Goal: Task Accomplishment & Management: Manage account settings

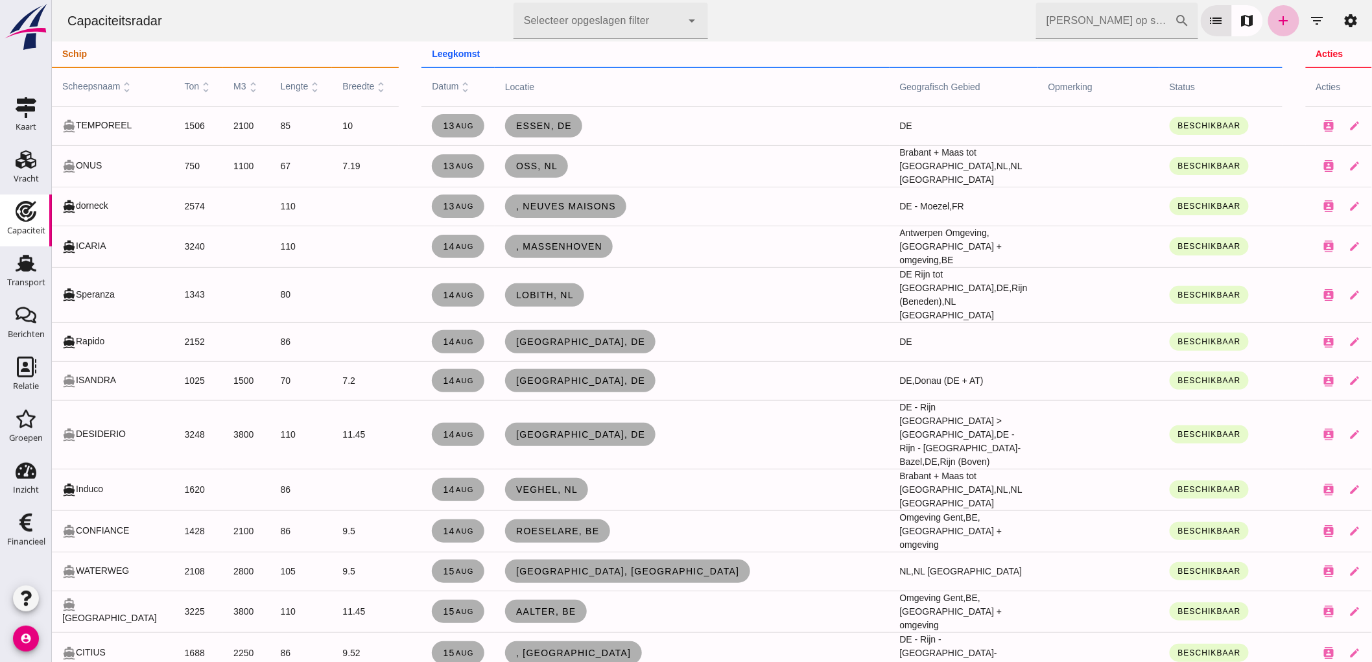
scroll to position [504, 0]
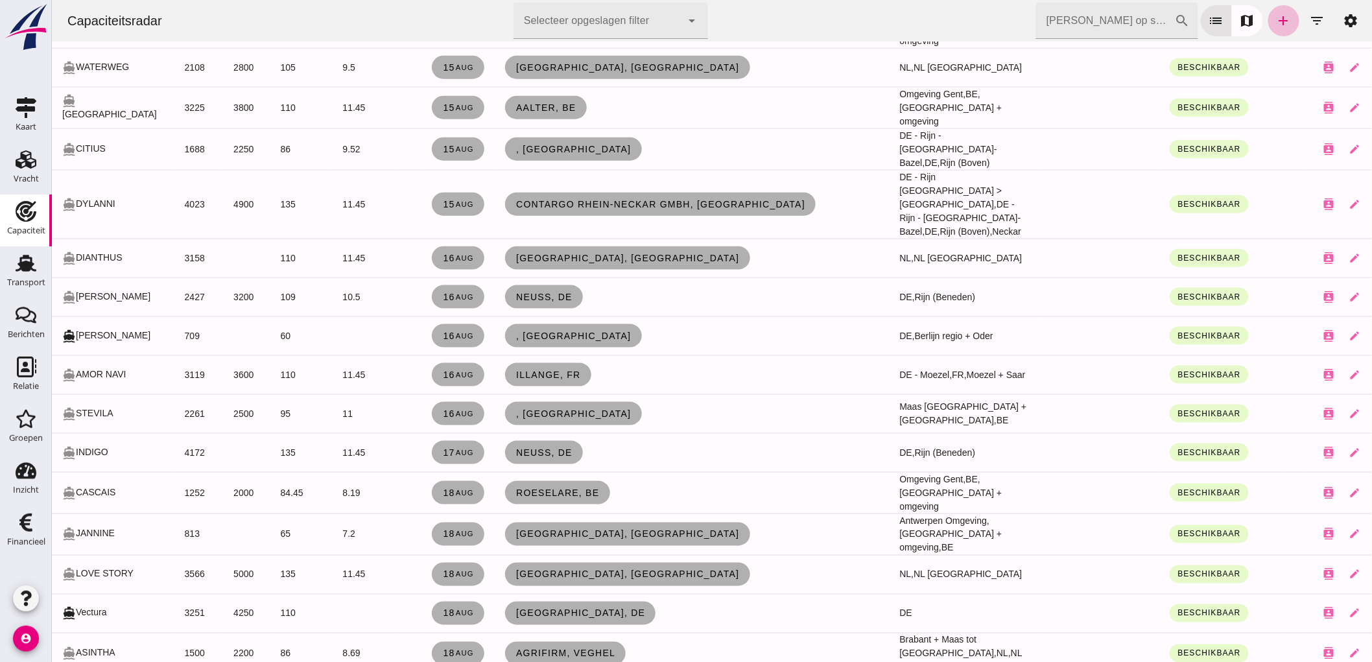
click input "Zoek op scheepsnaam"
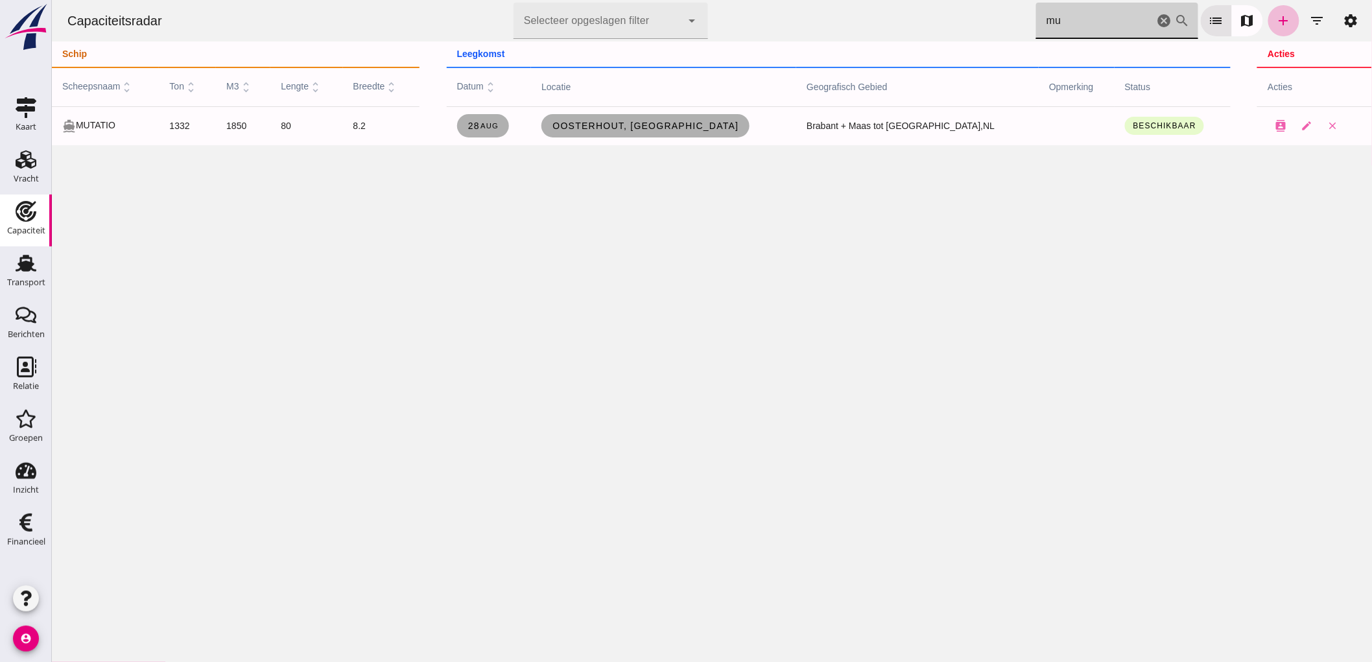
scroll to position [0, 0]
type input "mu"
click icon "cancel"
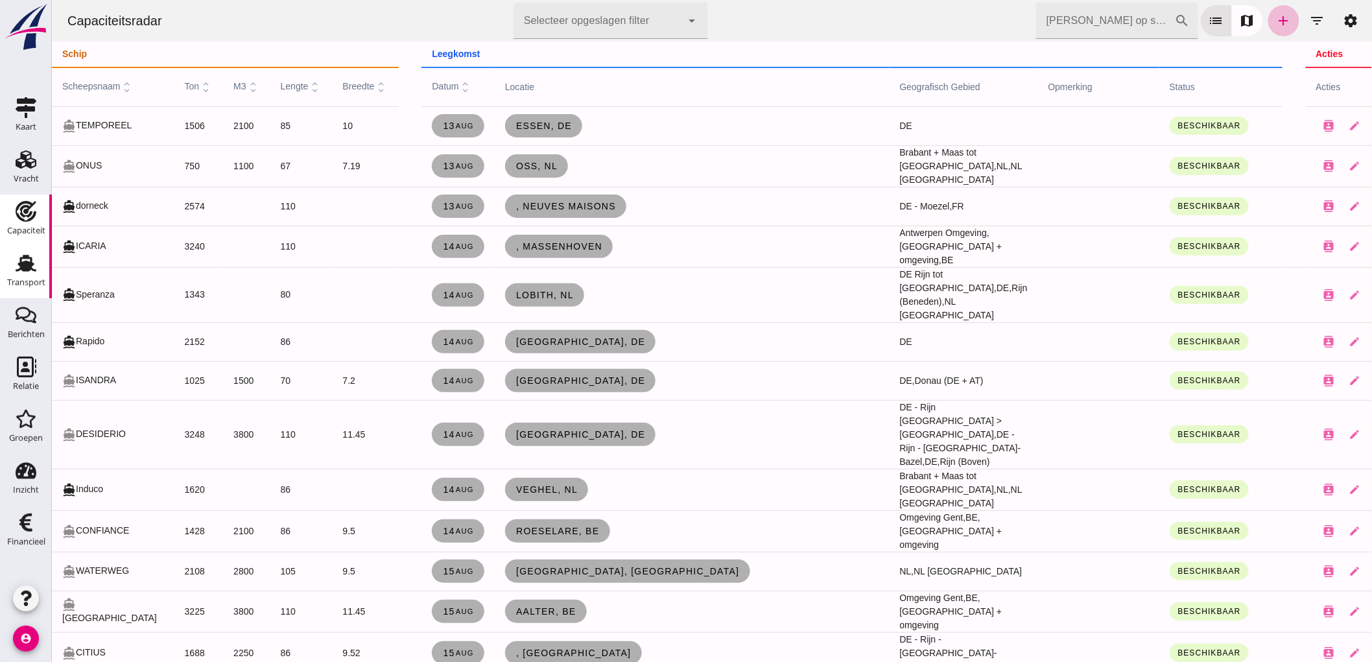
click at [16, 263] on icon "Transport" at bounding box center [26, 263] width 21 height 21
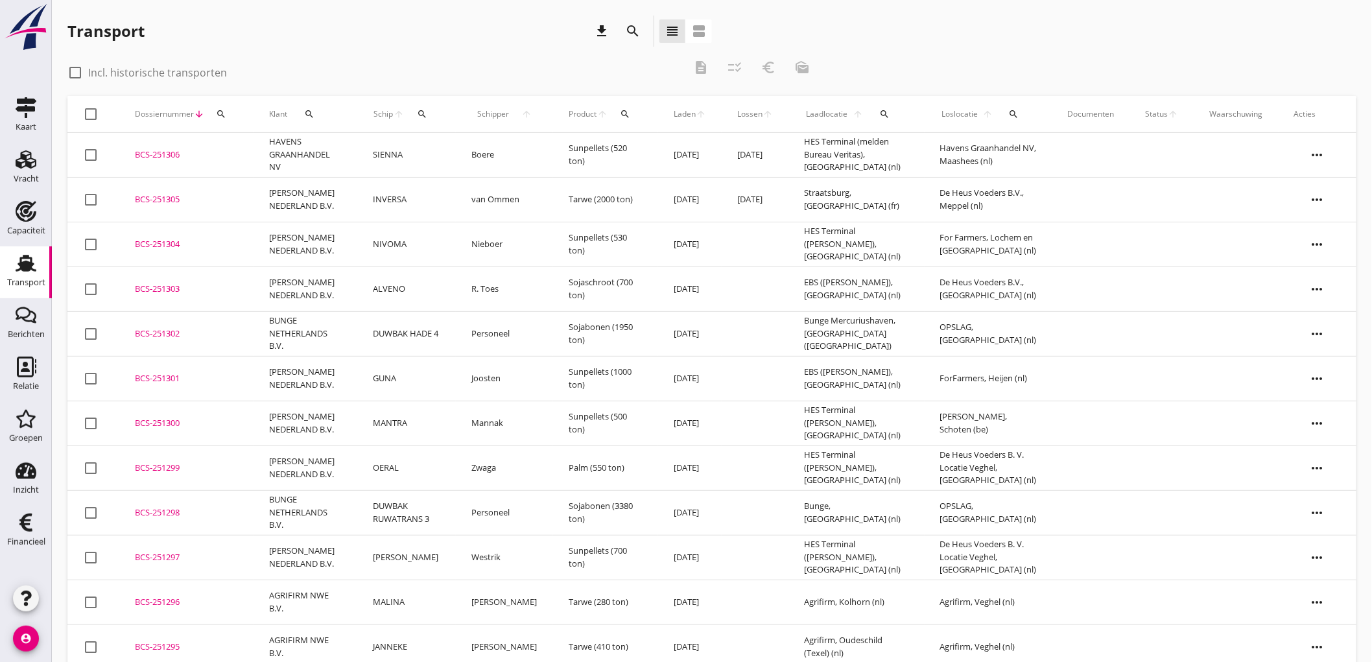
click at [28, 270] on use at bounding box center [26, 263] width 21 height 17
drag, startPoint x: 26, startPoint y: 223, endPoint x: 488, endPoint y: 161, distance: 465.9
click at [25, 223] on div "Capaciteit" at bounding box center [26, 231] width 38 height 18
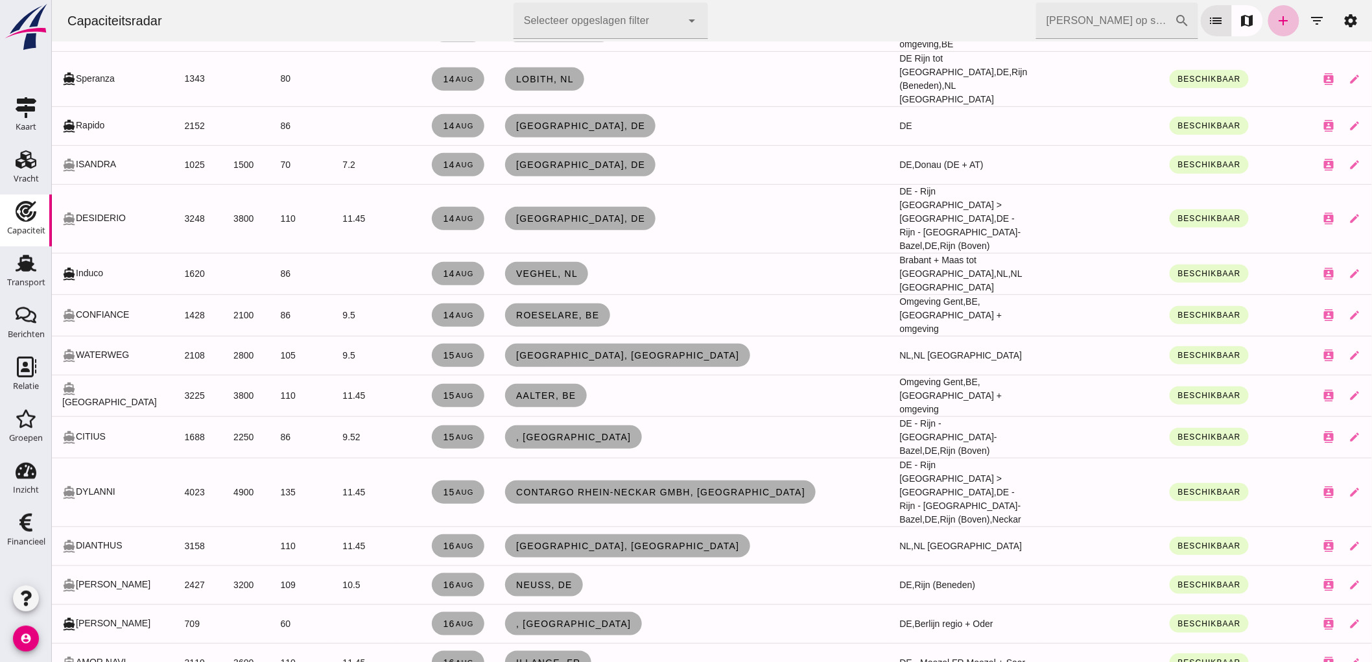
scroll to position [360, 0]
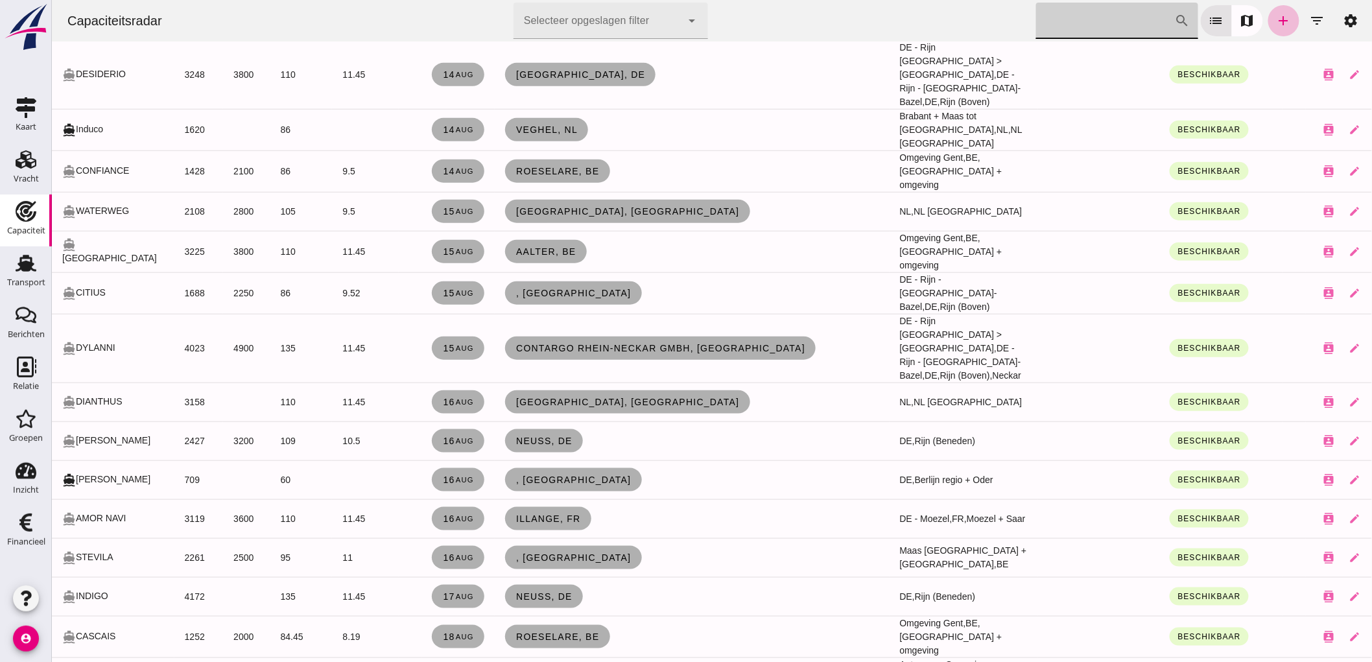
click input "Zoek op scheepsnaam"
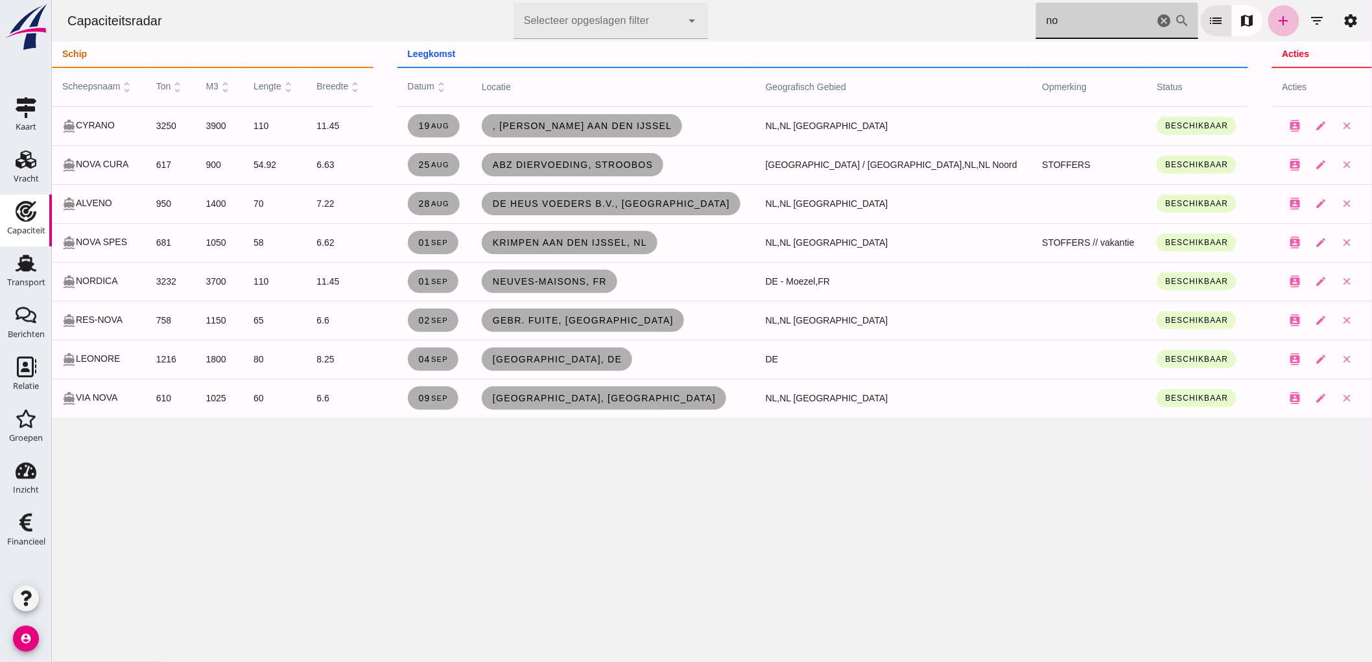
scroll to position [0, 0]
type input "no"
click at [663, 158] on link "ABZ Diervoeding, Stroobos" at bounding box center [572, 164] width 182 height 23
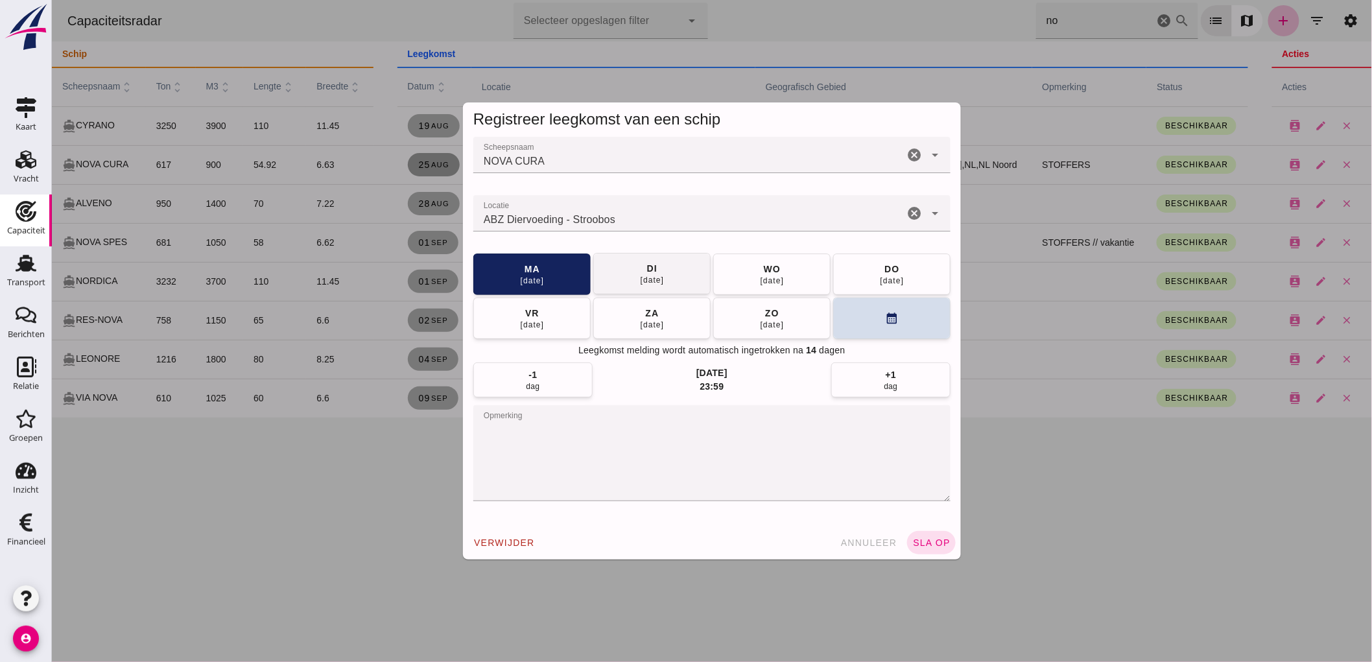
click button "di 26 aug"
click div "verwijder annuleer sla op"
click span "sla op"
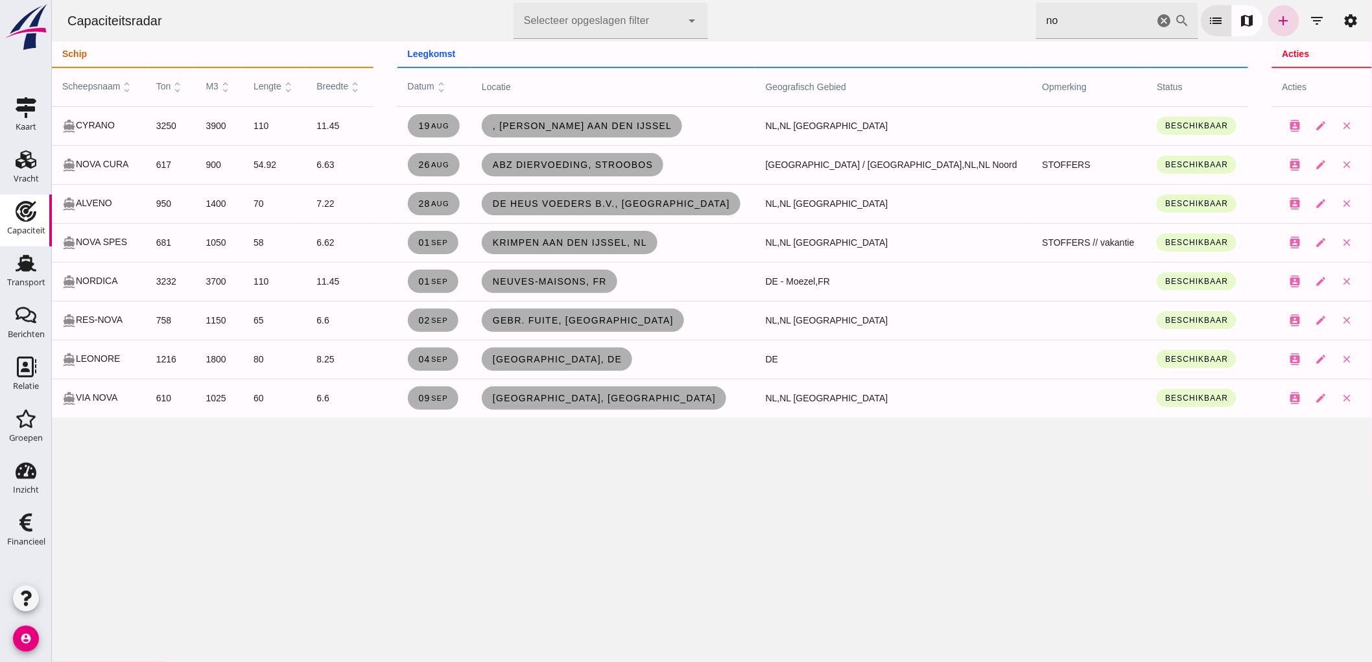
click icon "cancel"
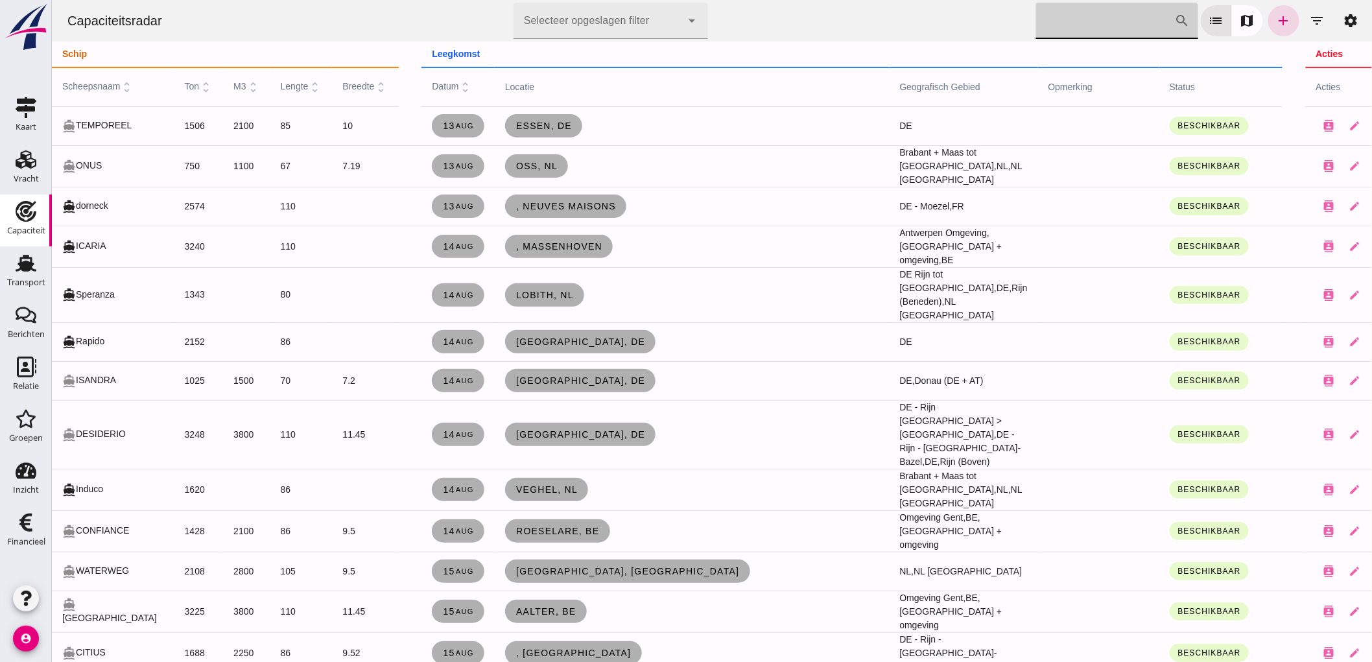
click div "Capaciteitsradar Selecteer opgeslagen filter Selecteer opgeslagen filter cancel…"
click at [1372, 121] on icon "close" at bounding box center [1381, 126] width 12 height 12
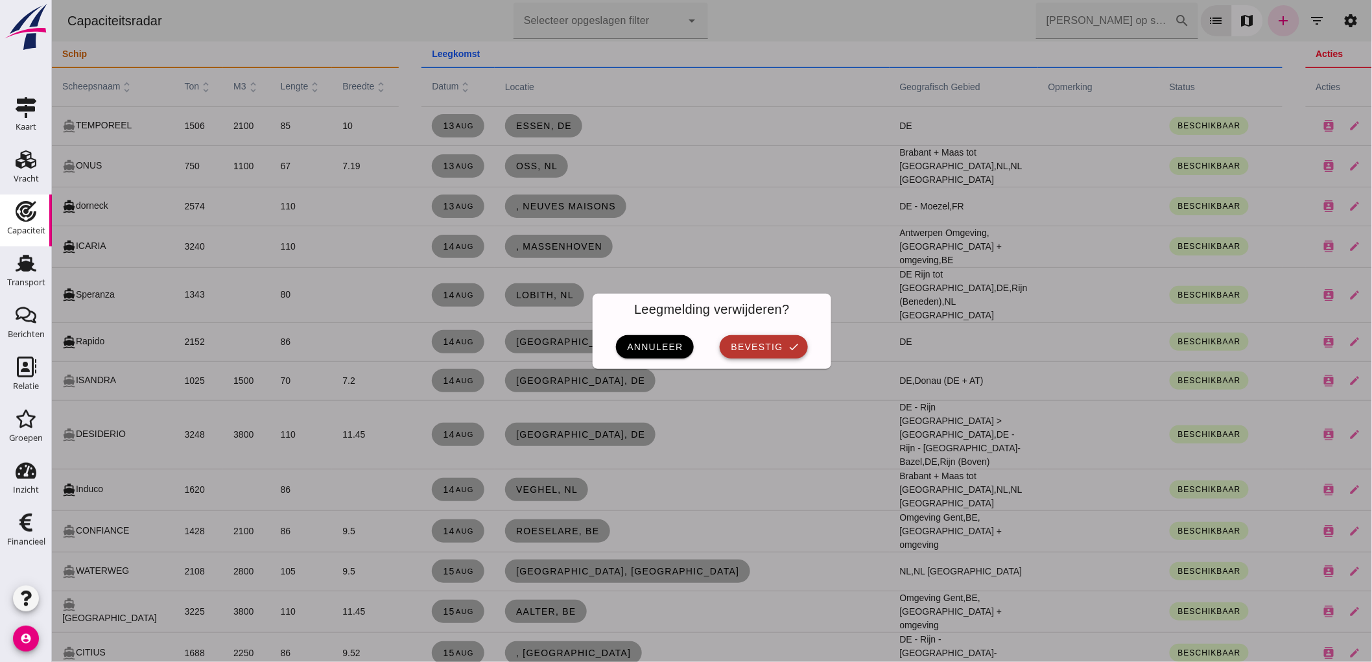
click at [767, 353] on button "bevestig check" at bounding box center [763, 346] width 88 height 23
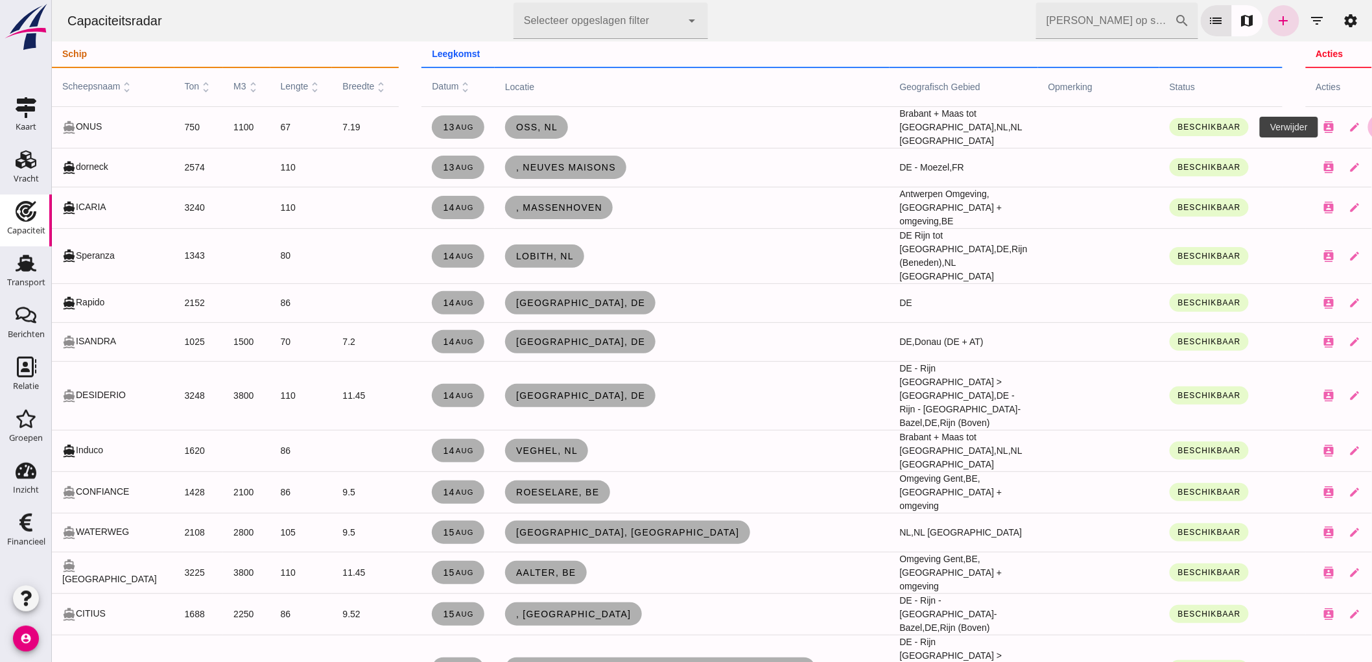
click at [1372, 127] on icon "close" at bounding box center [1381, 127] width 12 height 12
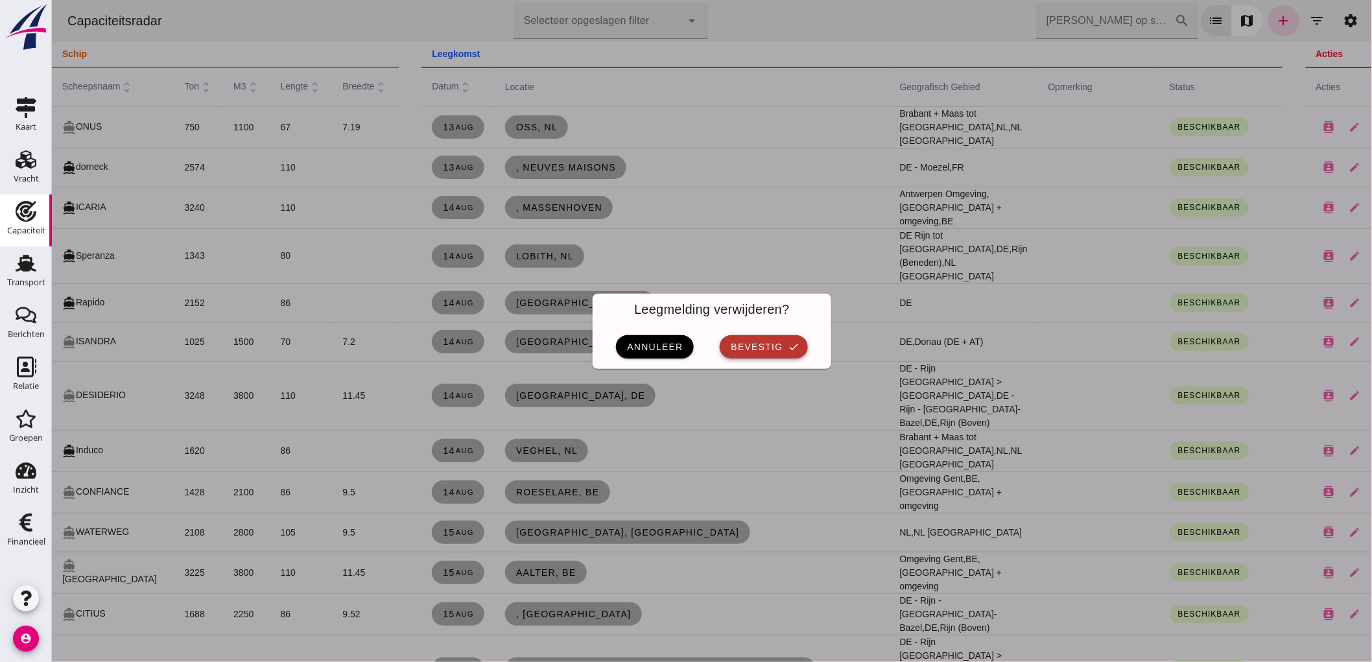
click span "bevestig"
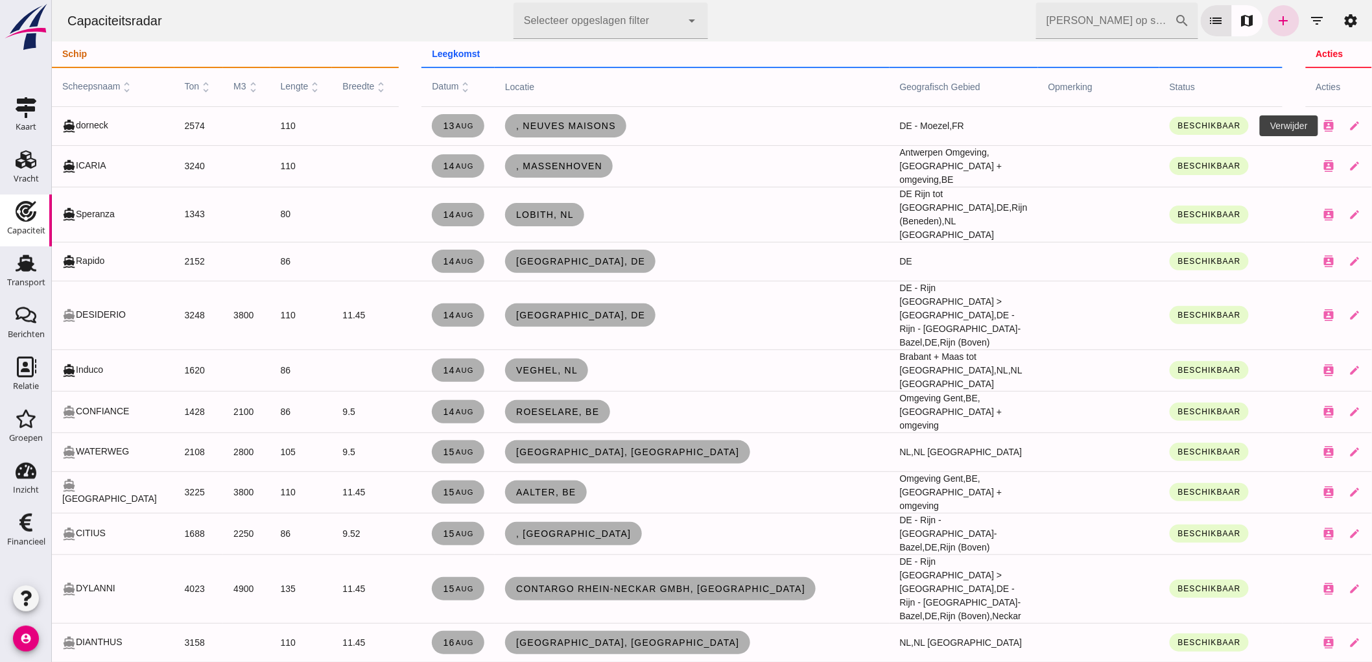
click at [1372, 123] on icon "close" at bounding box center [1381, 126] width 12 height 12
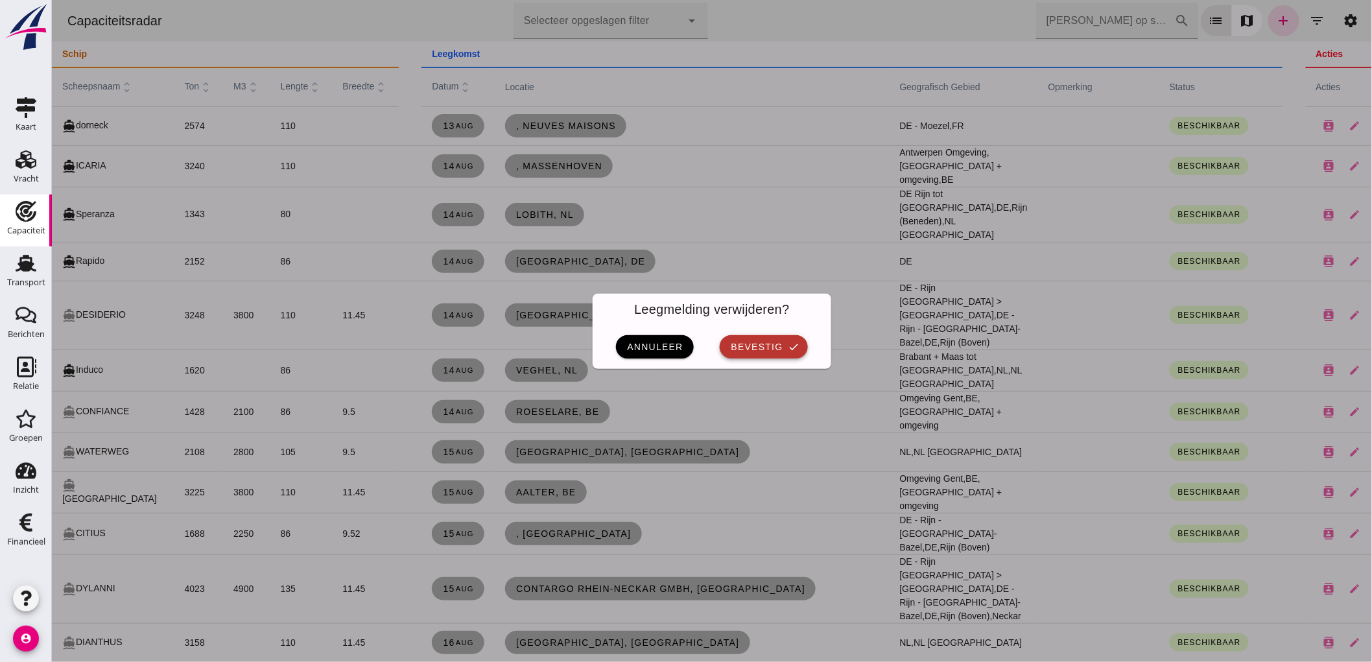
click span "bevestig"
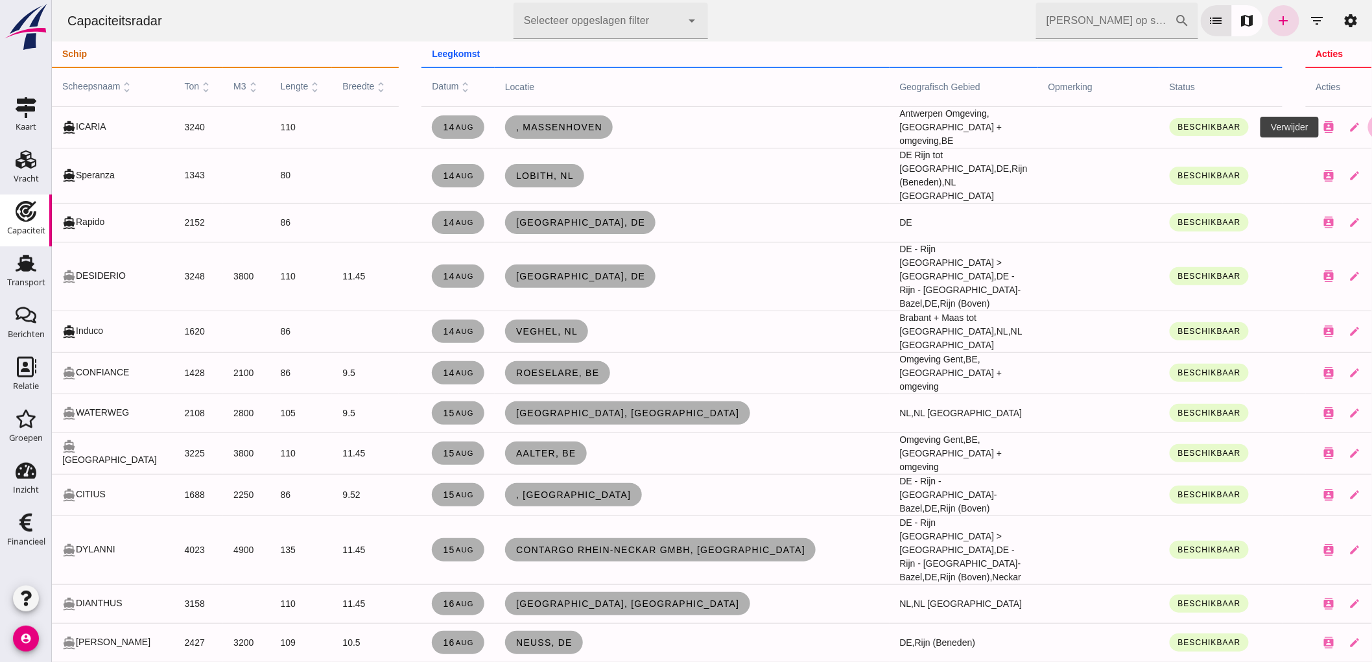
click button "close"
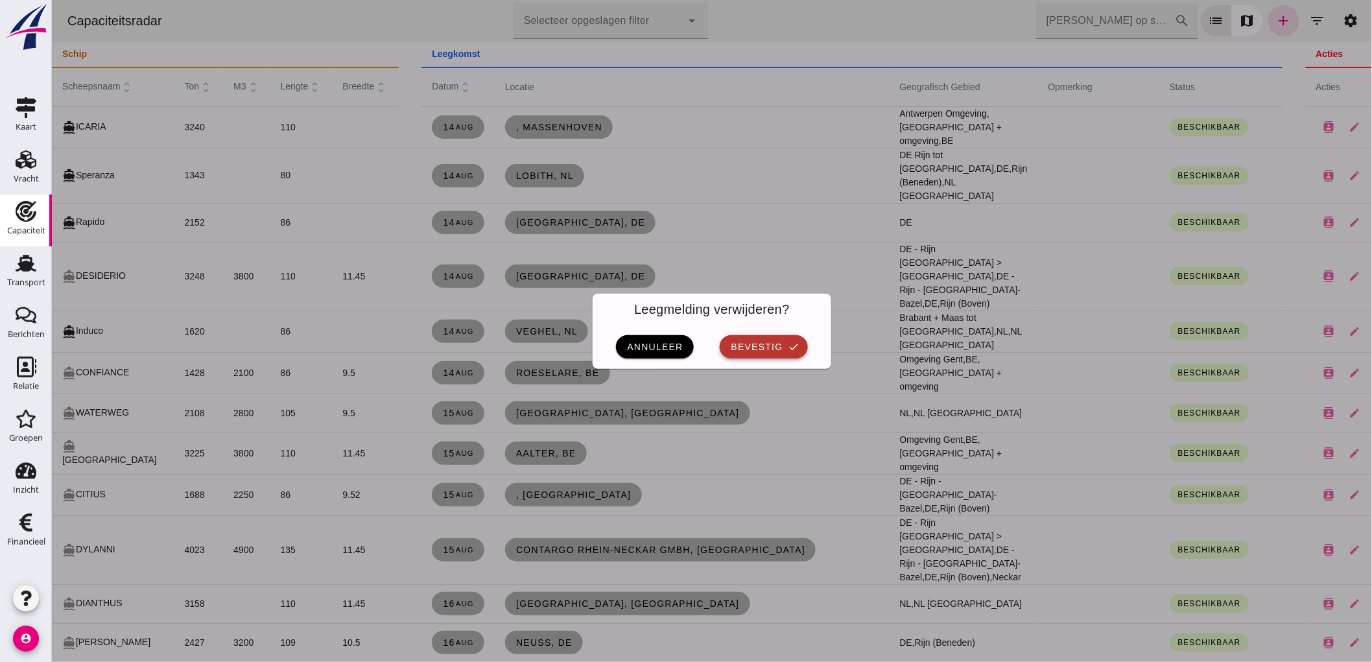
click span "bevestig"
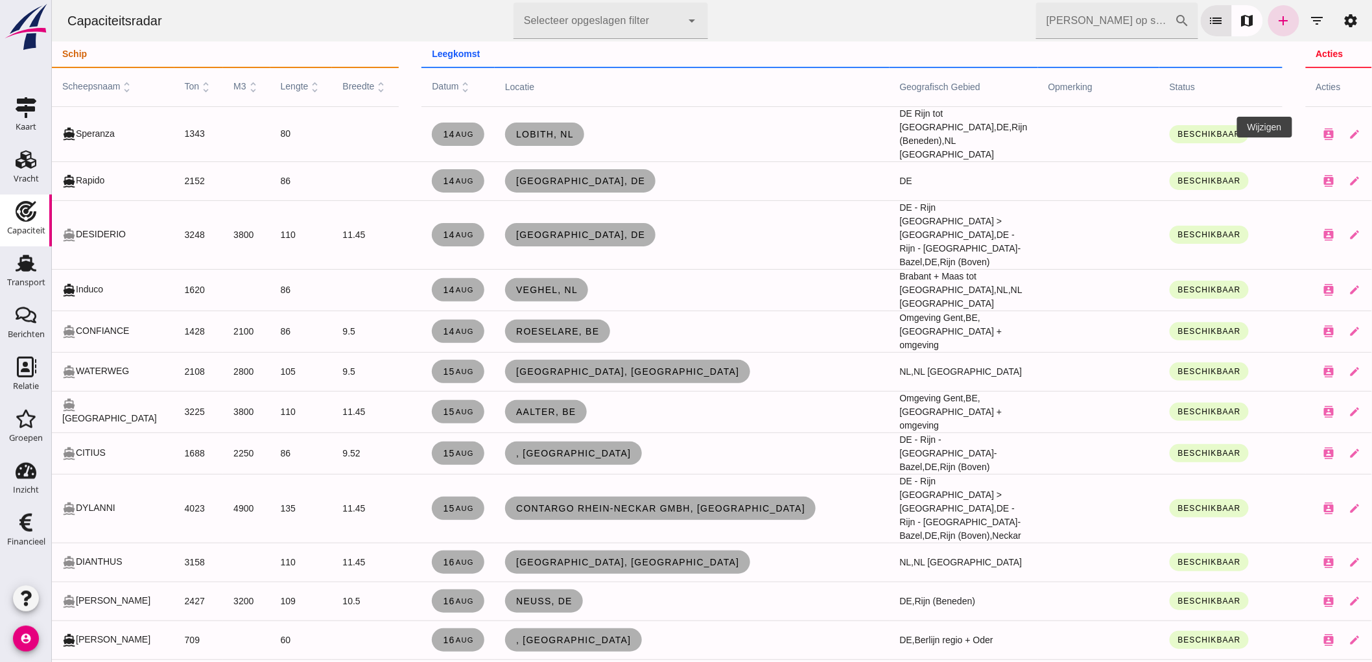
click button "close"
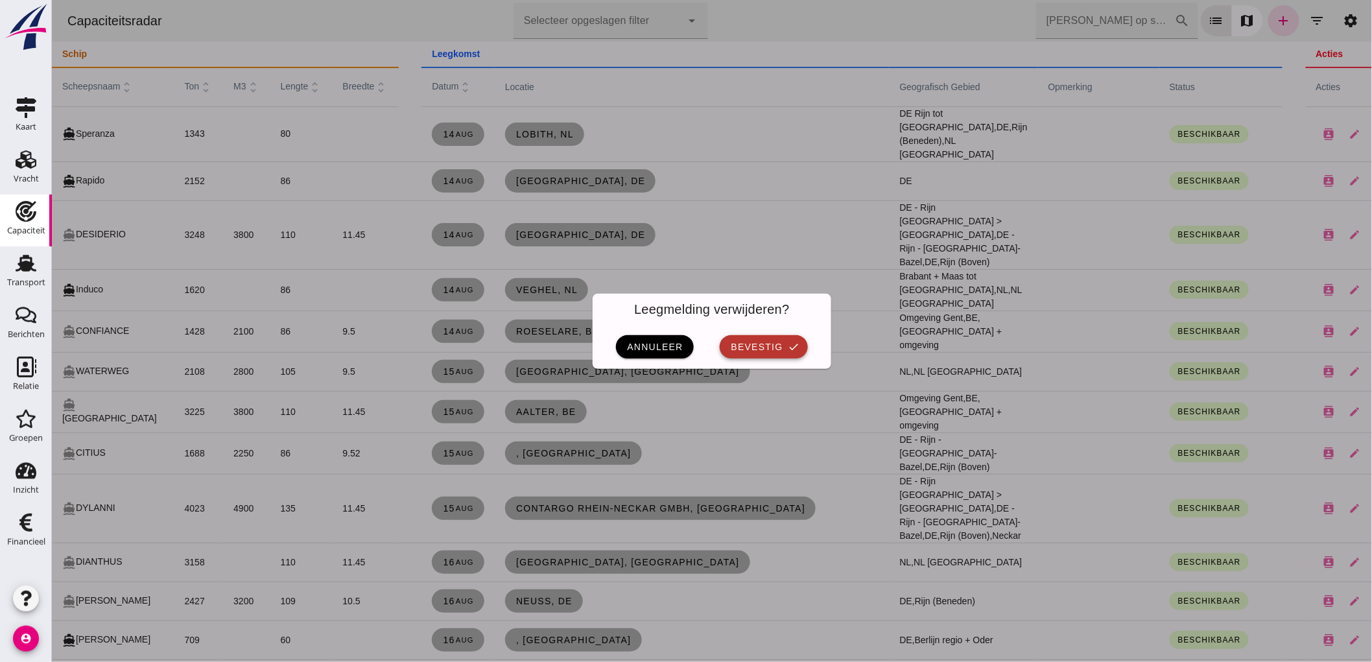
click at [726, 336] on button "bevestig check" at bounding box center [763, 346] width 88 height 23
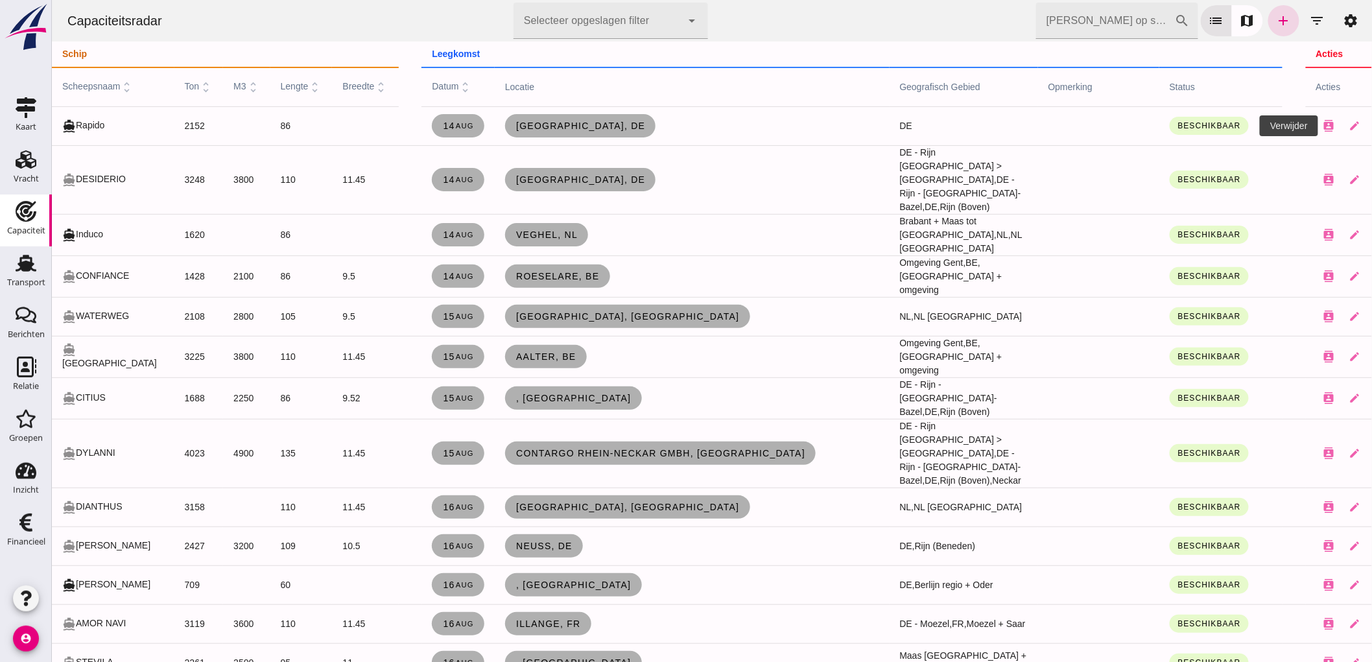
click at [1372, 126] on icon "close" at bounding box center [1381, 126] width 12 height 12
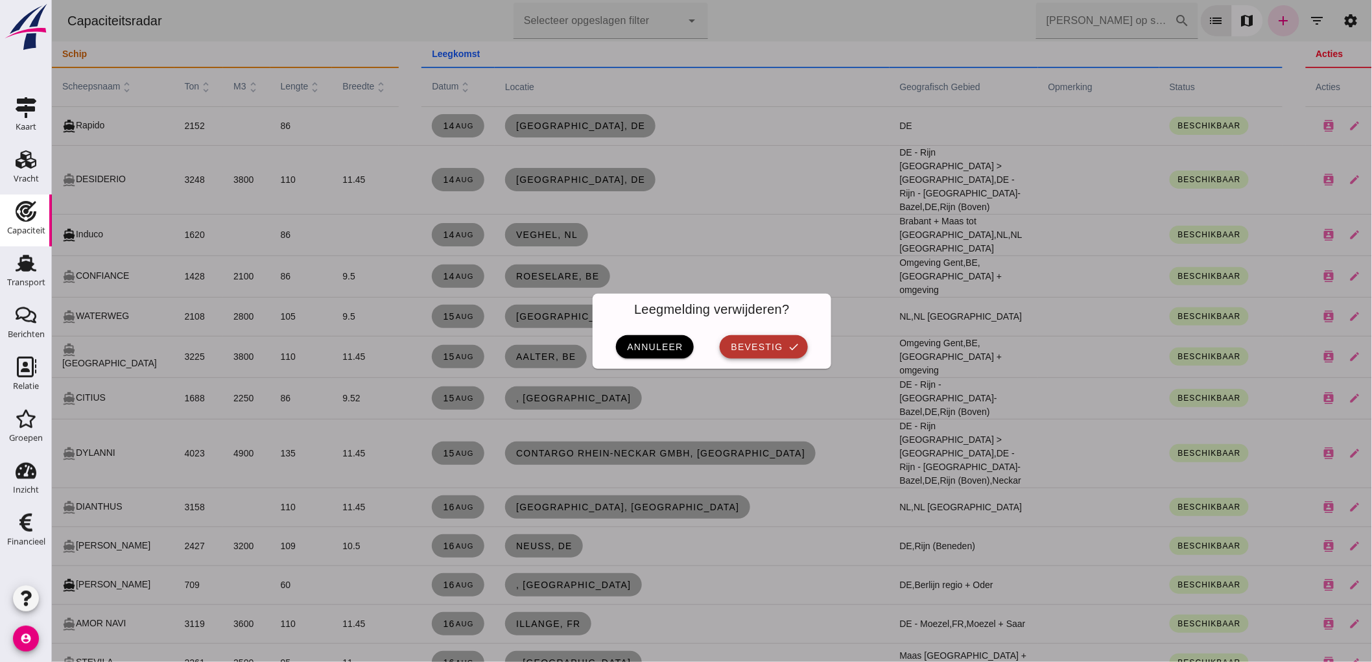
click span "bevestig"
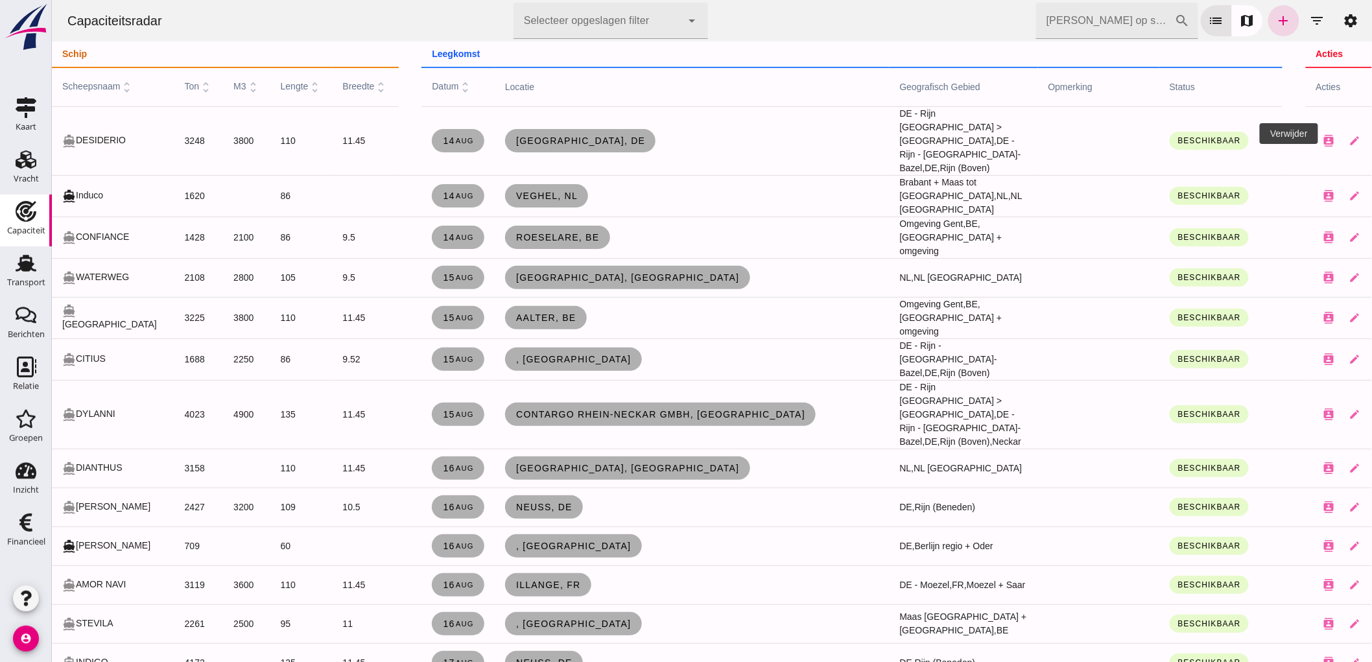
click button "close"
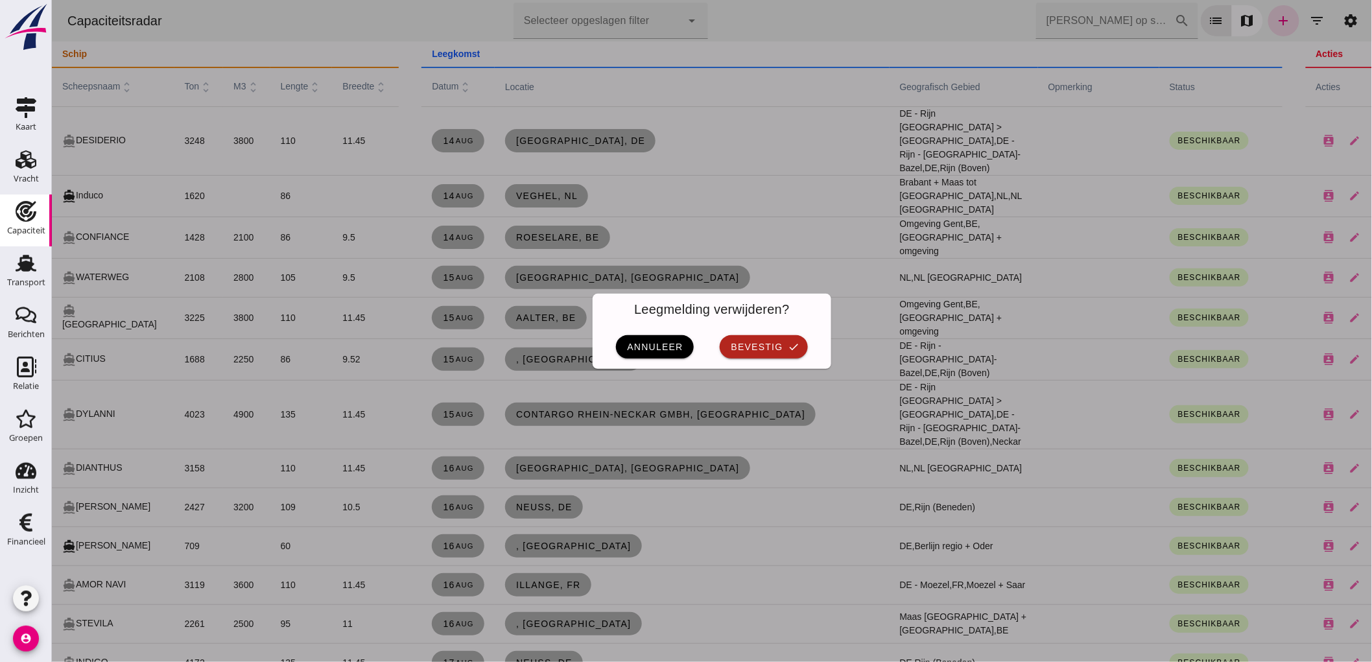
click div "Leegmelding verwijderen?"
click span "bevestig"
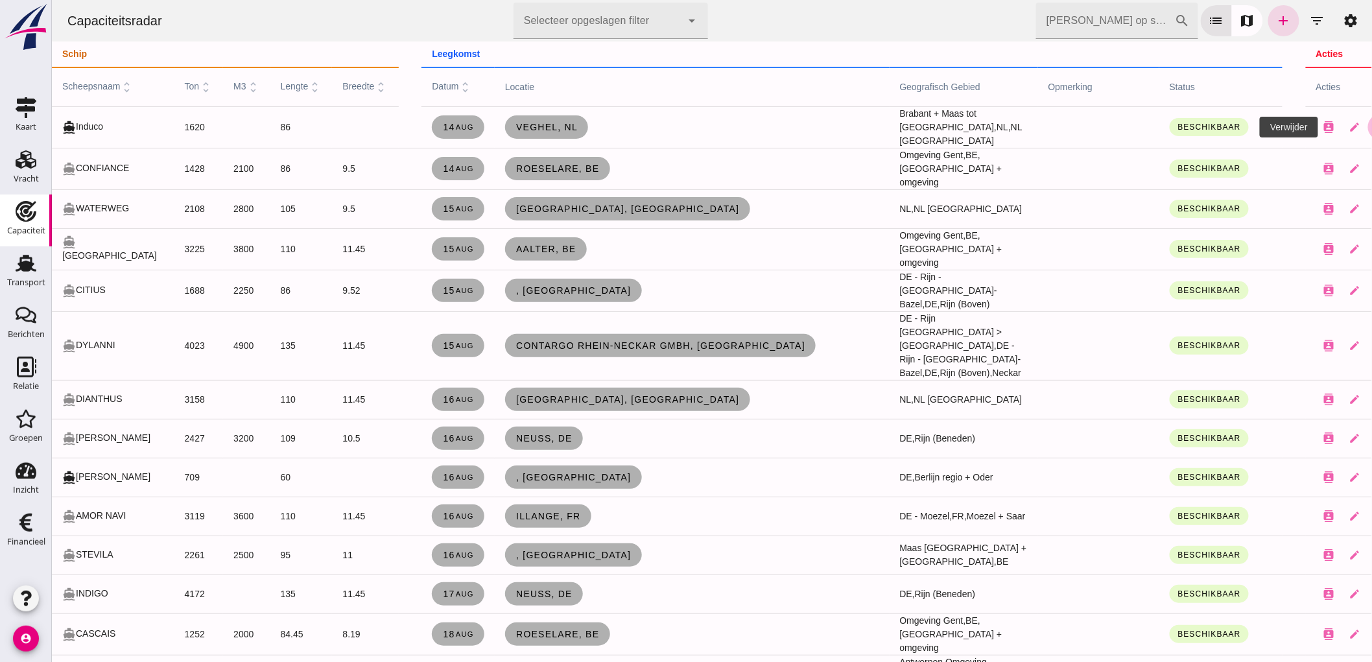
click button "close"
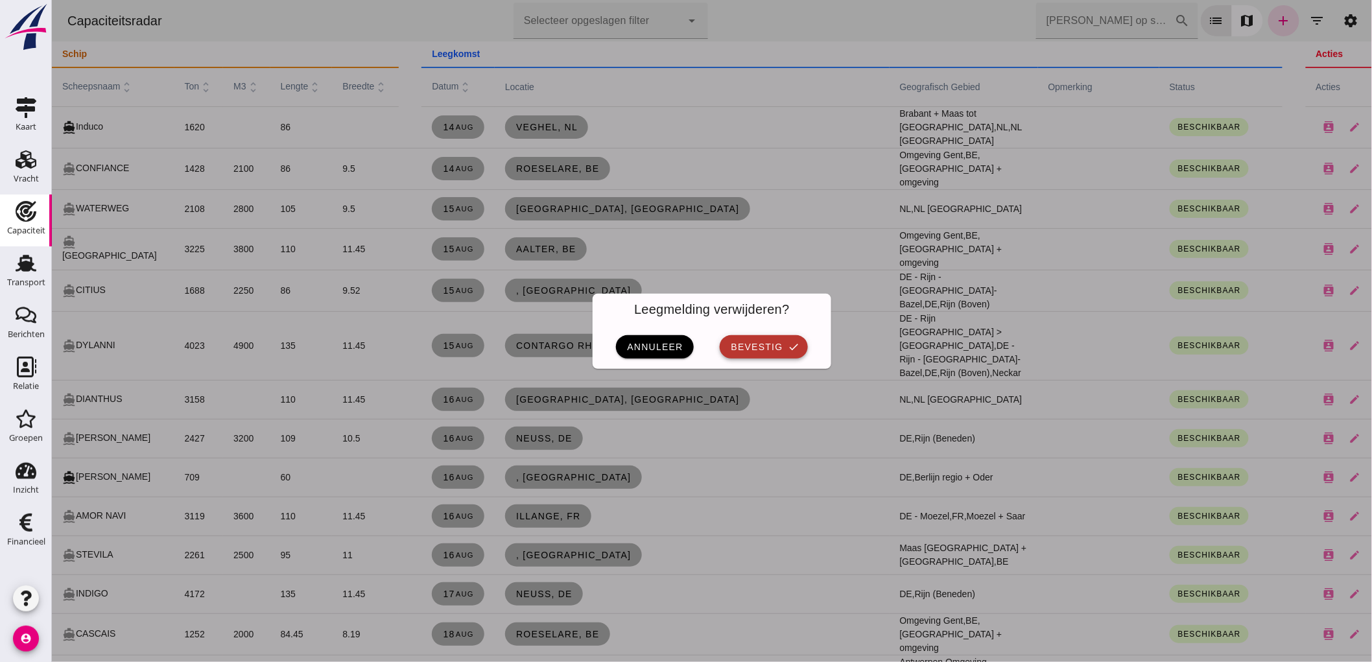
click span "bevestig"
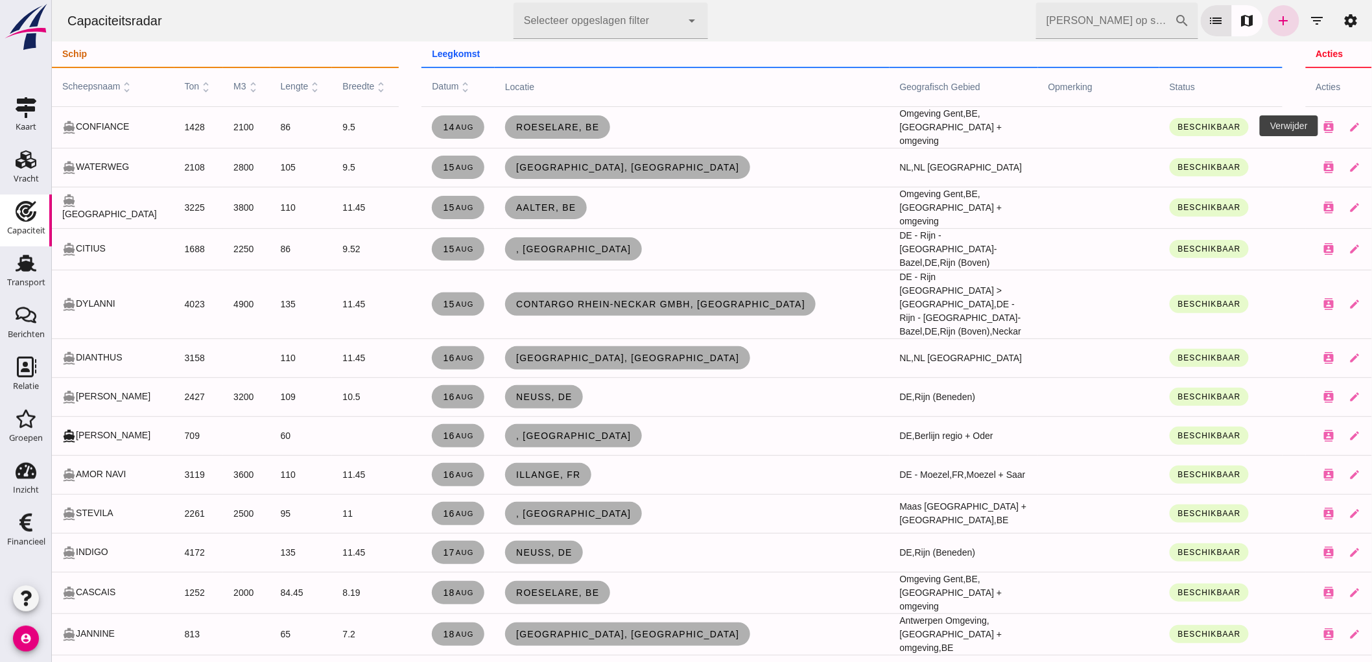
click at [1372, 128] on icon "close" at bounding box center [1381, 127] width 12 height 12
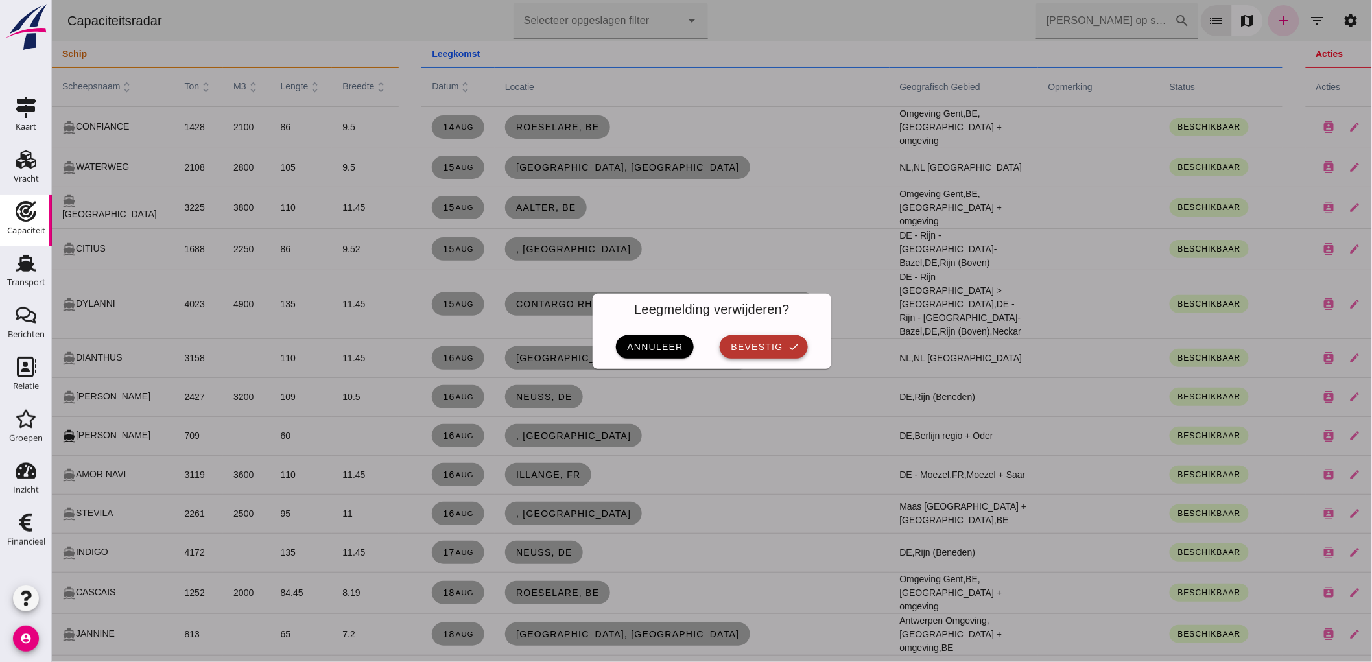
click at [788, 346] on icon "check" at bounding box center [794, 347] width 12 height 12
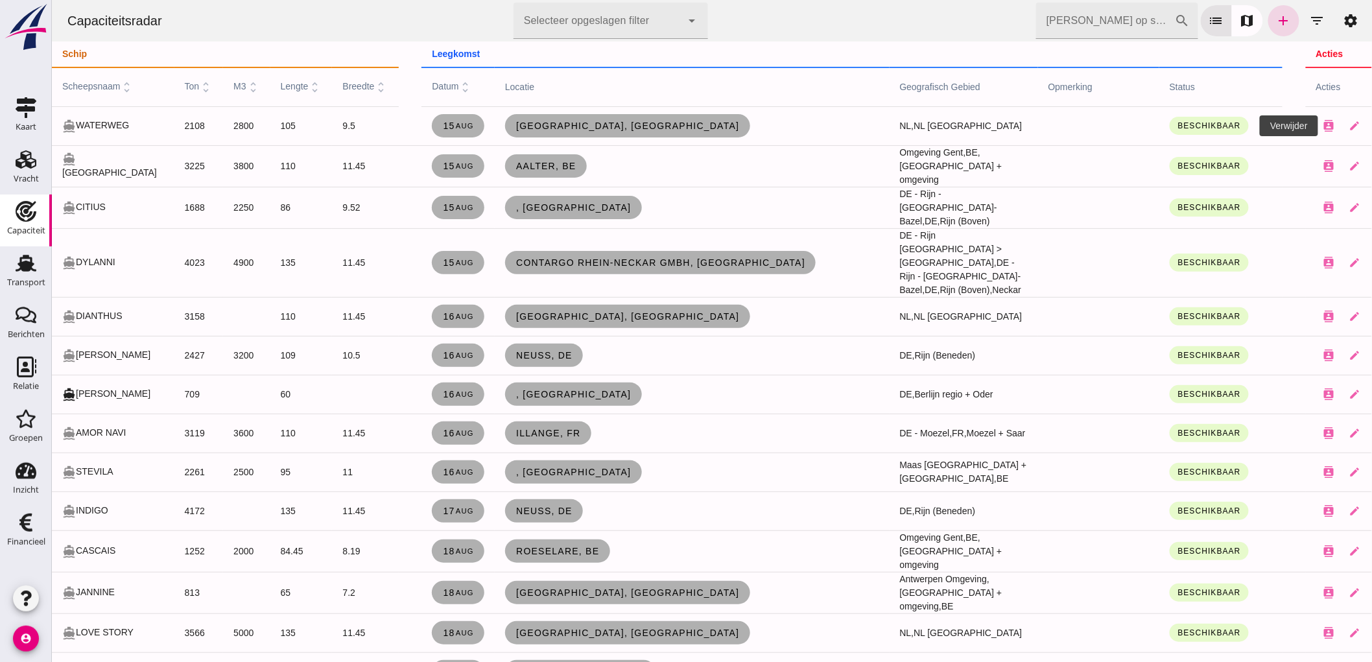
click at [1372, 125] on icon "close" at bounding box center [1381, 126] width 12 height 12
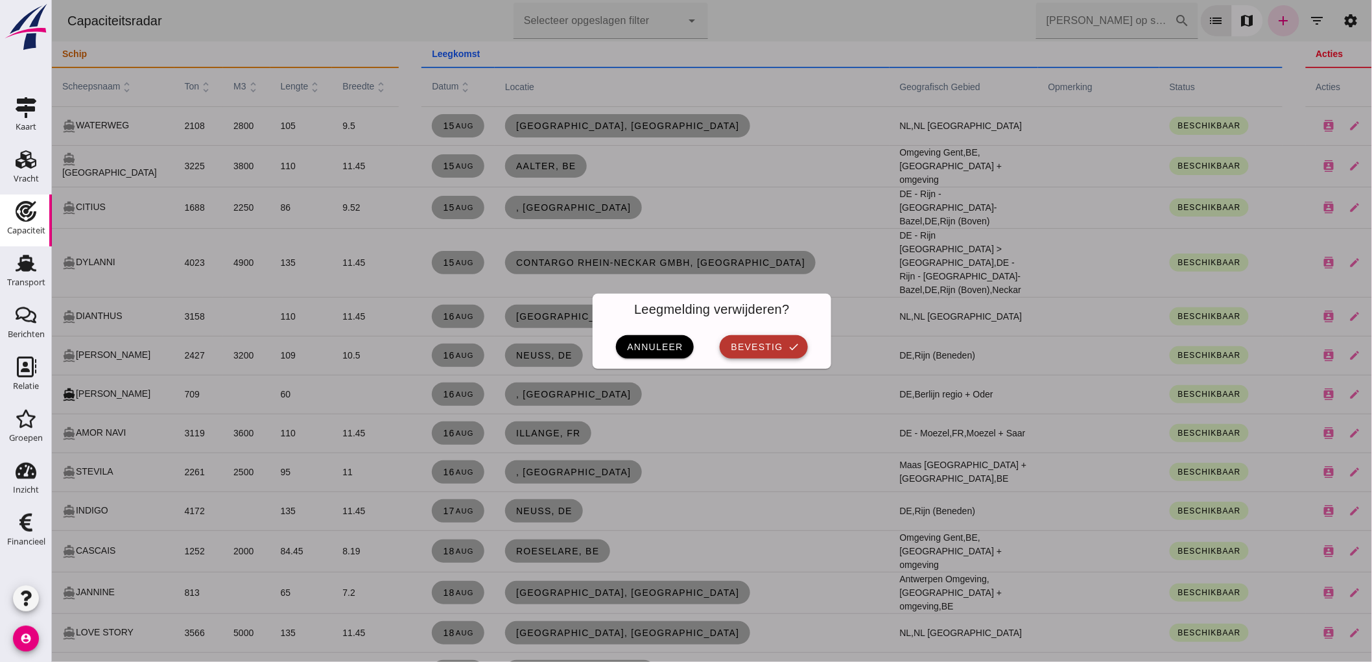
click span "bevestig"
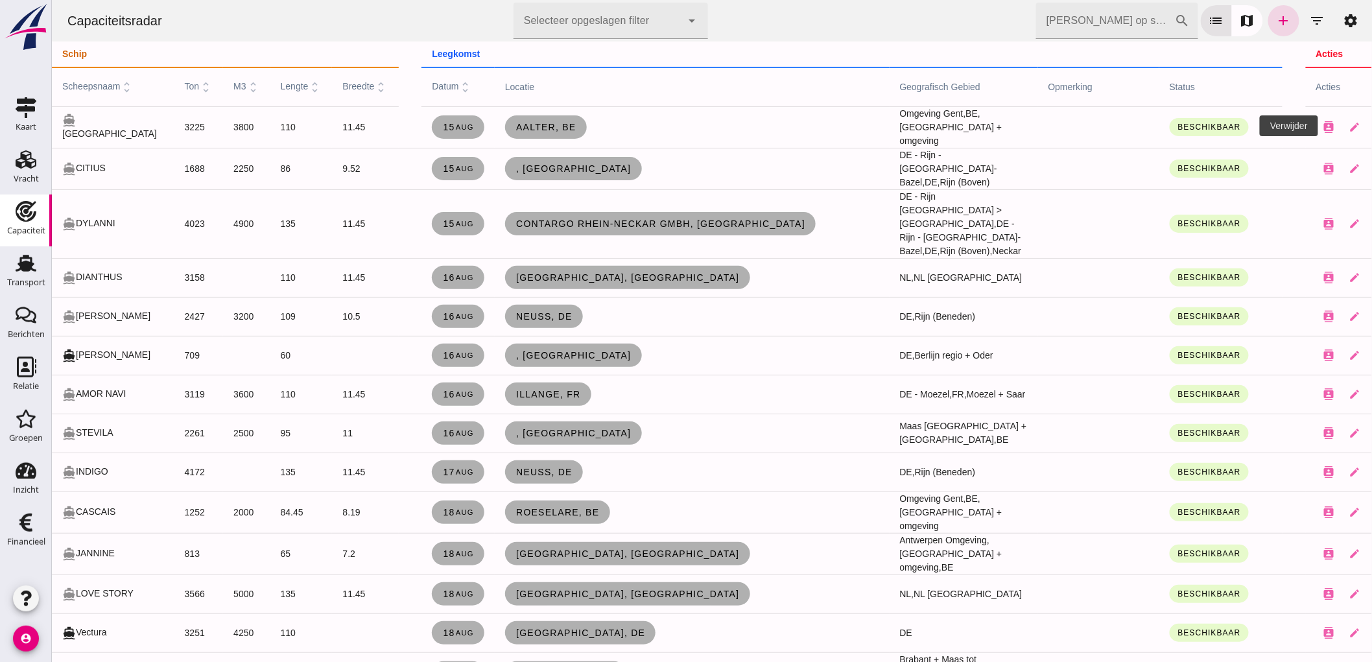
click at [1372, 125] on icon "close" at bounding box center [1381, 127] width 12 height 12
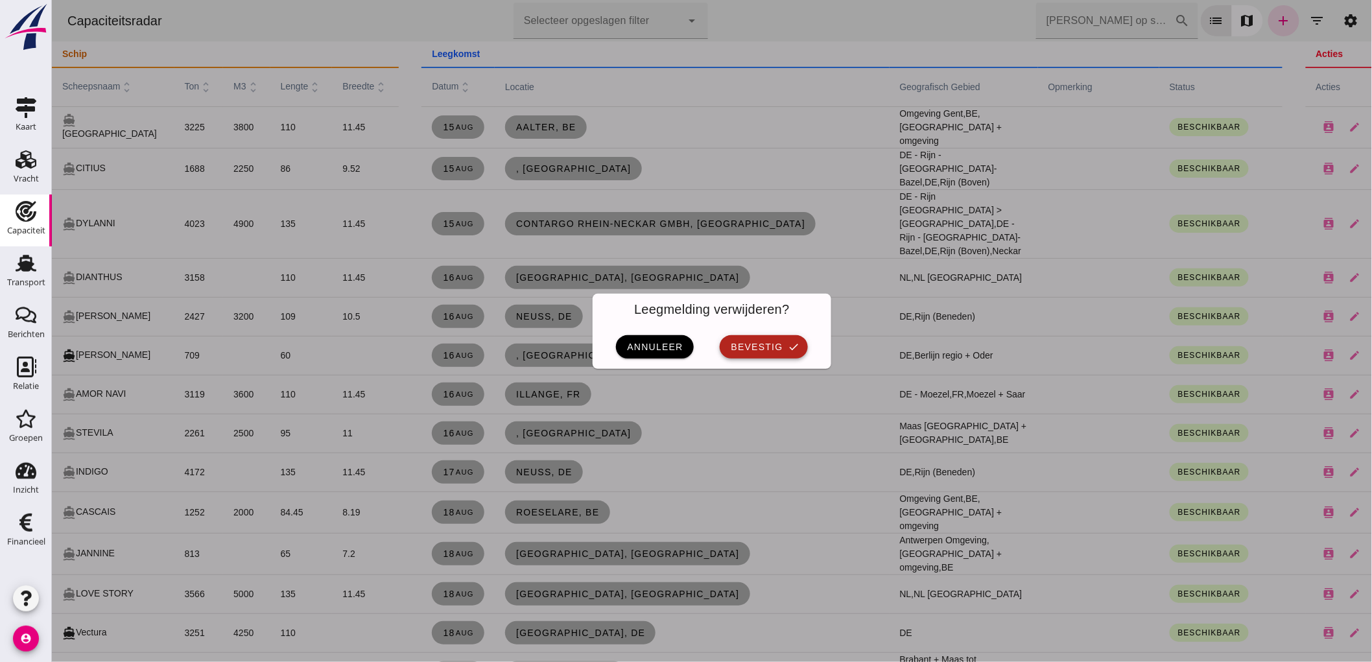
click at [788, 348] on icon "check" at bounding box center [794, 347] width 12 height 12
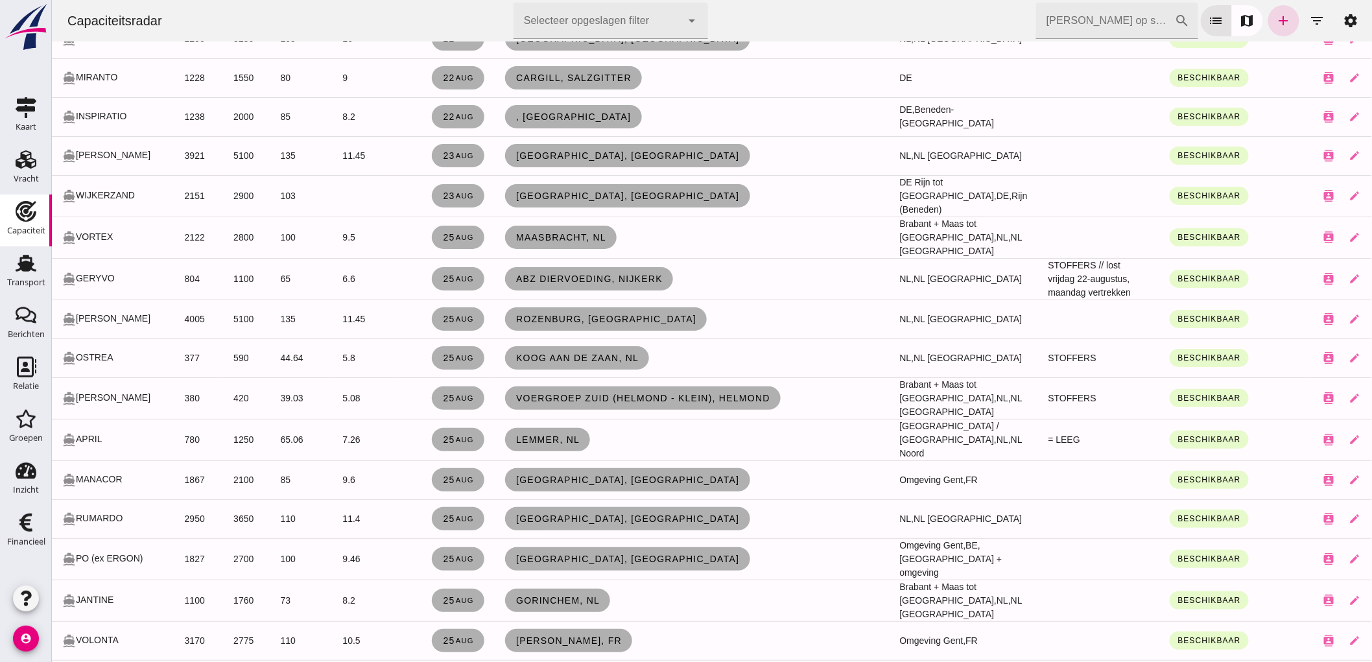
scroll to position [2018, 0]
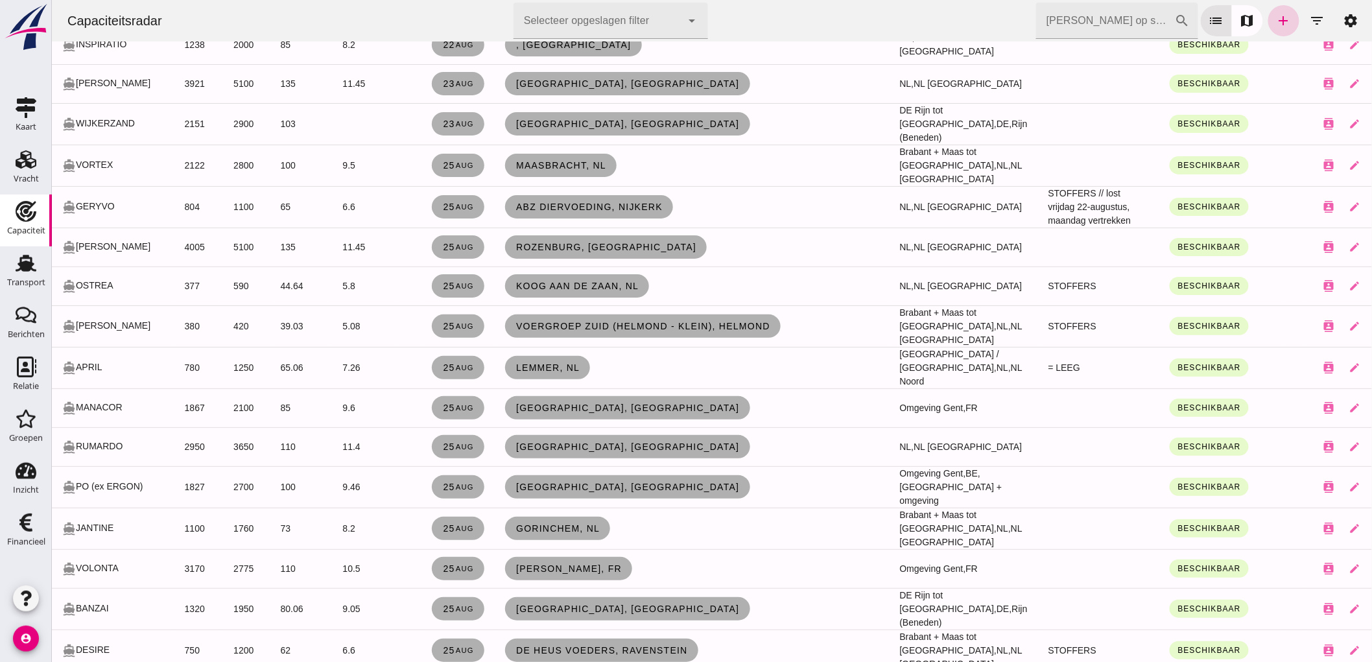
click link "add"
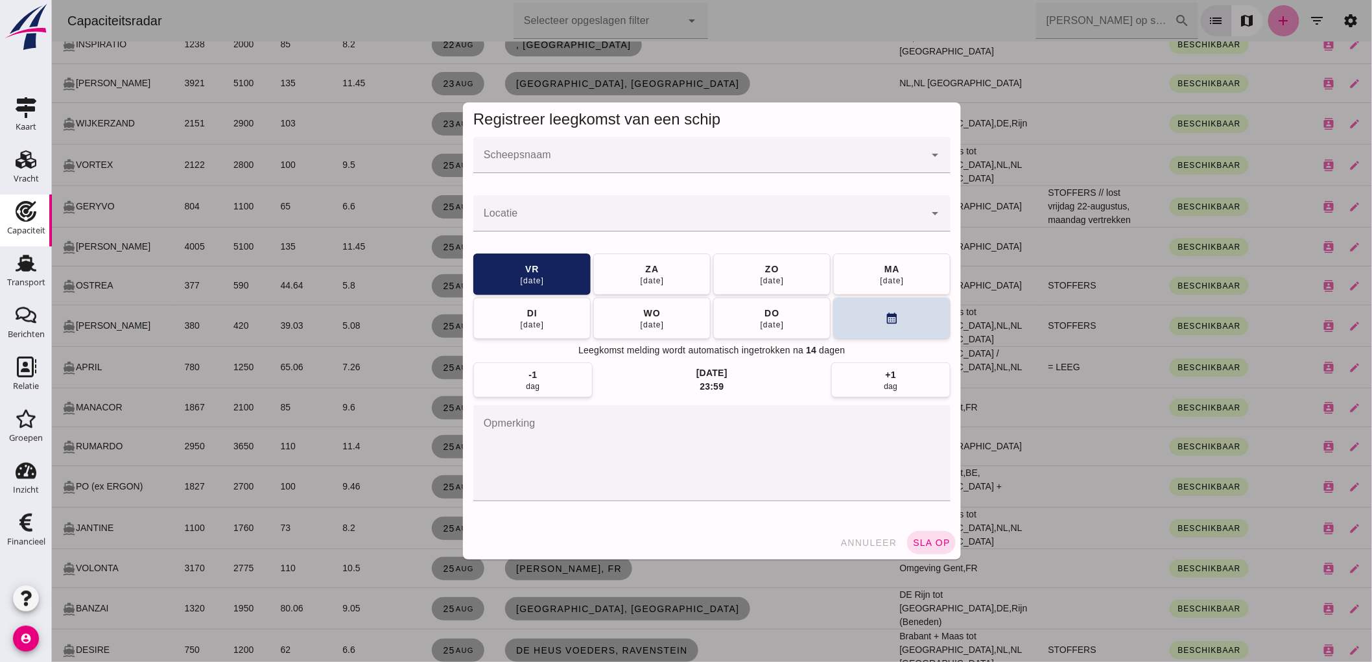
scroll to position [0, 0]
click div
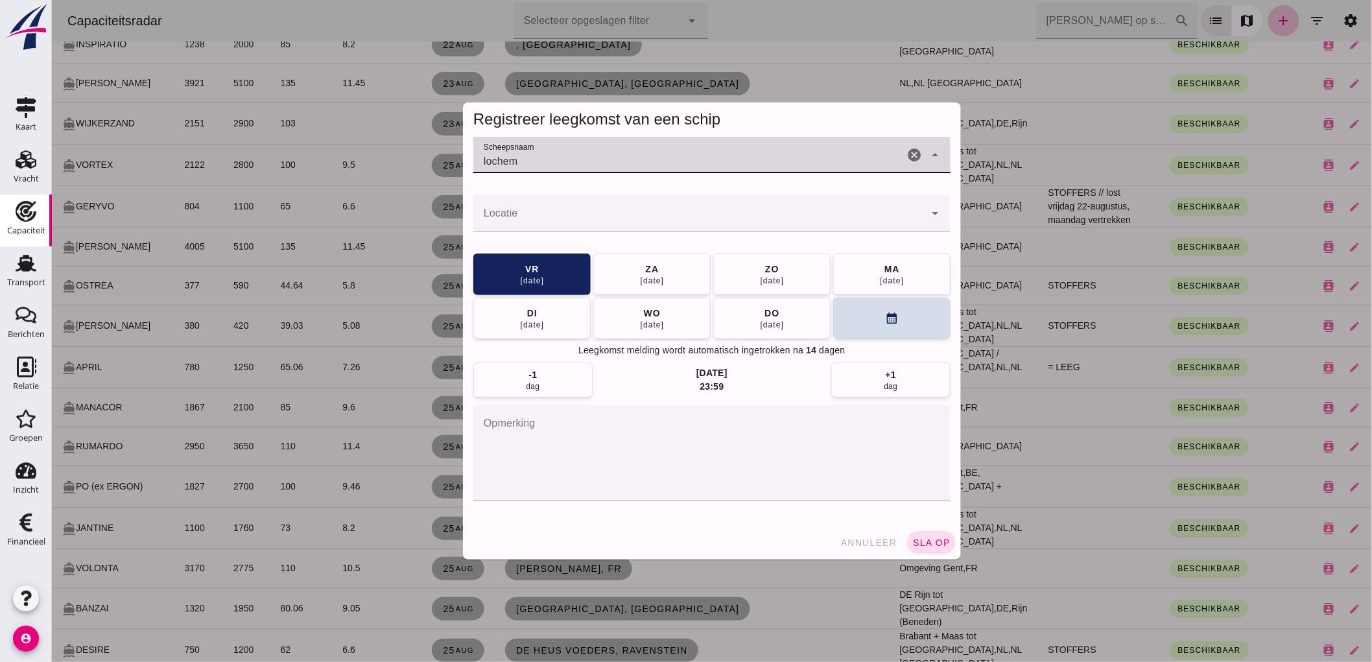
click input "lochem"
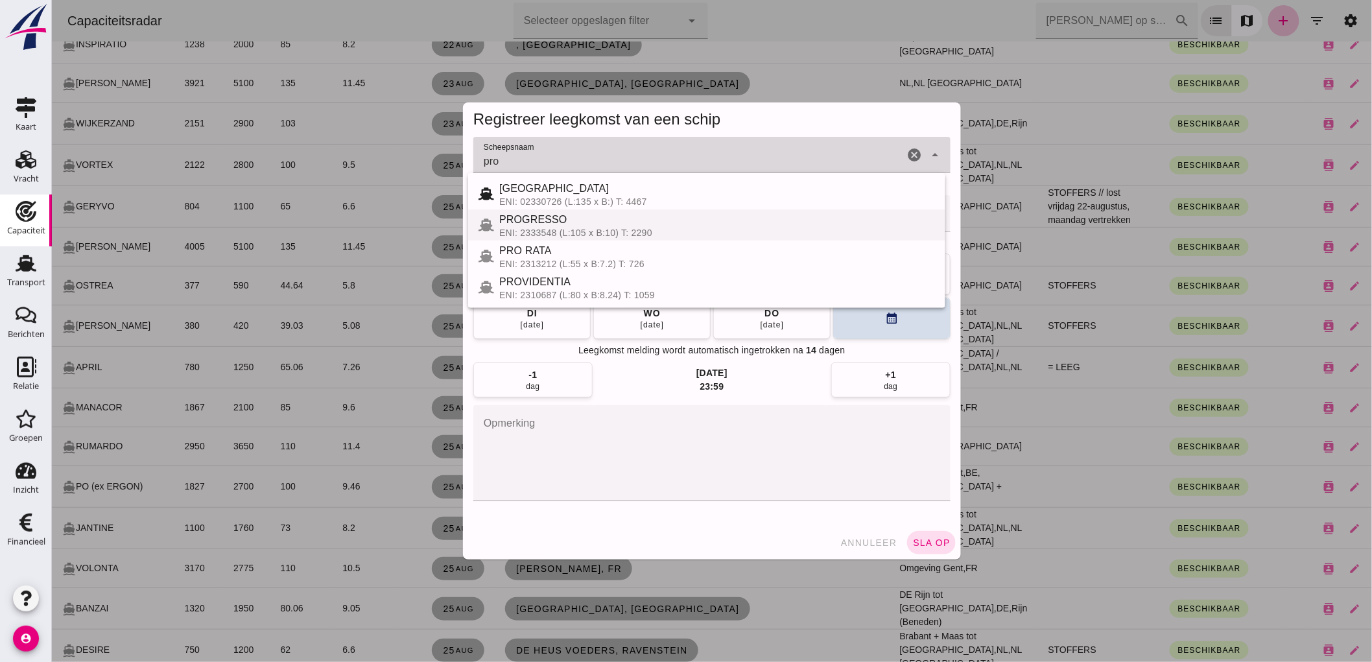
click at [525, 245] on div "PRO RATA" at bounding box center [717, 251] width 436 height 16
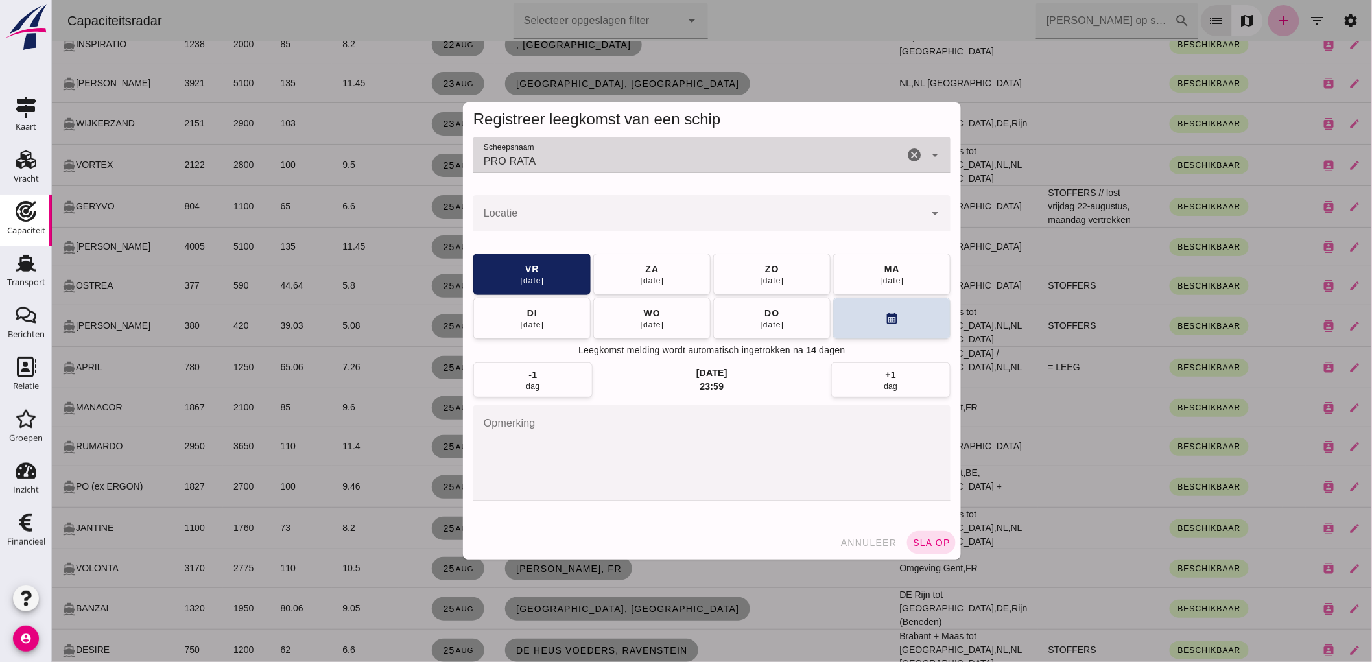
type input "PRO RATA"
click input "Locatie"
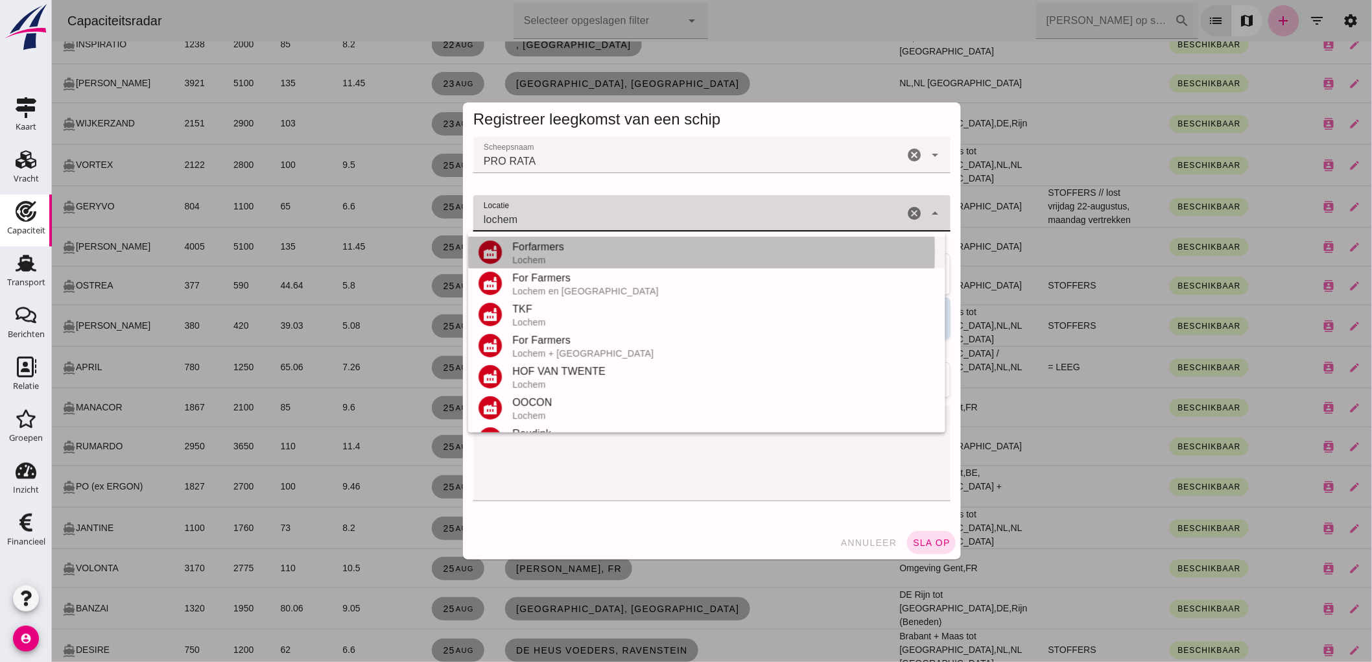
click at [597, 243] on div "Forfarmers" at bounding box center [723, 247] width 423 height 16
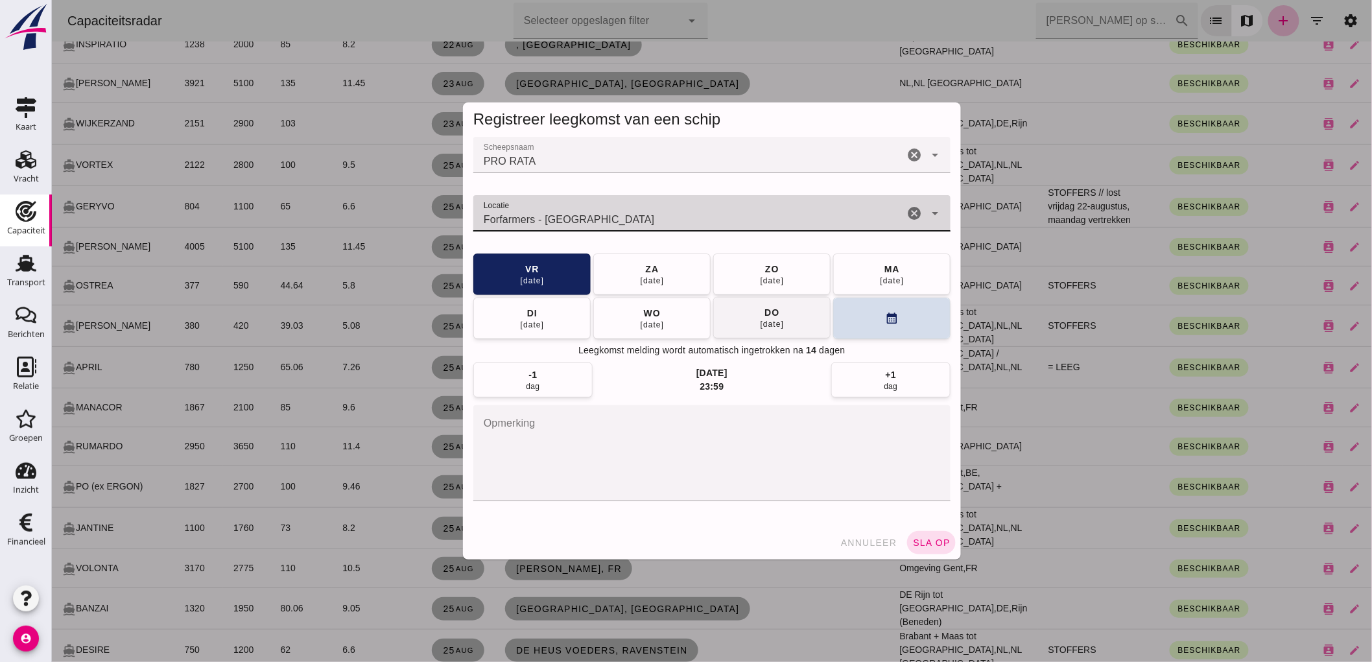
type input "Forfarmers - Lochem"
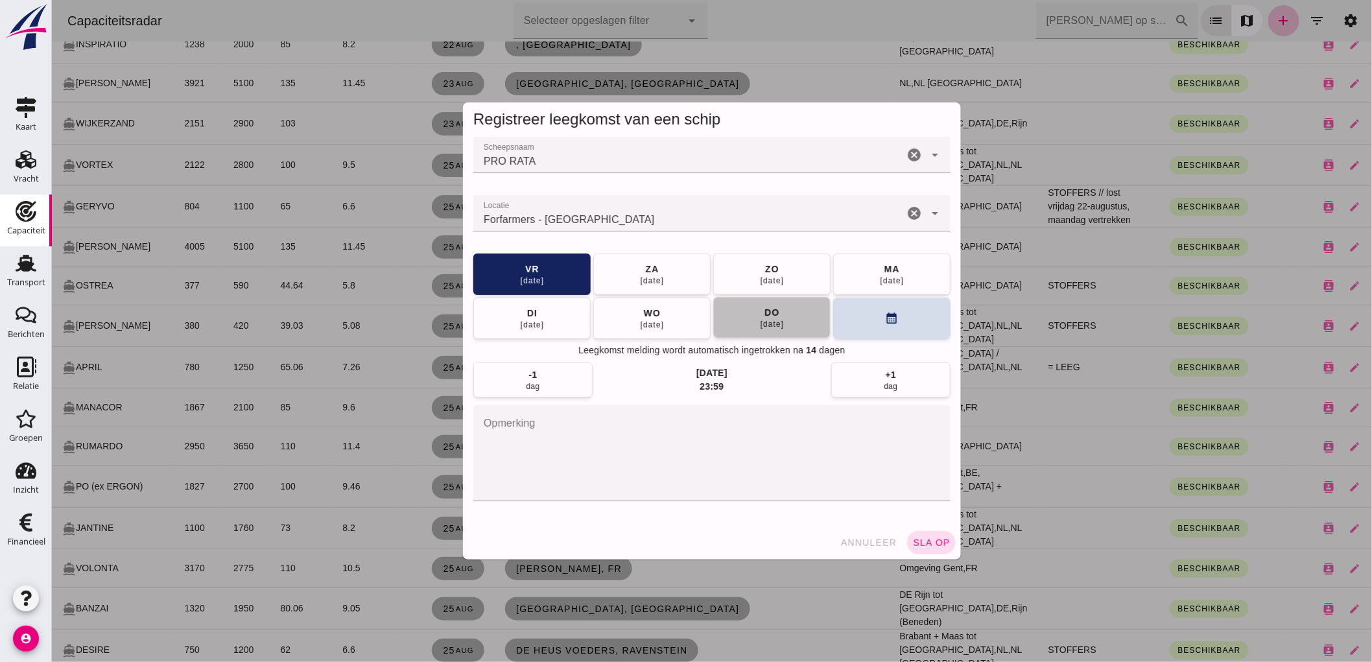
click div "28 aug"
click span "sla op"
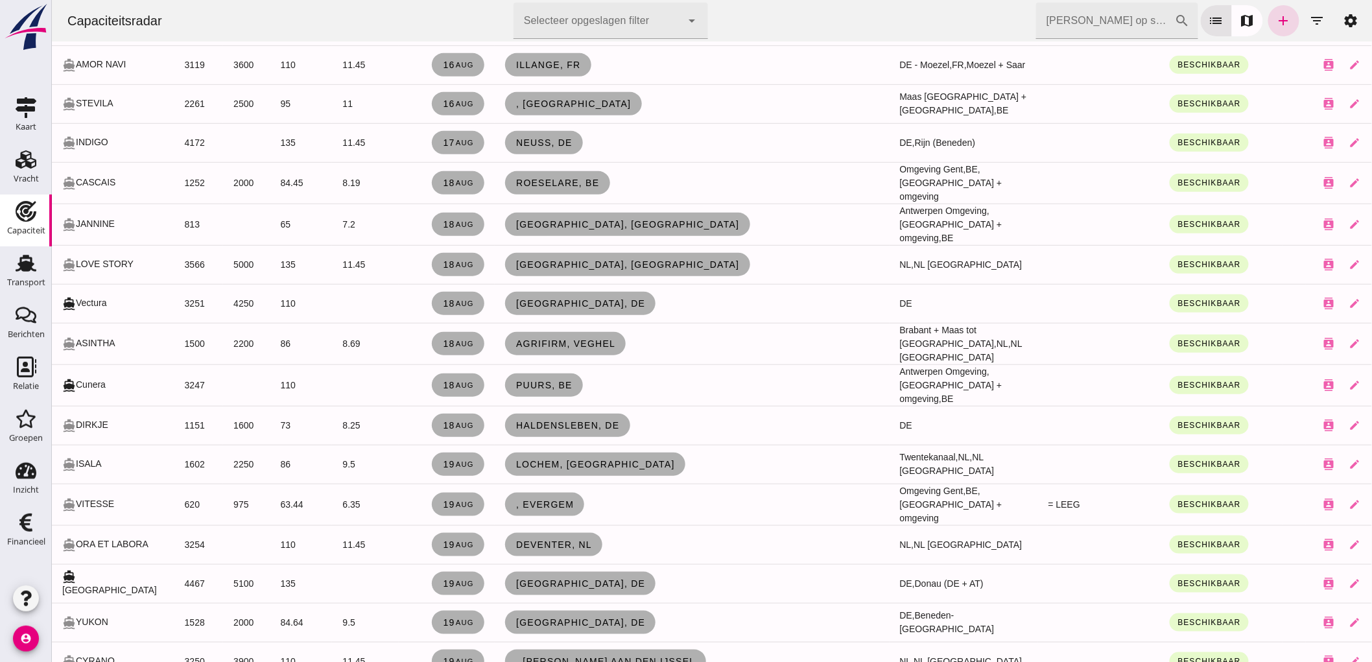
scroll to position [504, 0]
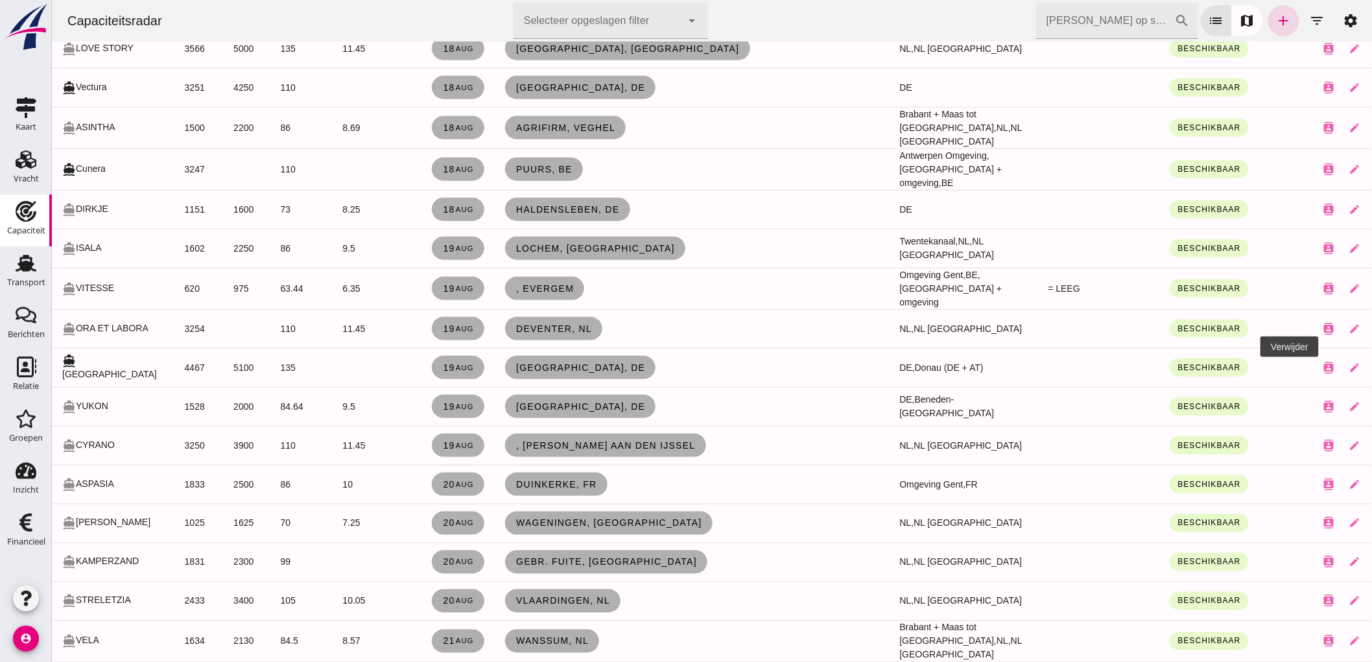
click at [1372, 362] on icon "close" at bounding box center [1381, 368] width 12 height 12
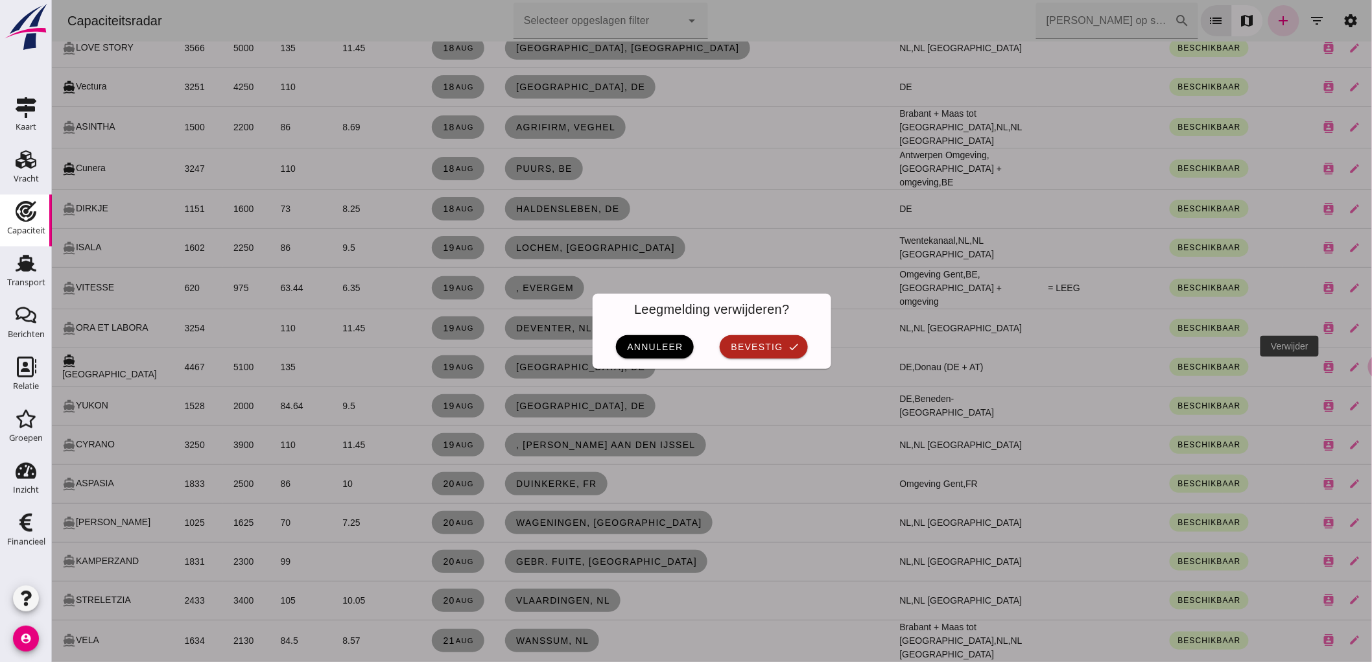
scroll to position [0, 0]
click div "annuleer bevestig check"
click at [789, 342] on icon "check" at bounding box center [794, 347] width 12 height 12
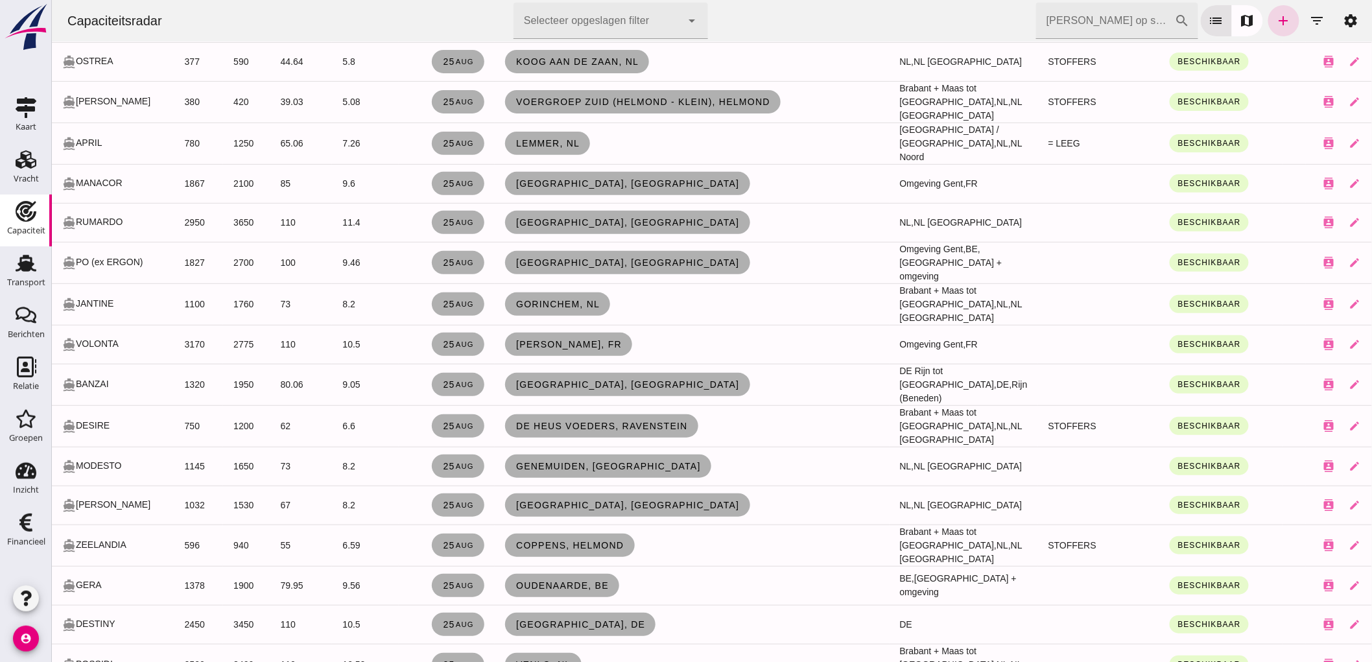
scroll to position [2234, 0]
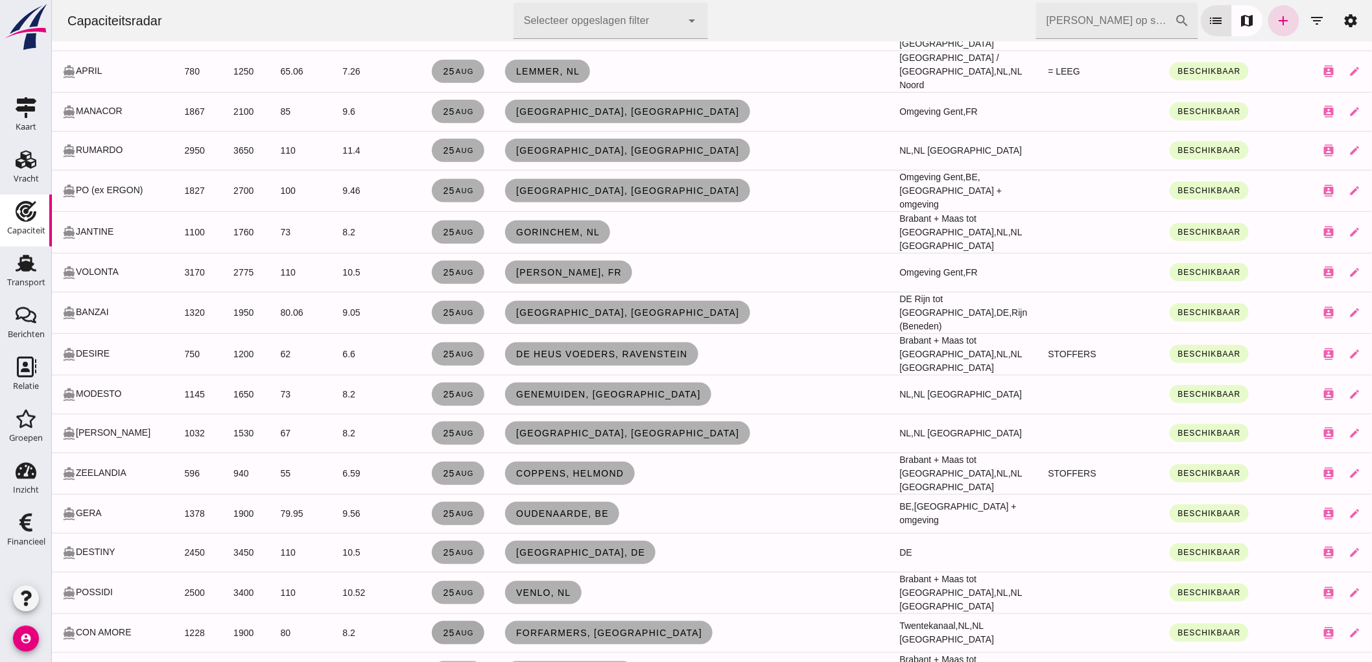
click at [432, 621] on link "25 aug" at bounding box center [457, 632] width 53 height 23
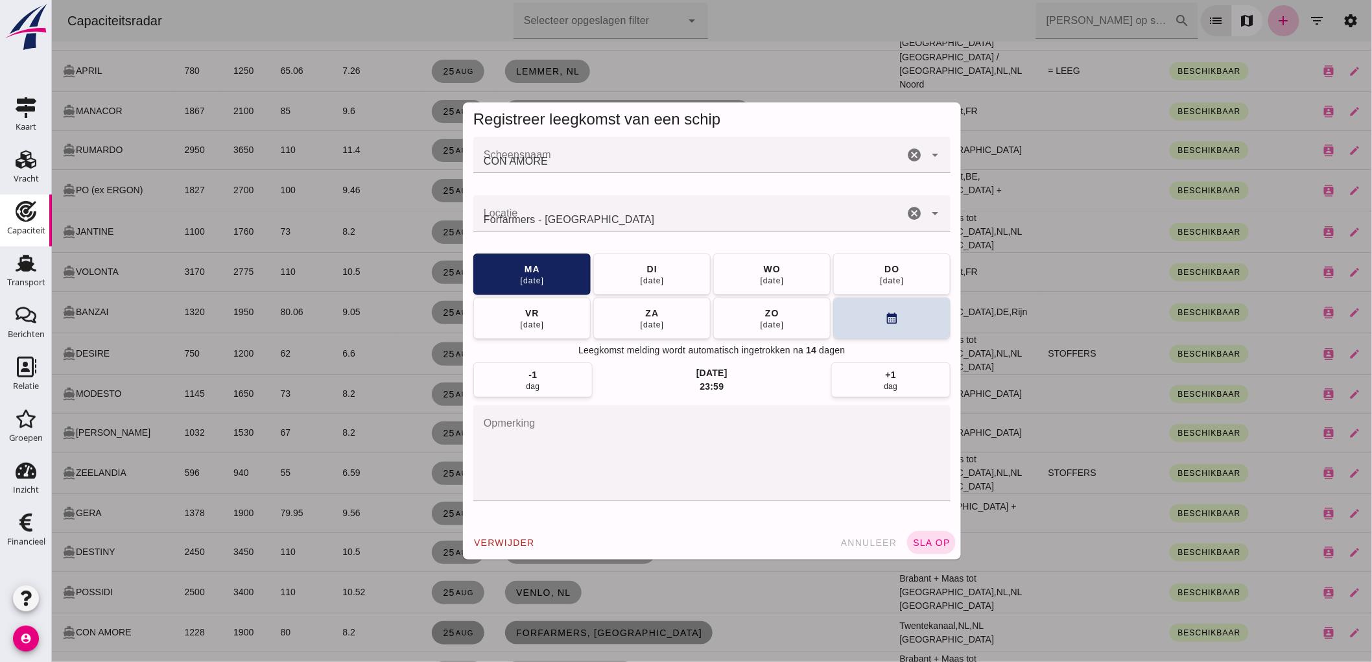
scroll to position [0, 0]
click button "di 26 aug"
click span "sla op"
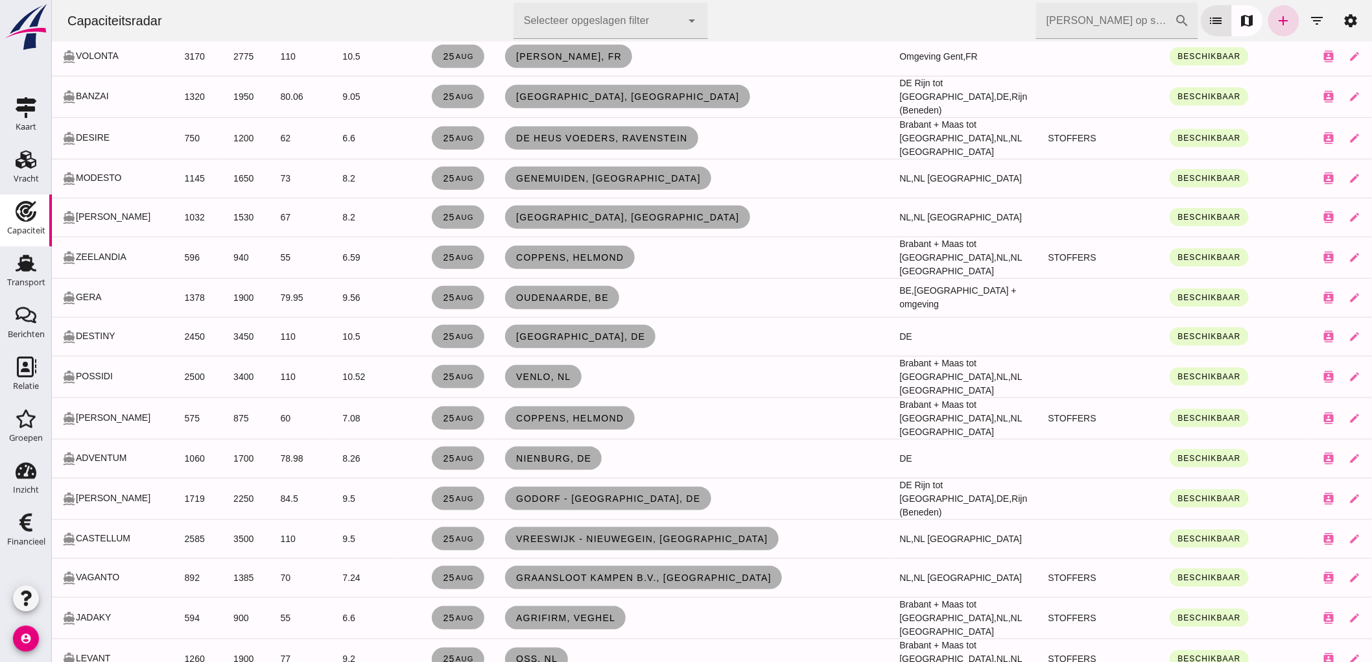
scroll to position [2522, 0]
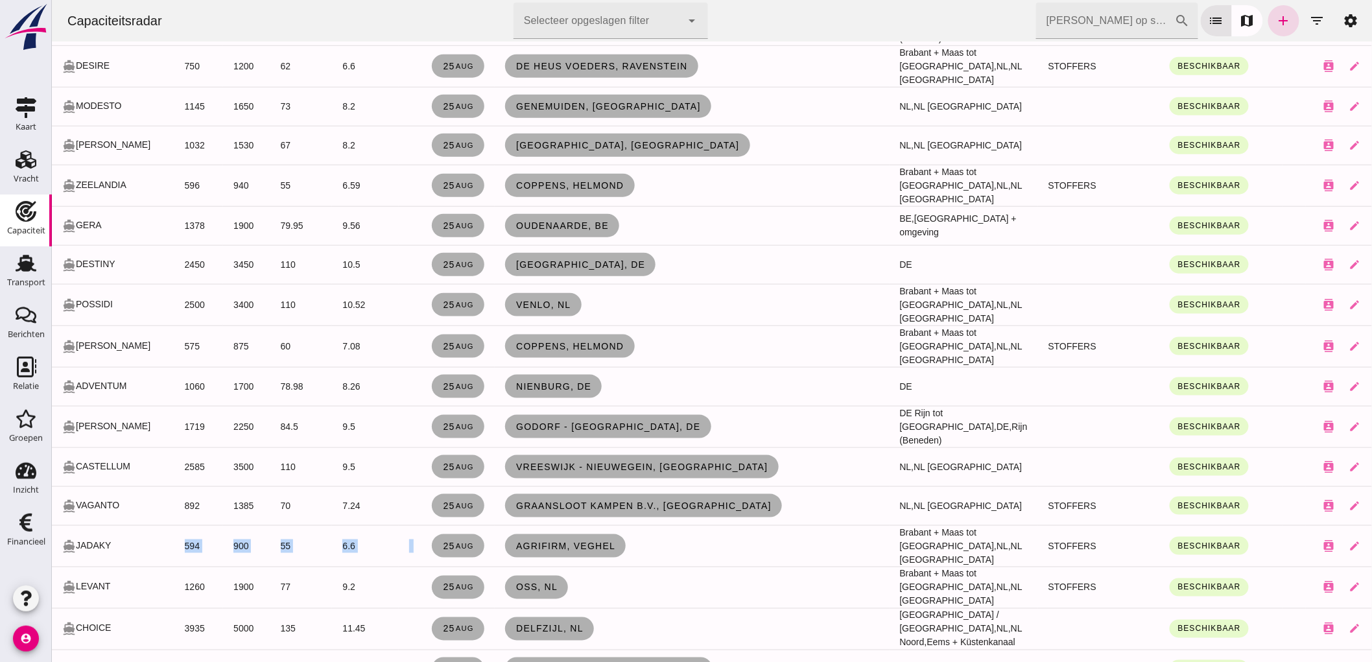
drag, startPoint x: 702, startPoint y: 498, endPoint x: 144, endPoint y: 514, distance: 558.0
click tr "directions_boat JADAKY 594 900 55 6.6 25 aug Agrifirm, Veghel Brabant + Maas to…"
click div "Capaciteitsradar Selecteer opgeslagen filter Selecteer opgeslagen filter cancel…"
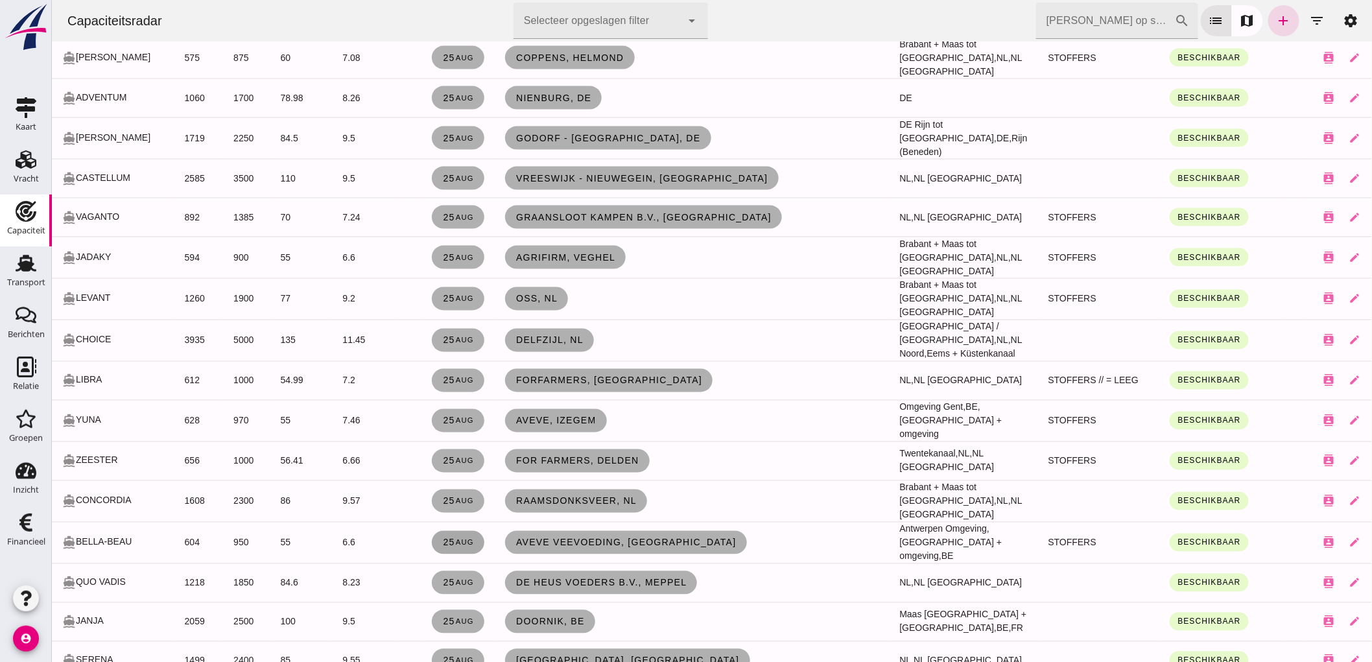
click at [454, 531] on link "25 aug" at bounding box center [457, 542] width 53 height 23
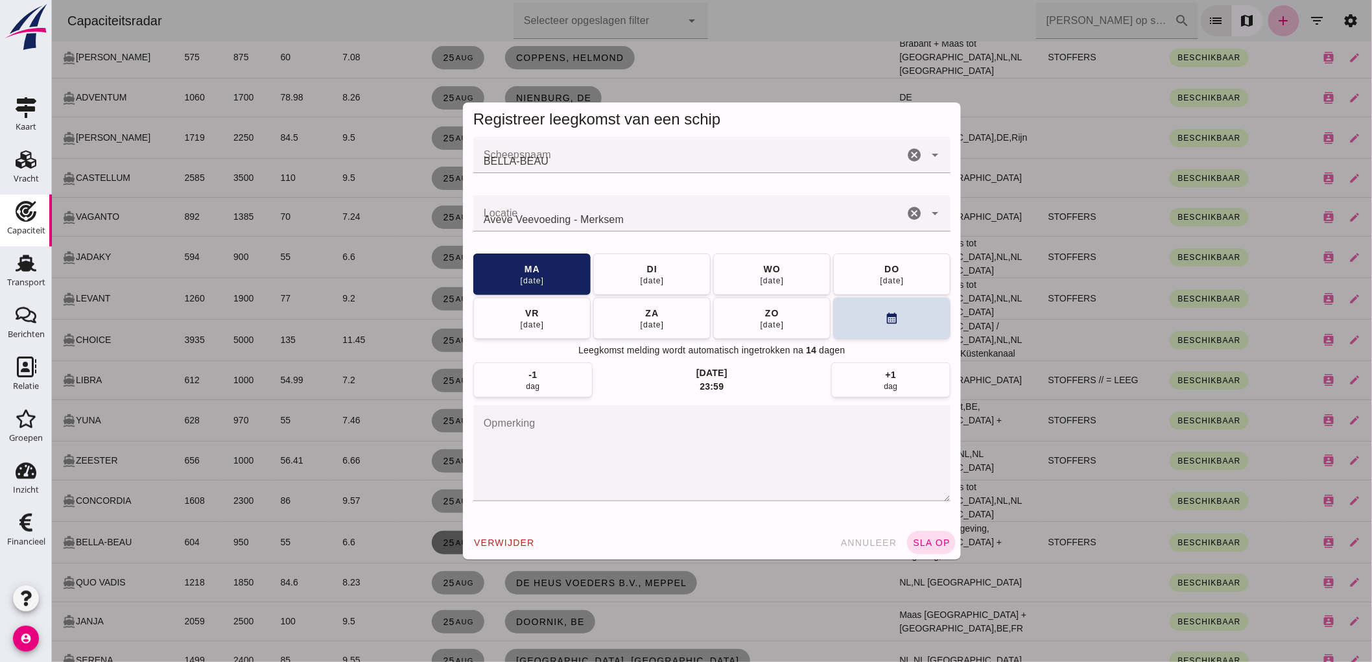
scroll to position [0, 0]
click button "di 26 aug"
click span "sla op"
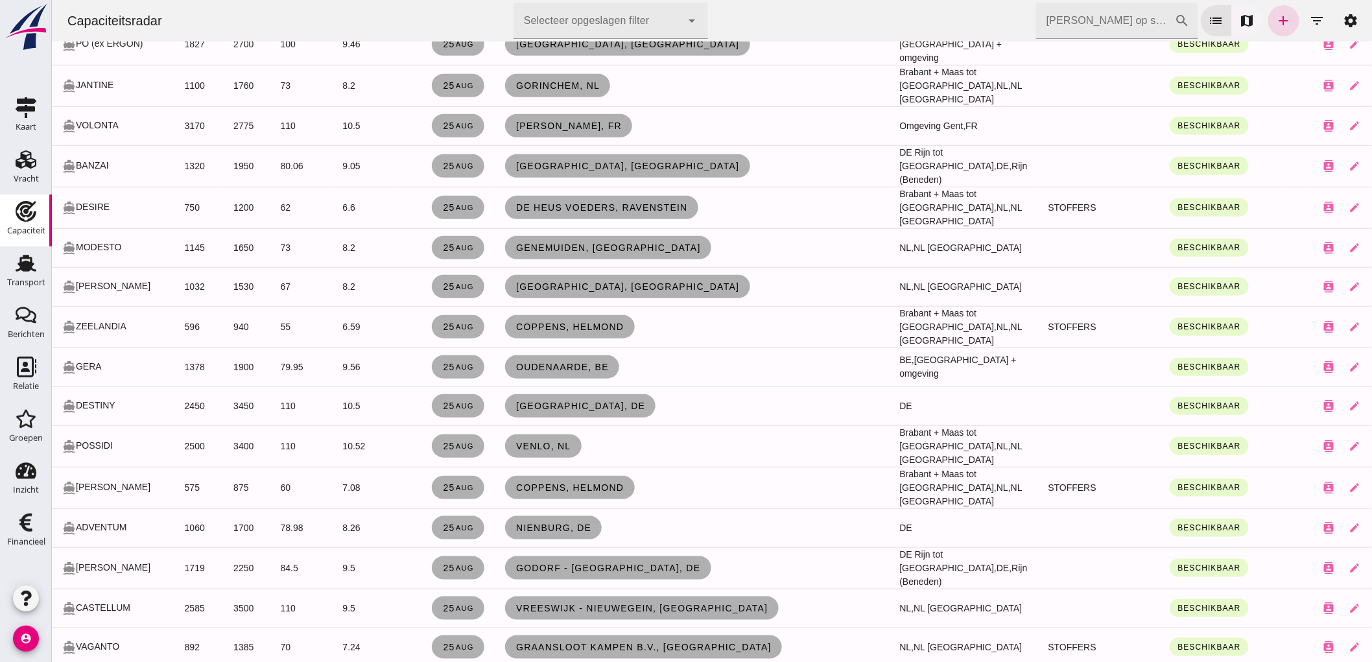
scroll to position [1834, 0]
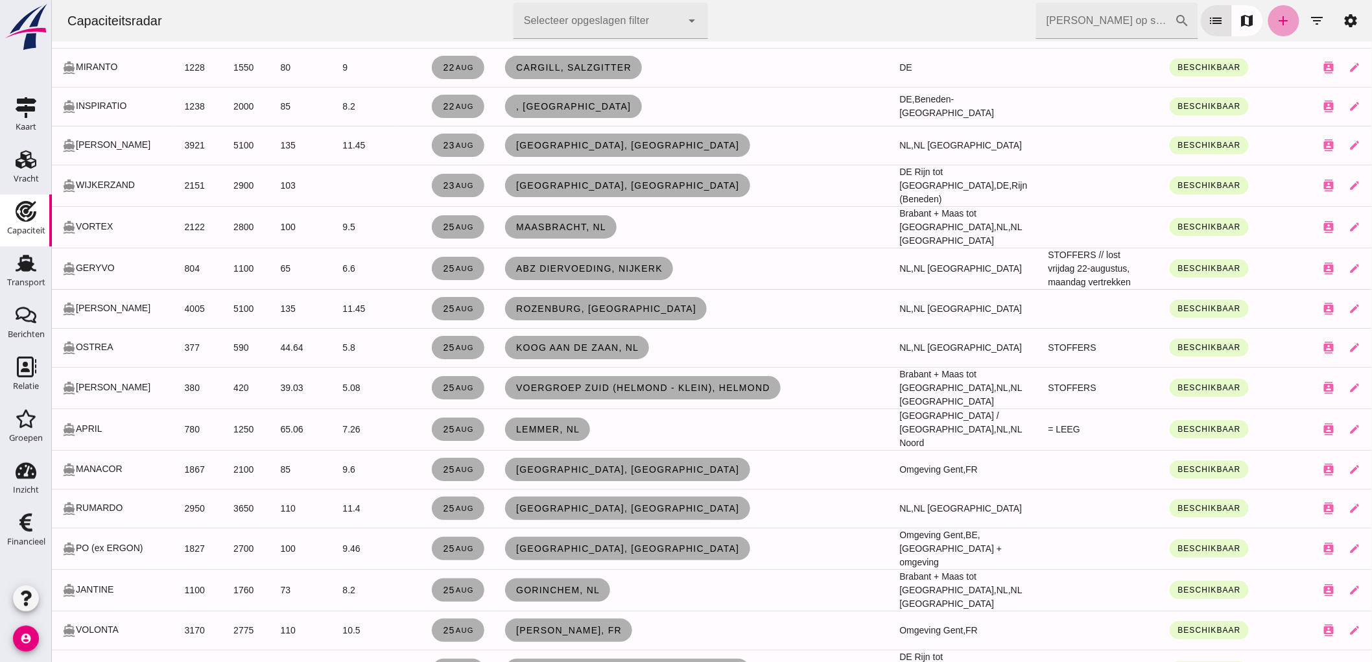
click at [1276, 21] on icon "add" at bounding box center [1284, 21] width 16 height 16
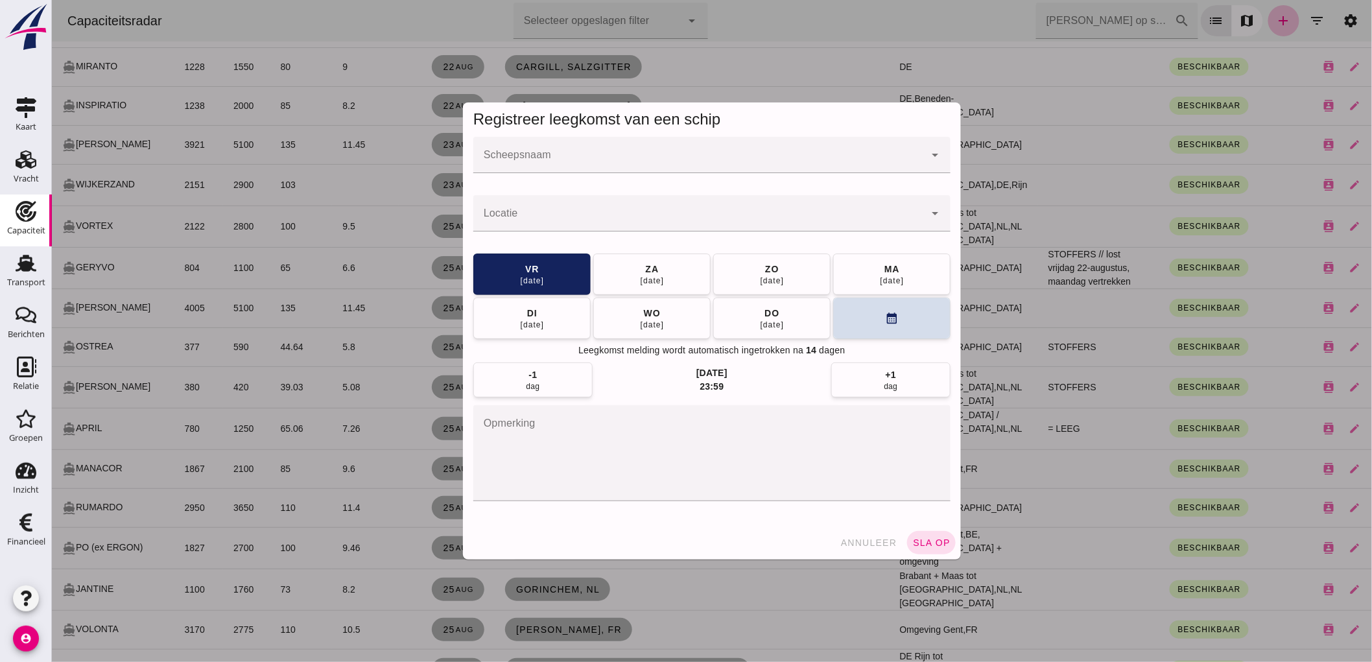
scroll to position [0, 0]
click at [547, 186] on div at bounding box center [711, 182] width 457 height 9
click input "Scheepsnaam"
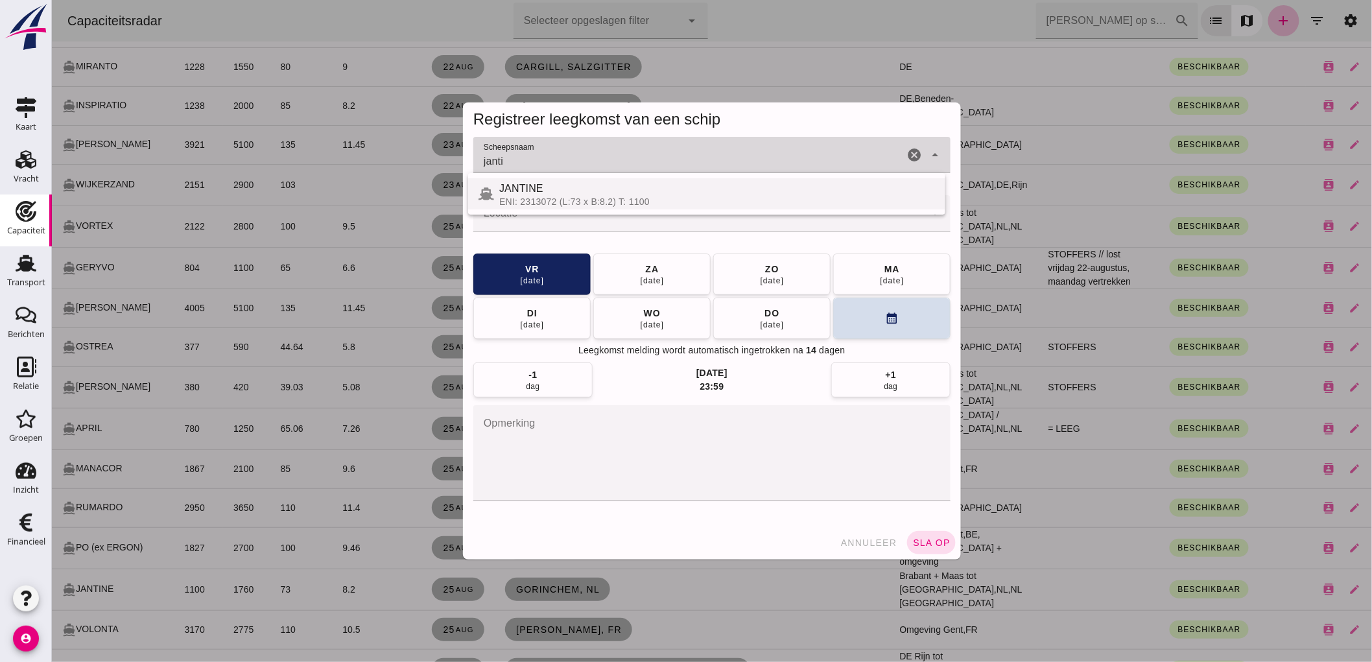
click at [574, 195] on div "JANTINE" at bounding box center [717, 189] width 436 height 16
type input "JANTINE"
click div
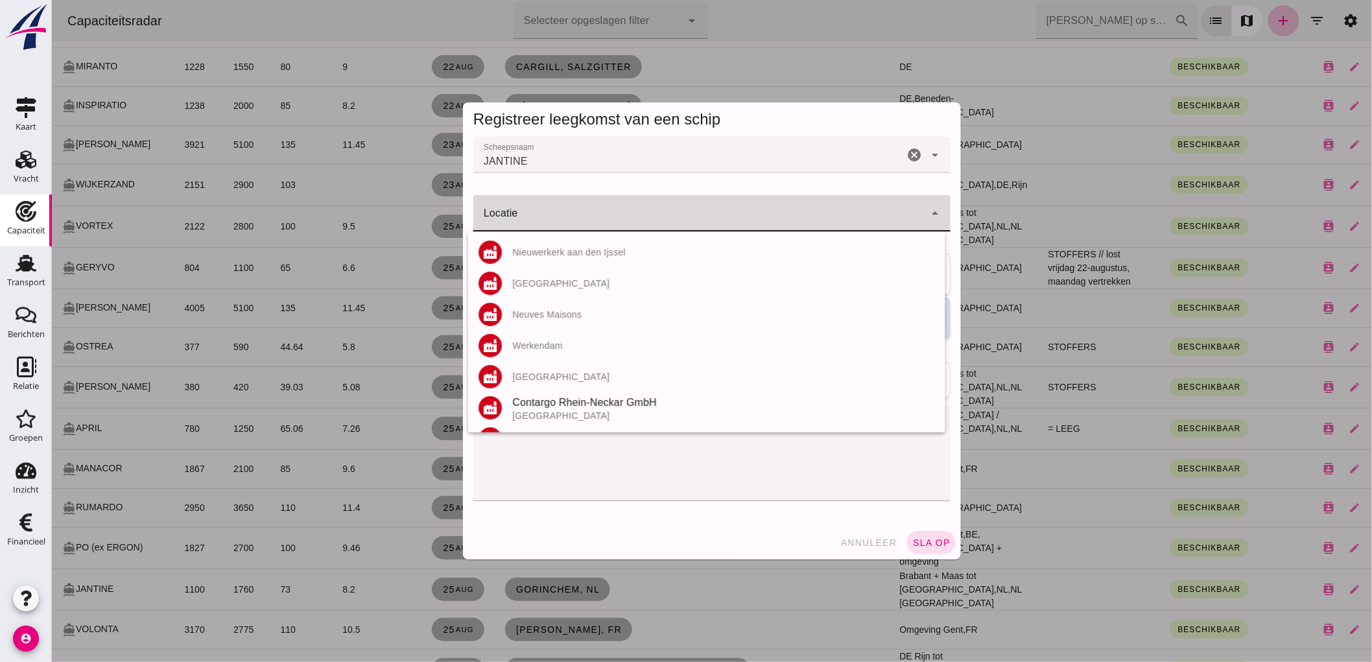
click div
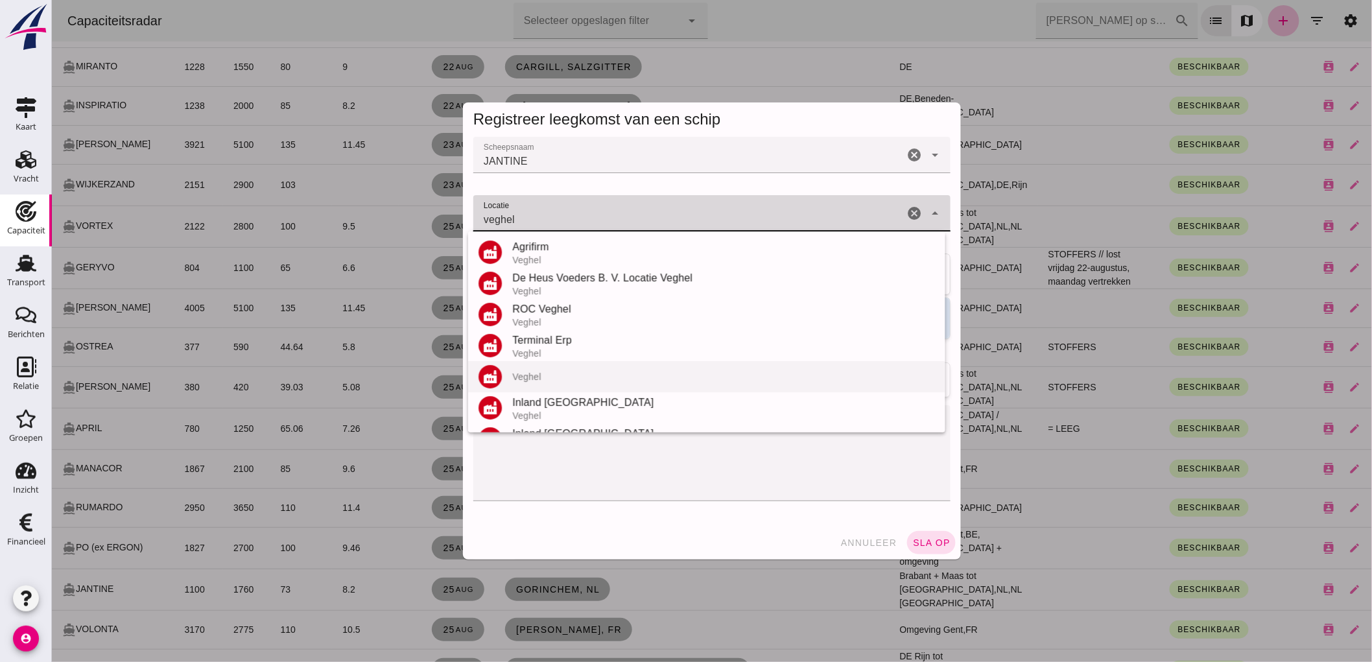
click at [616, 378] on div "Veghel" at bounding box center [723, 377] width 423 height 10
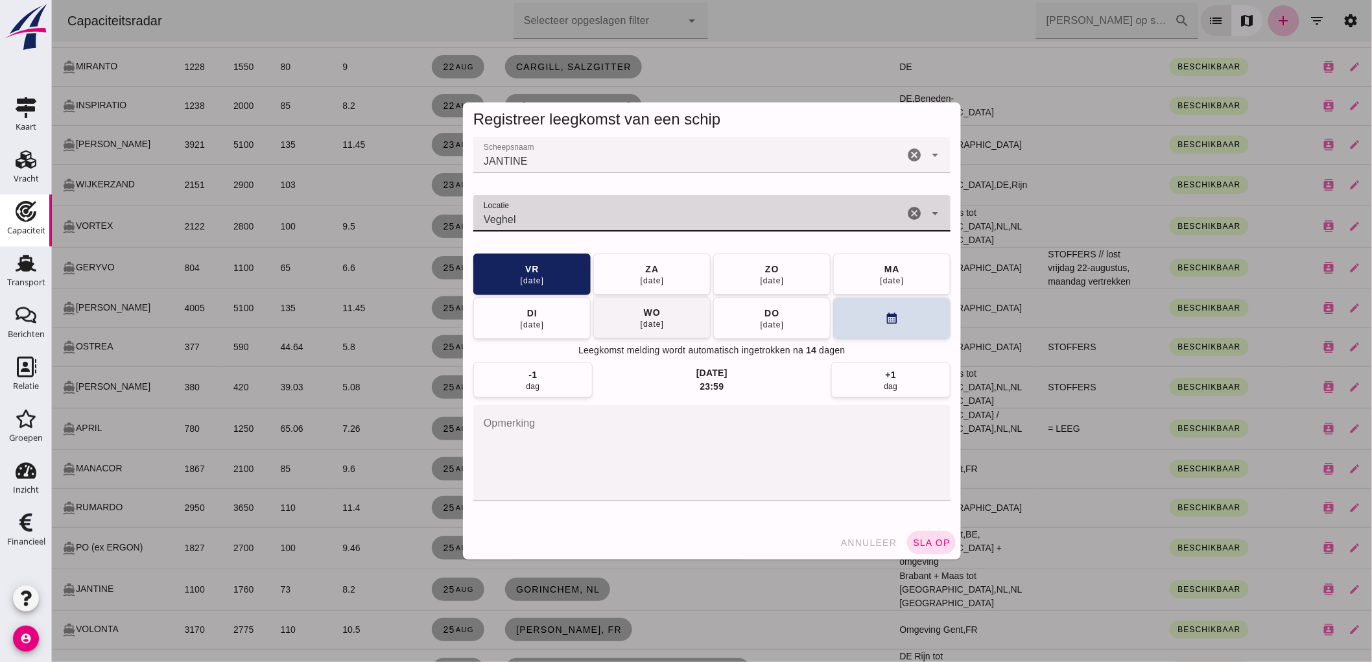
type input "Veghel"
click div "wo"
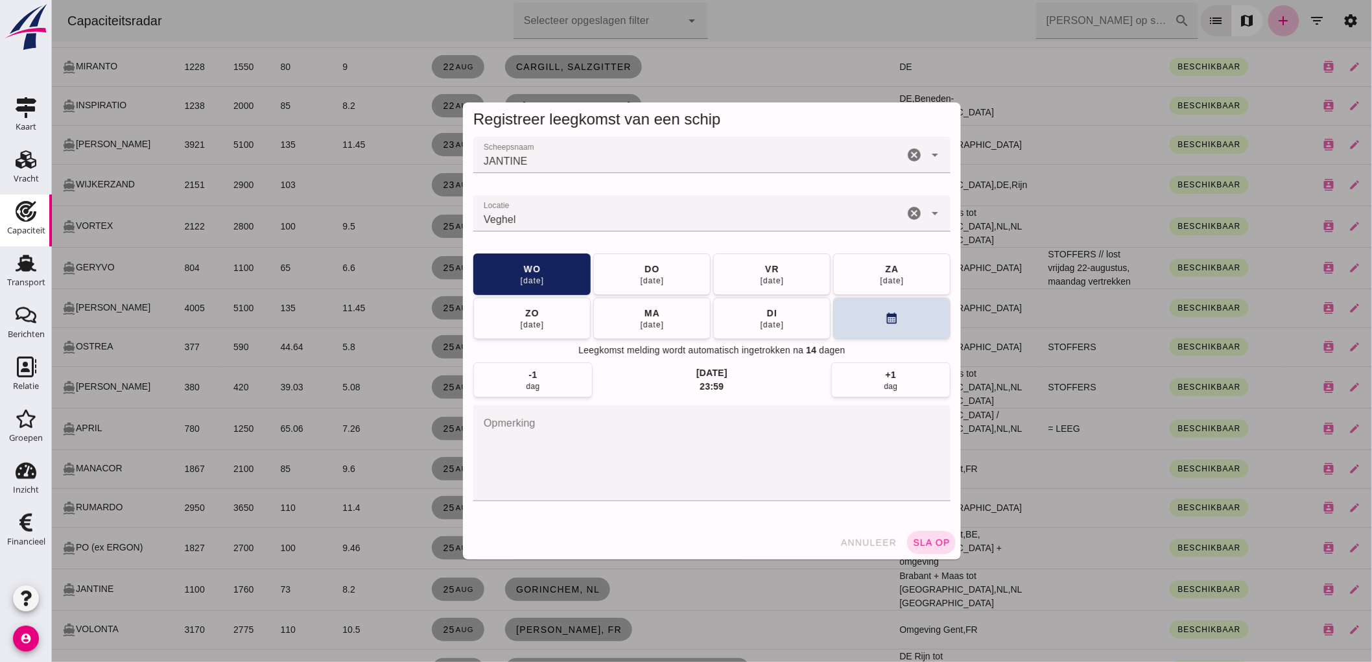
click button "sla op"
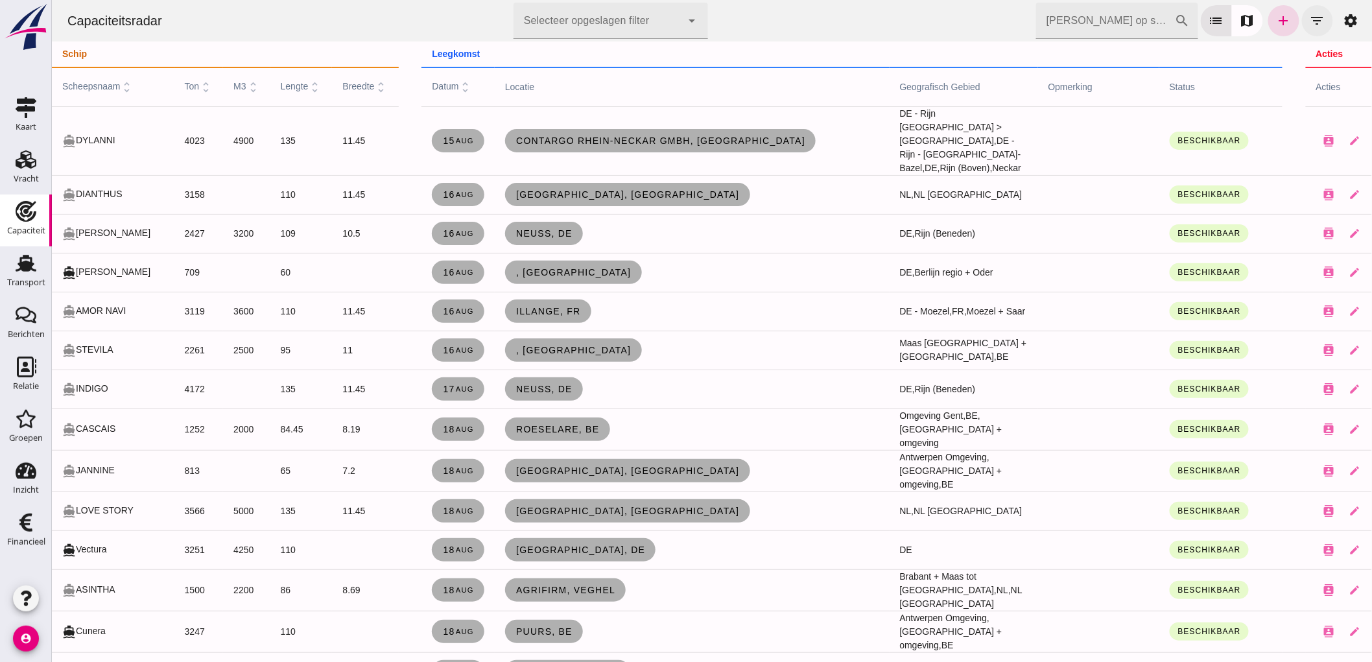
click at [1309, 23] on icon "filter_list" at bounding box center [1317, 21] width 16 height 16
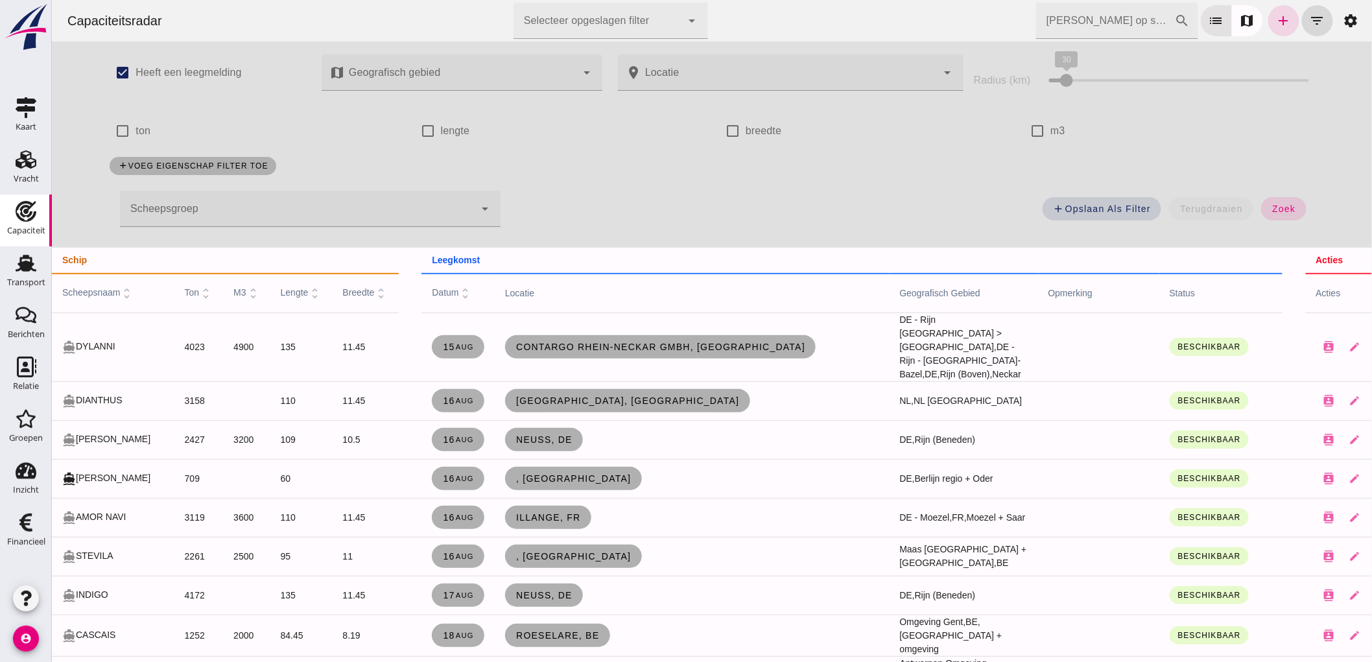
click div
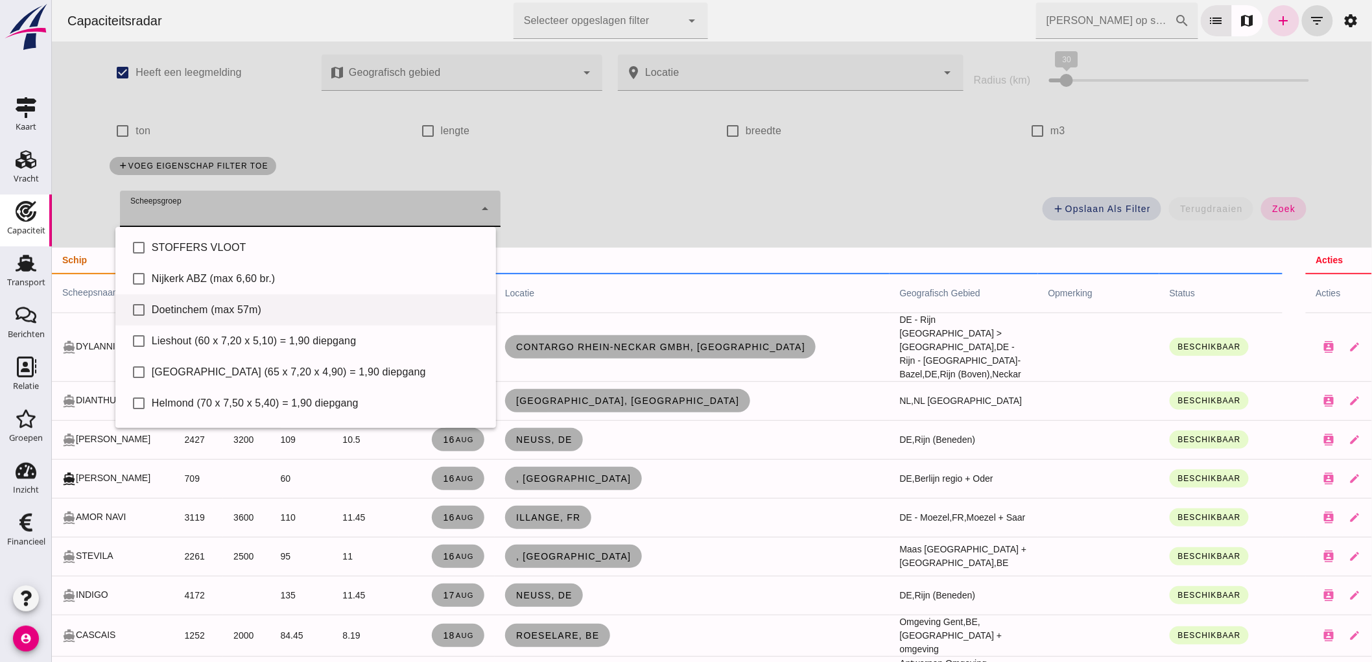
drag, startPoint x: 202, startPoint y: 341, endPoint x: 221, endPoint y: 318, distance: 29.1
click at [202, 340] on div "Lieshout (60 x 7,20 x 5,10) = 1,90 diepgang" at bounding box center [318, 341] width 334 height 16
type input "Lieshout (60 x 7,20 x 5,10) = 1,90 diepgang"
checkbox input "true"
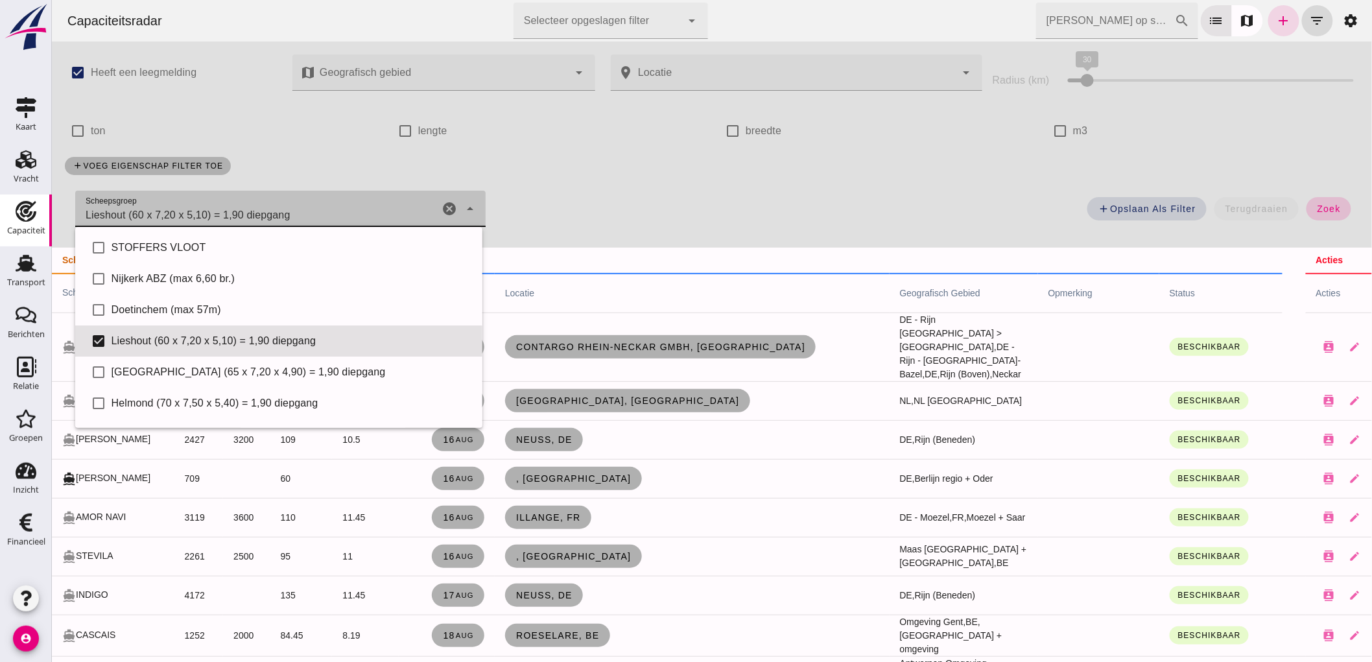
click span "zoek"
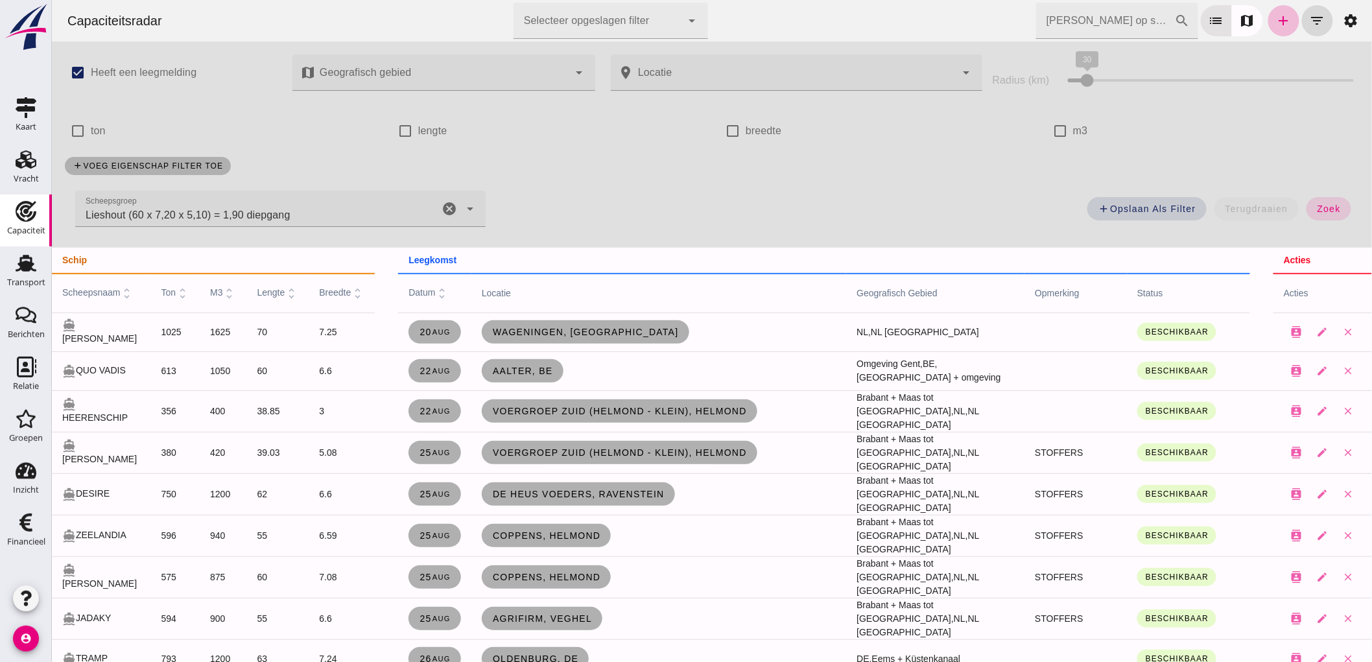
click icon "cancel"
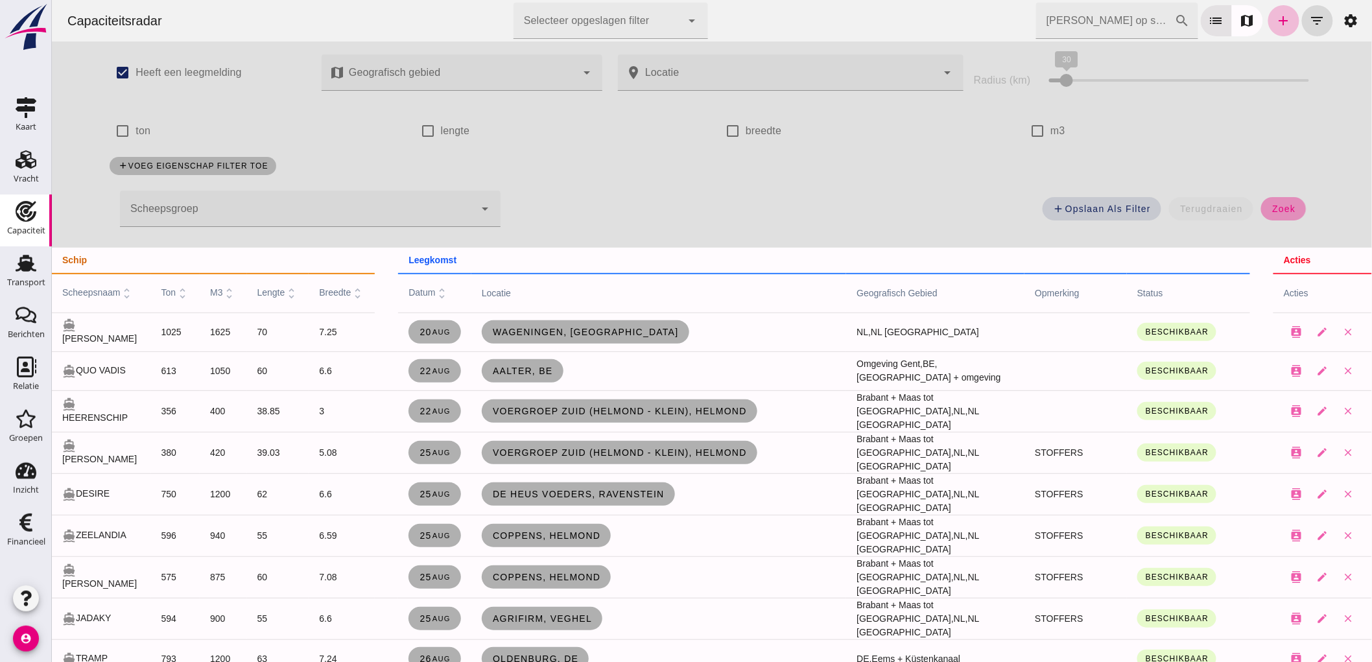
click span "zoek"
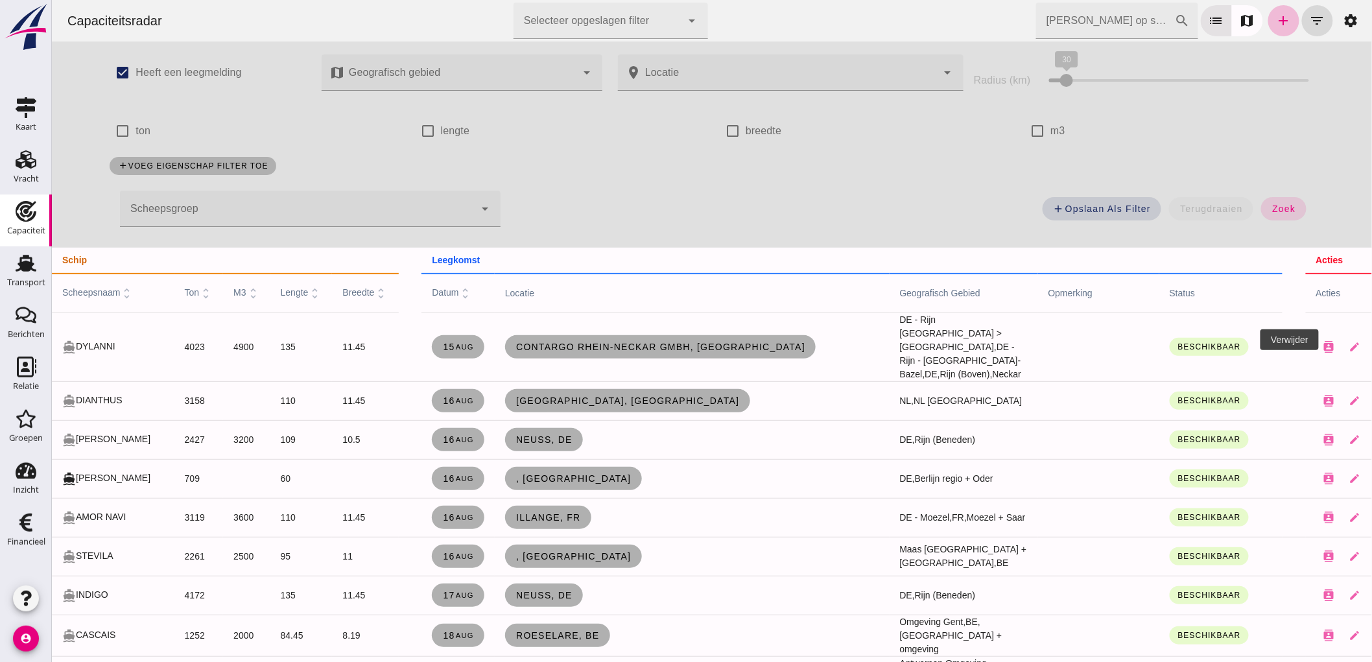
click button "close"
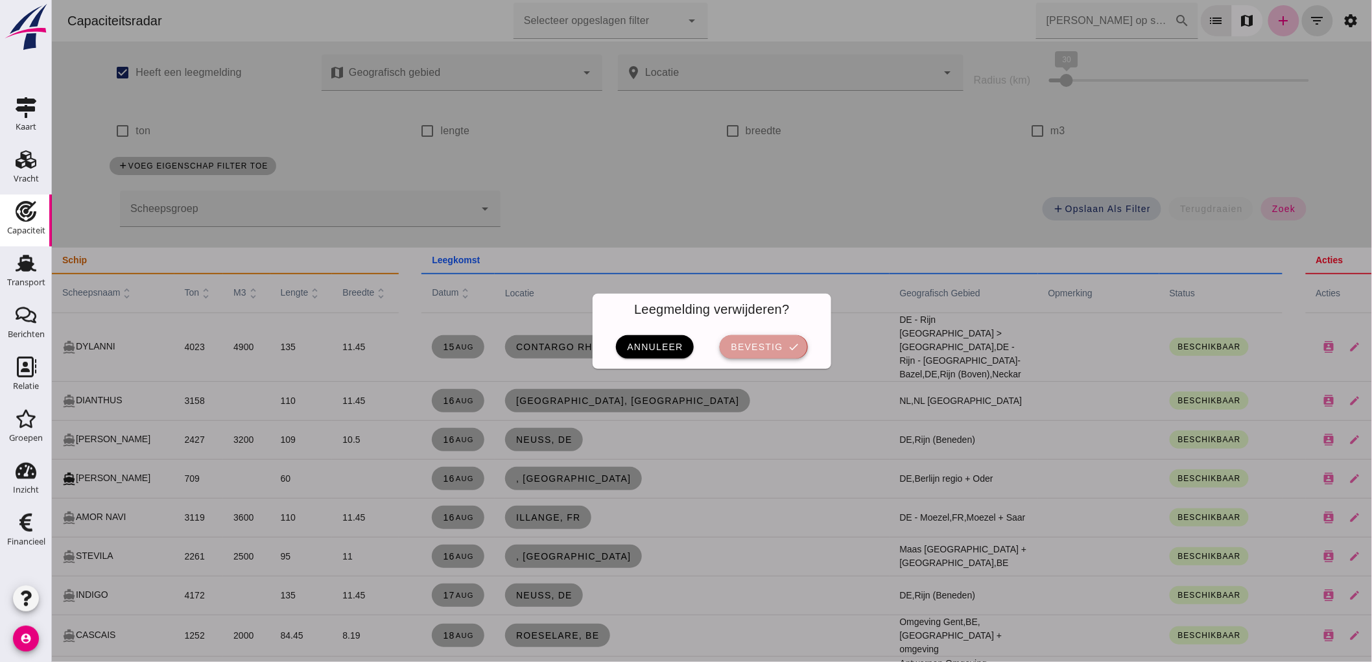
click at [789, 341] on icon "check" at bounding box center [794, 347] width 12 height 12
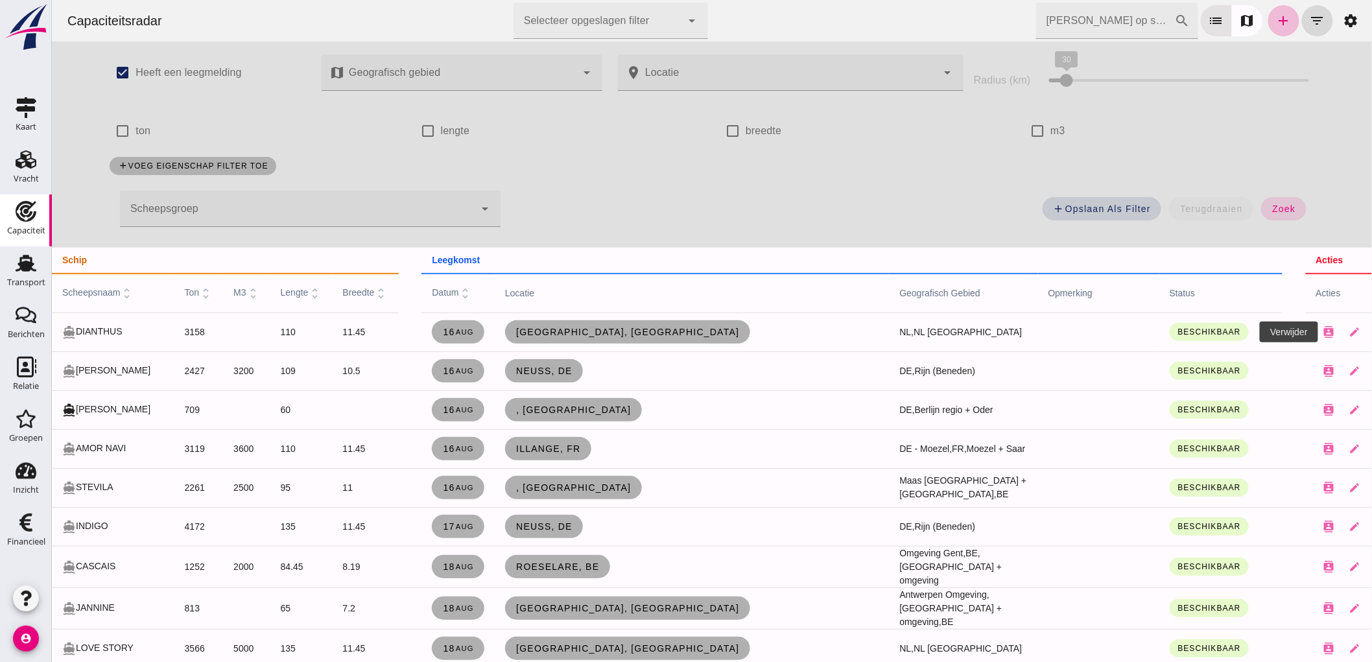
click at [1372, 331] on icon "close" at bounding box center [1381, 332] width 12 height 12
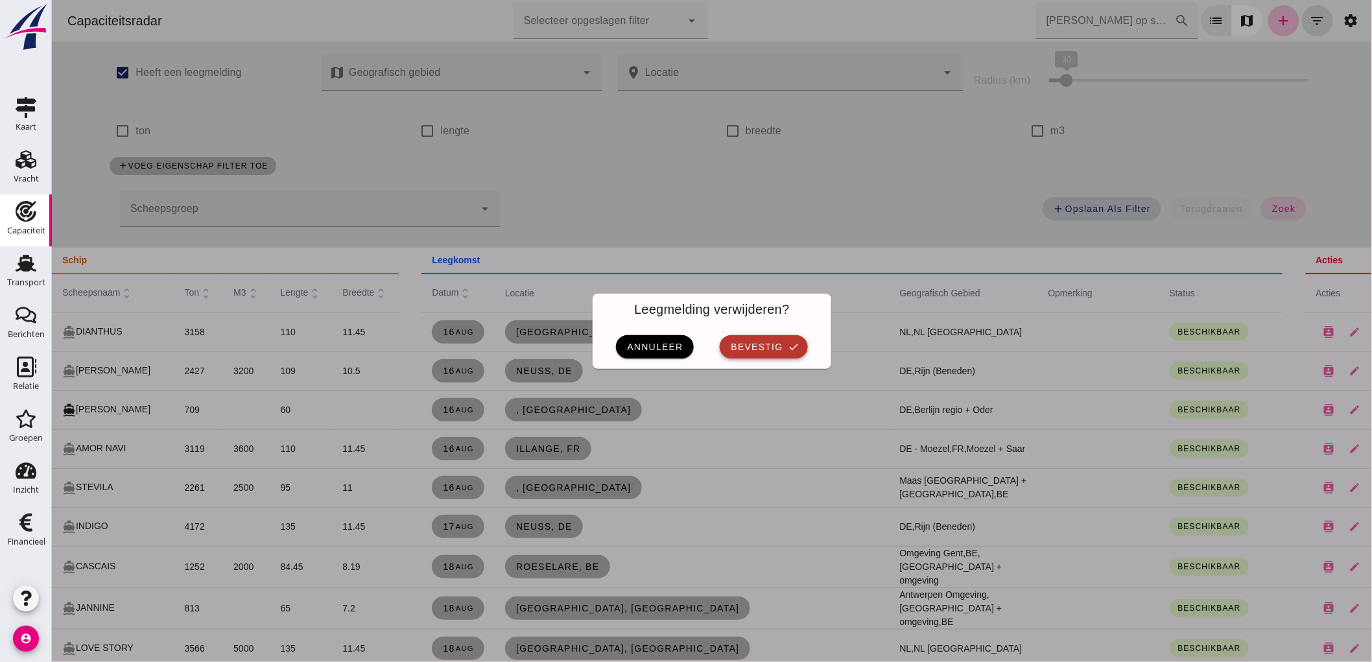
click at [769, 352] on button "bevestig check" at bounding box center [763, 346] width 88 height 23
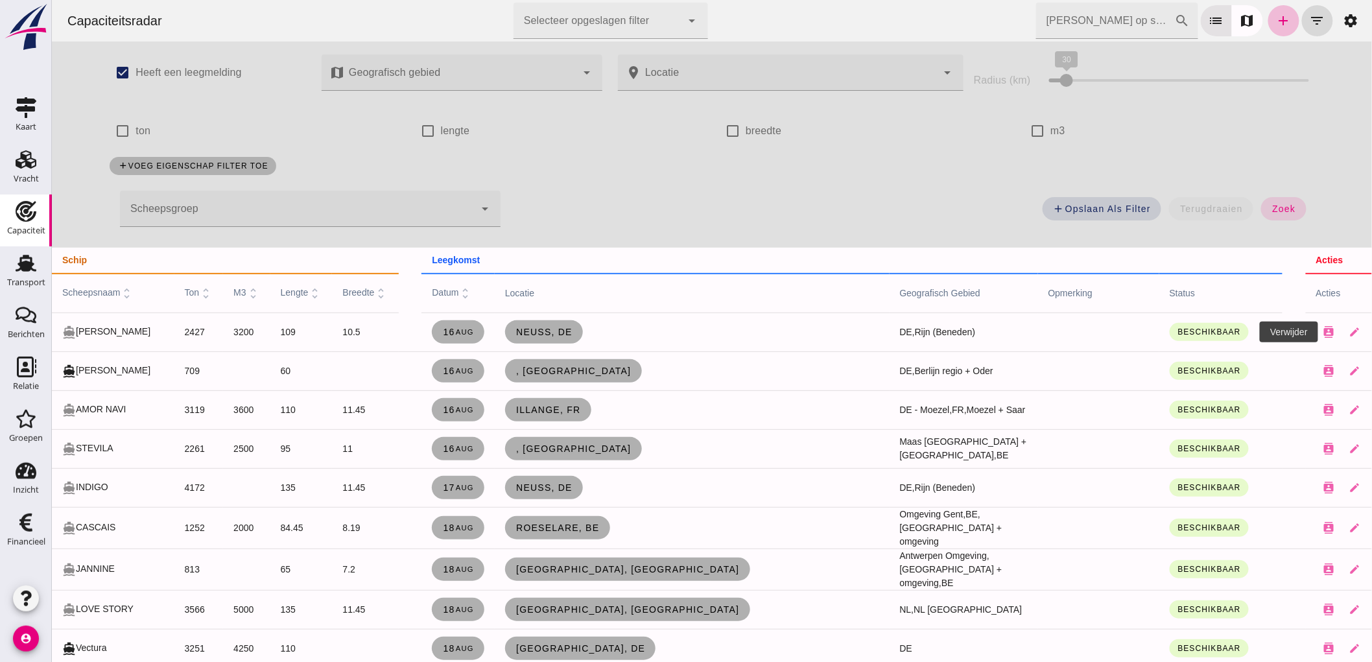
click at [1372, 333] on icon "close" at bounding box center [1381, 332] width 12 height 12
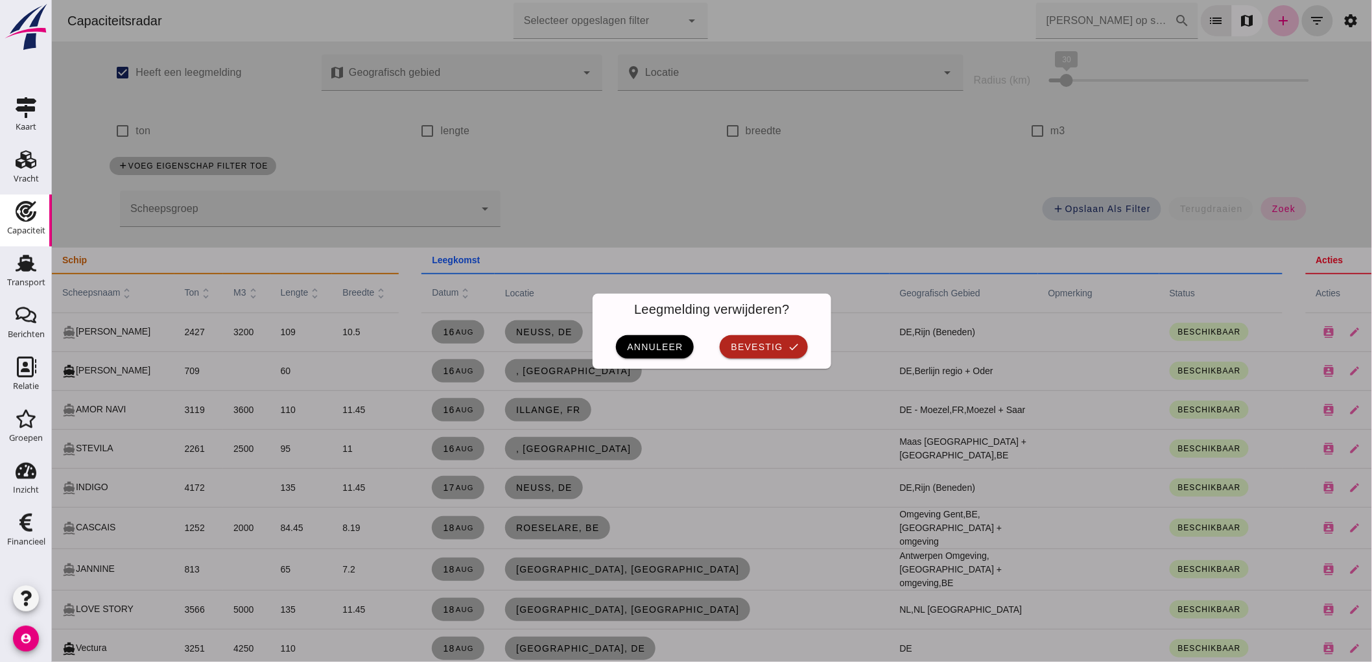
click div "annuleer bevestig check"
click at [785, 353] on button "bevestig check" at bounding box center [763, 346] width 88 height 23
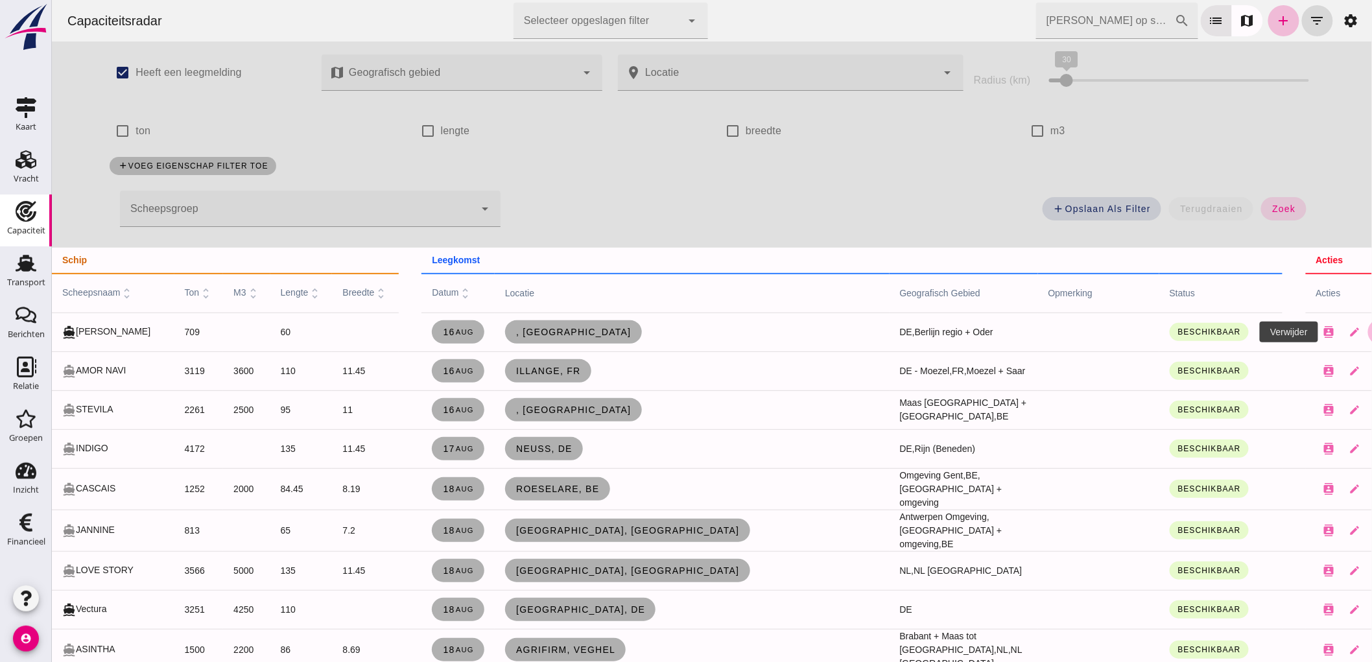
click button "close"
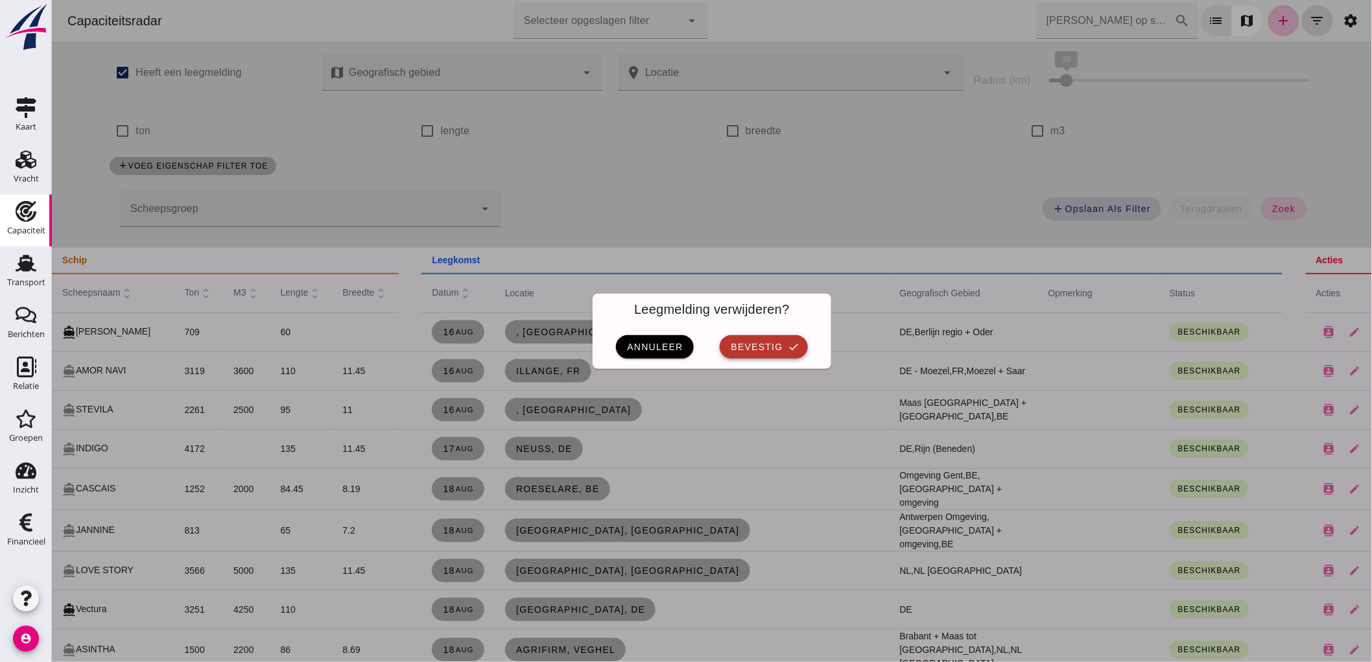
click span "bevestig"
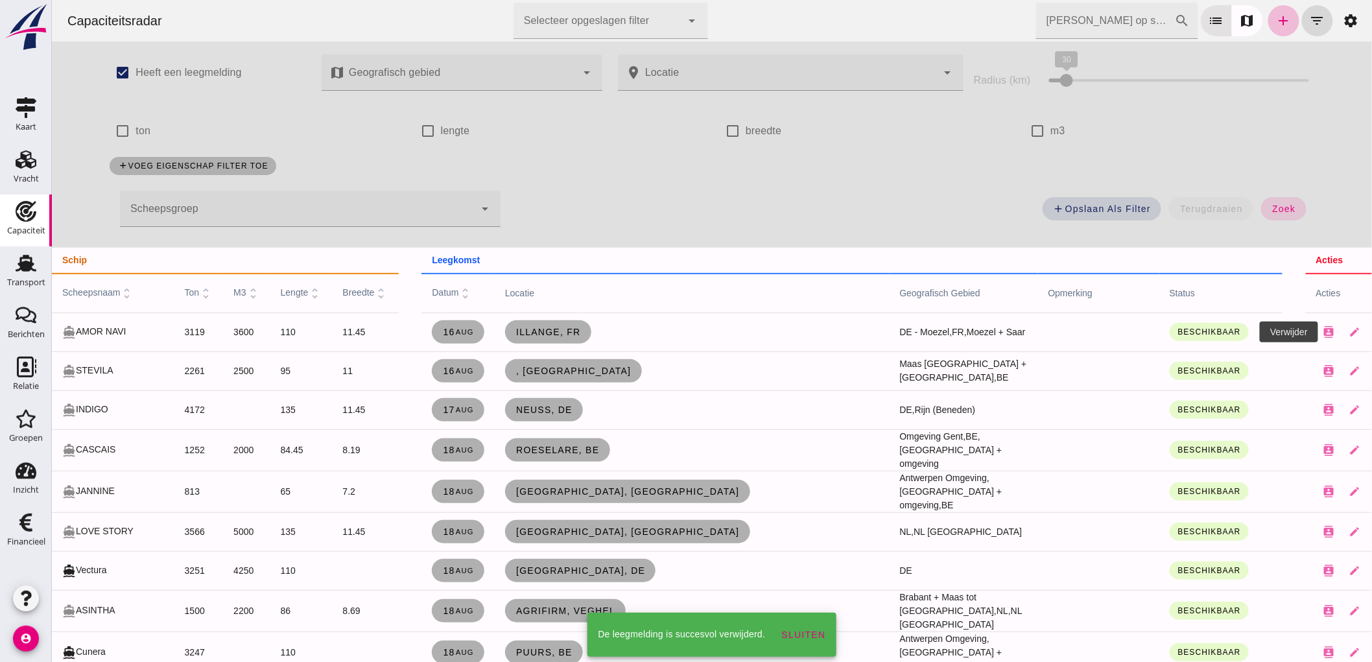
click button "close"
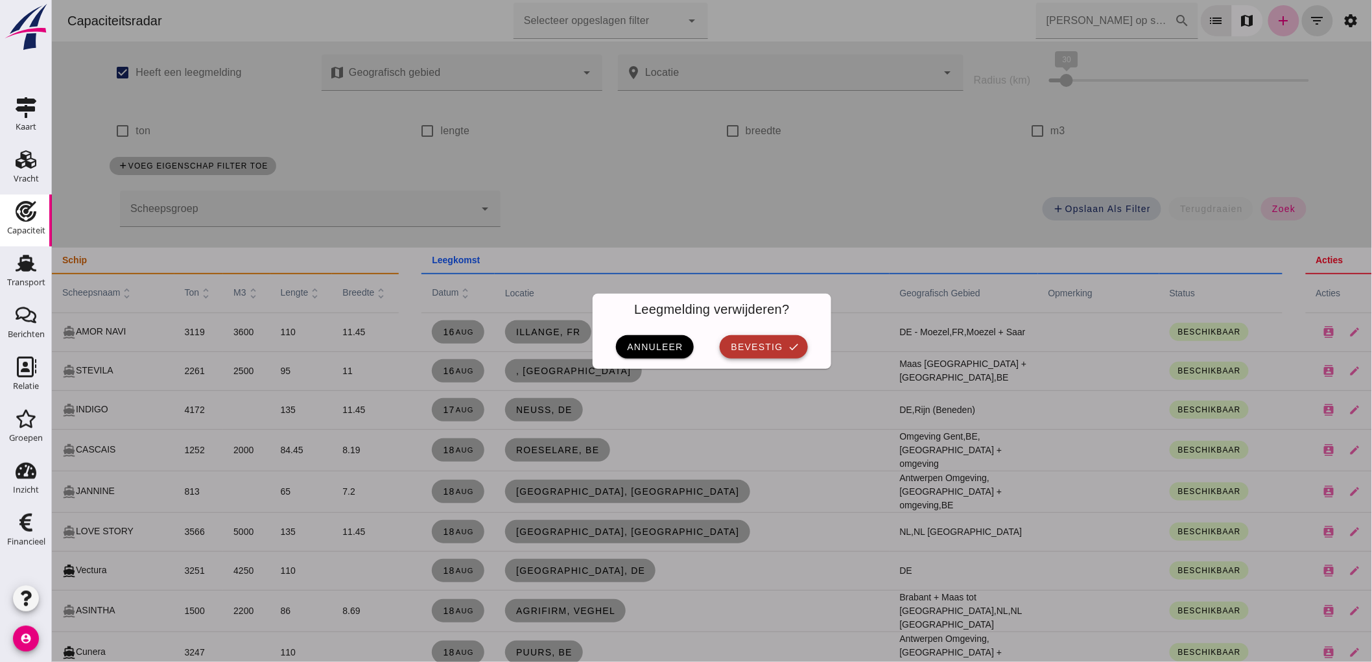
click span "bevestig"
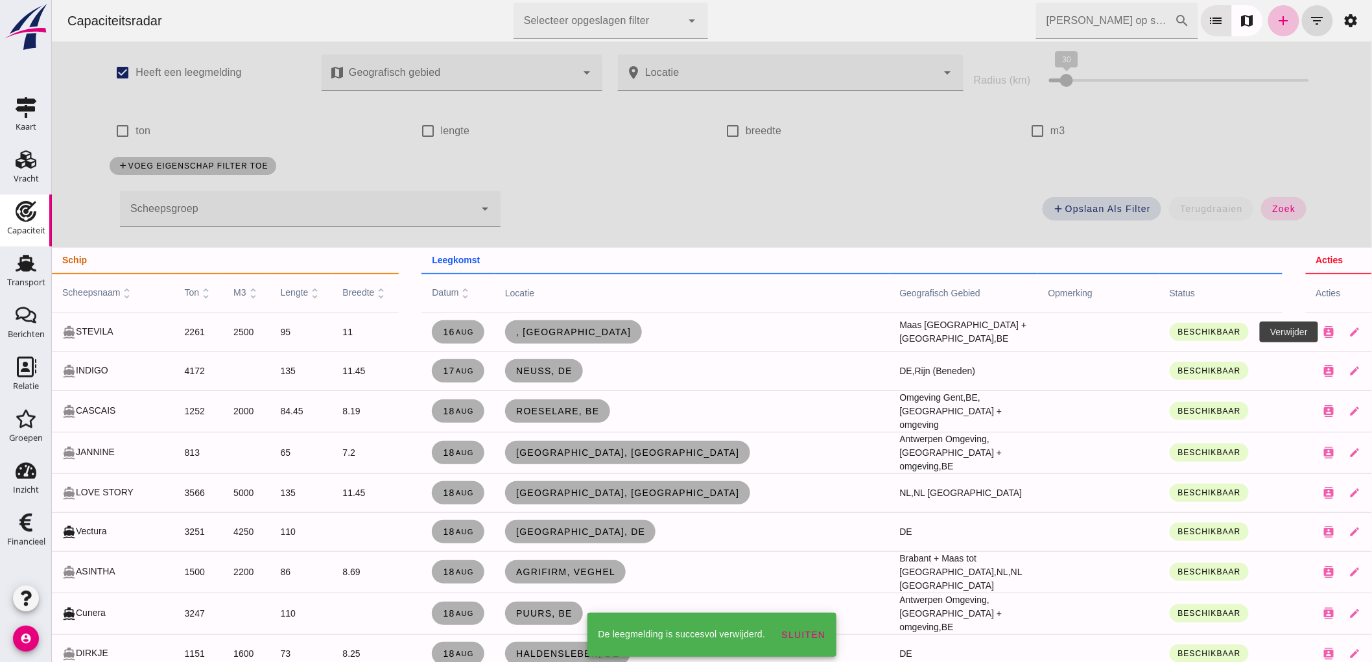
click at [1372, 333] on icon "close" at bounding box center [1381, 332] width 12 height 12
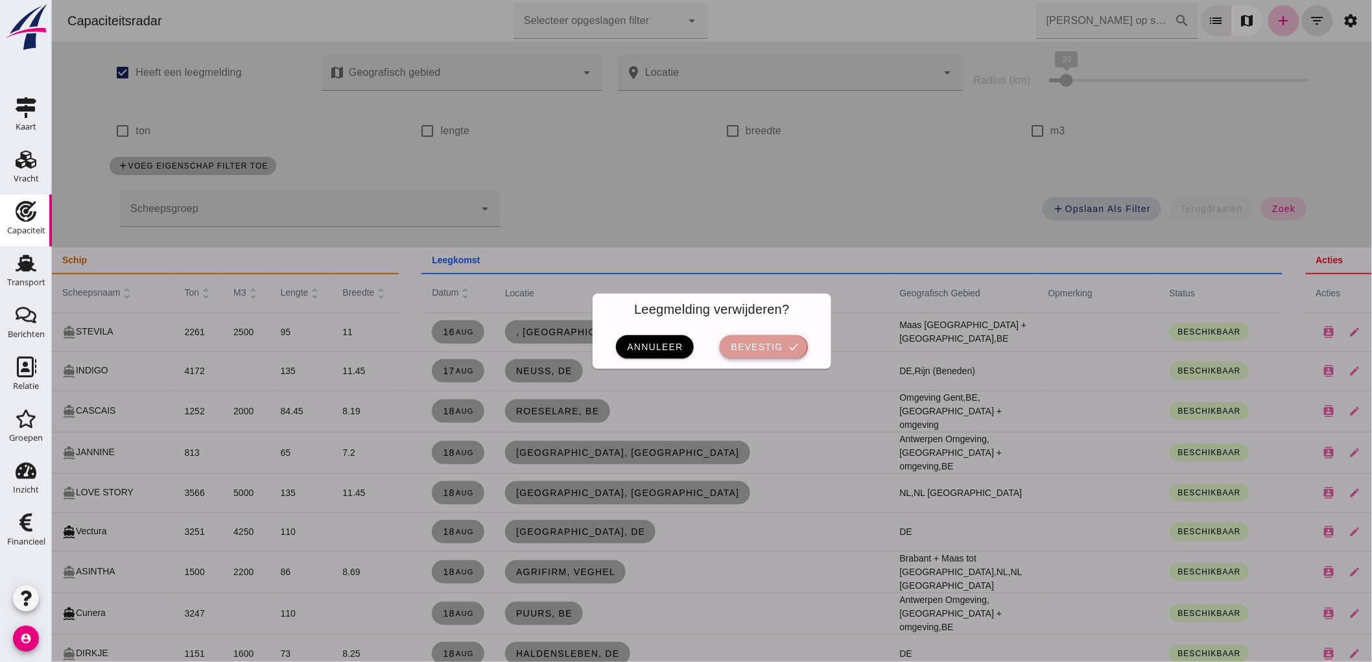
click at [769, 353] on button "bevestig check" at bounding box center [763, 346] width 88 height 23
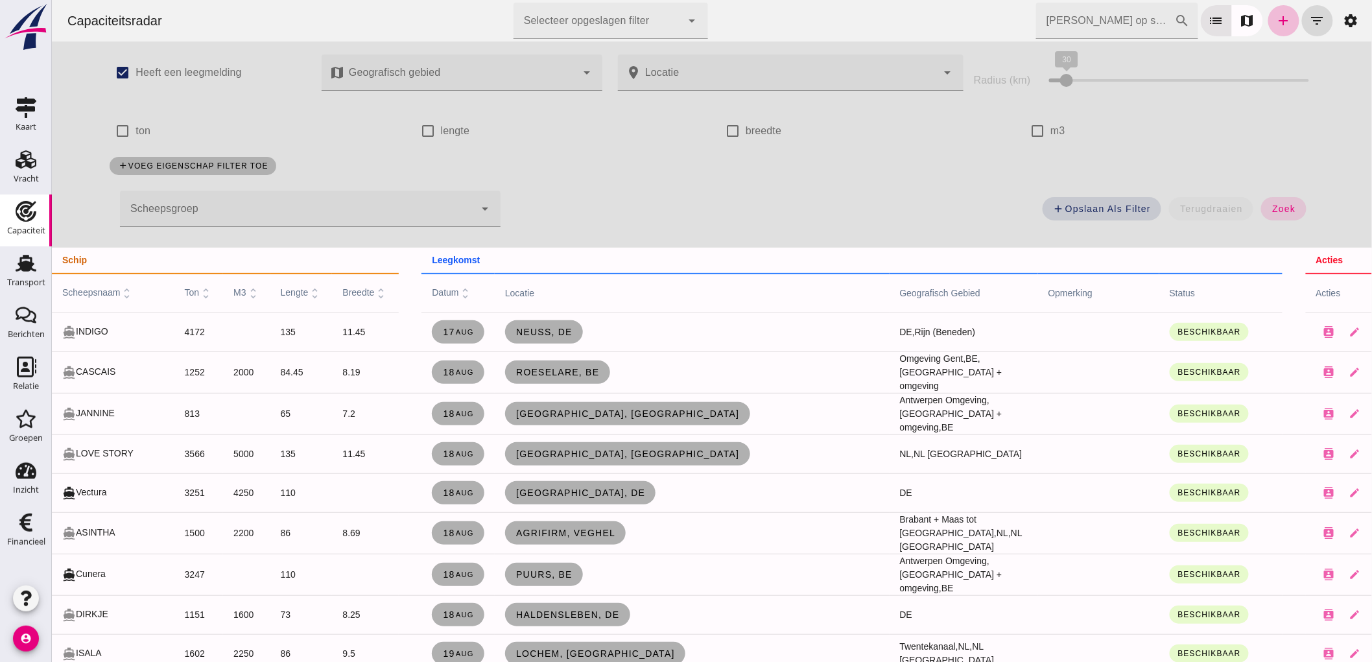
scroll to position [144, 0]
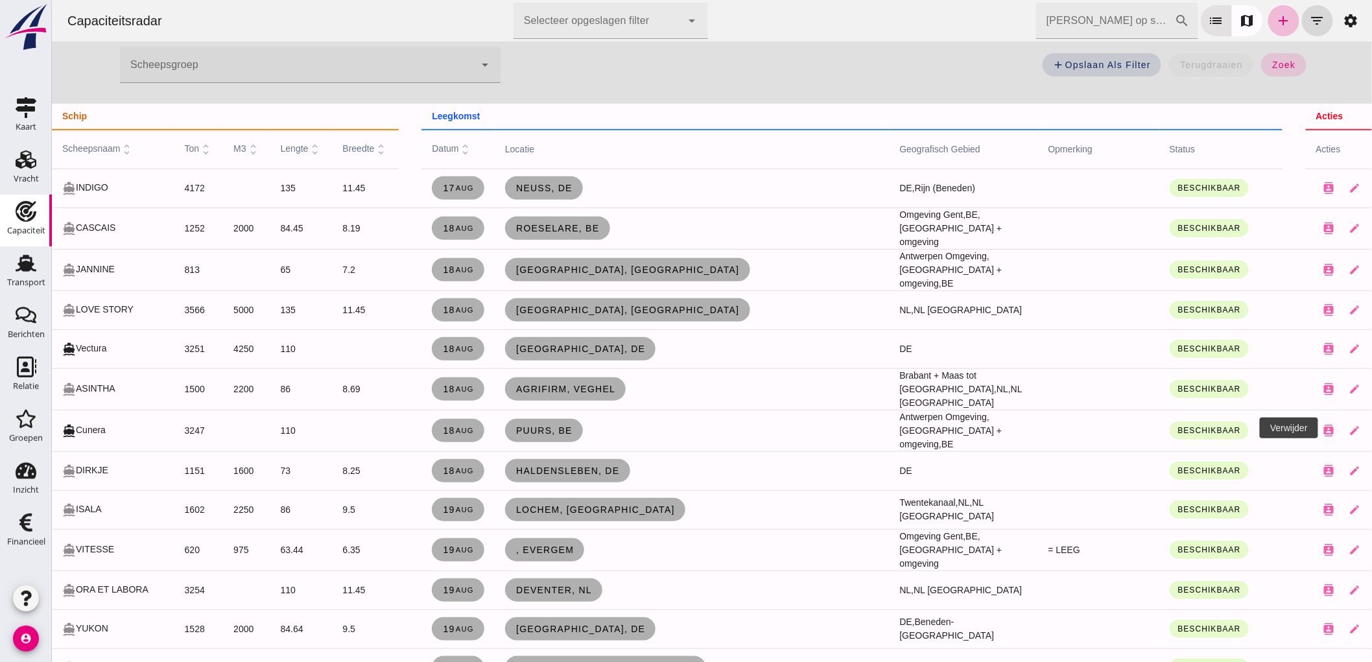
click at [1372, 431] on icon "close" at bounding box center [1381, 431] width 12 height 12
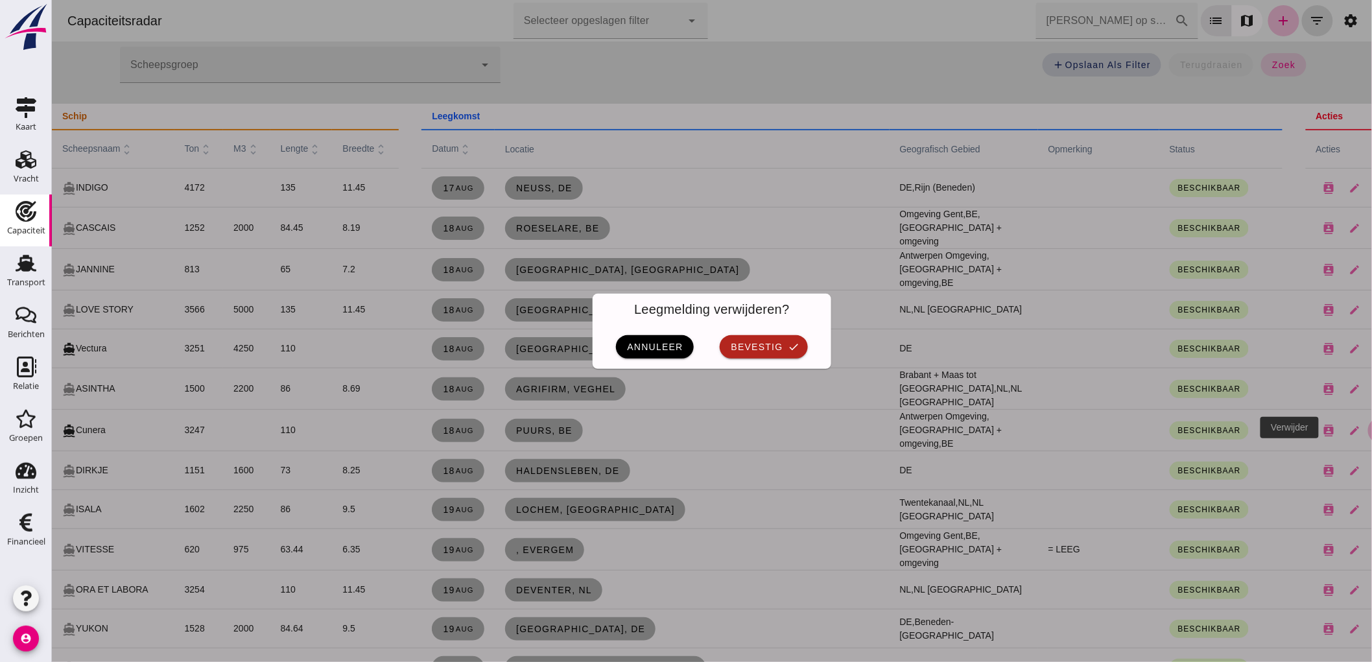
scroll to position [0, 0]
click at [745, 355] on button "bevestig check" at bounding box center [763, 346] width 88 height 23
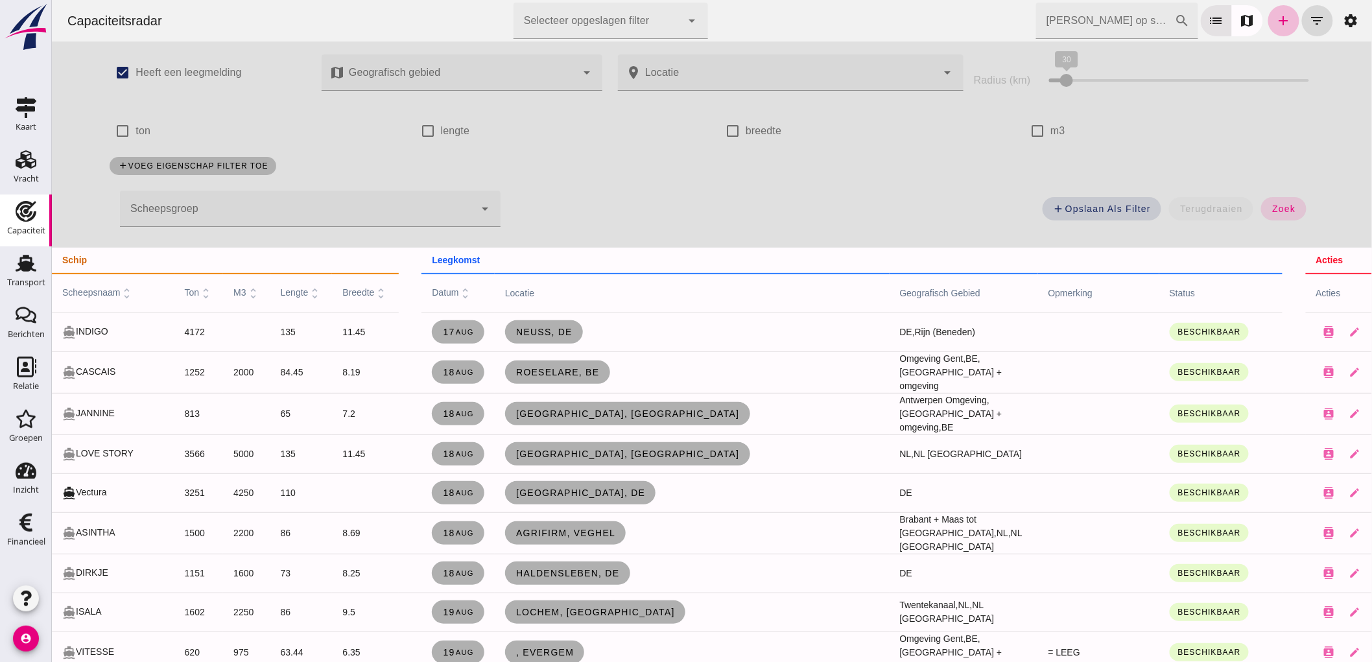
scroll to position [144, 0]
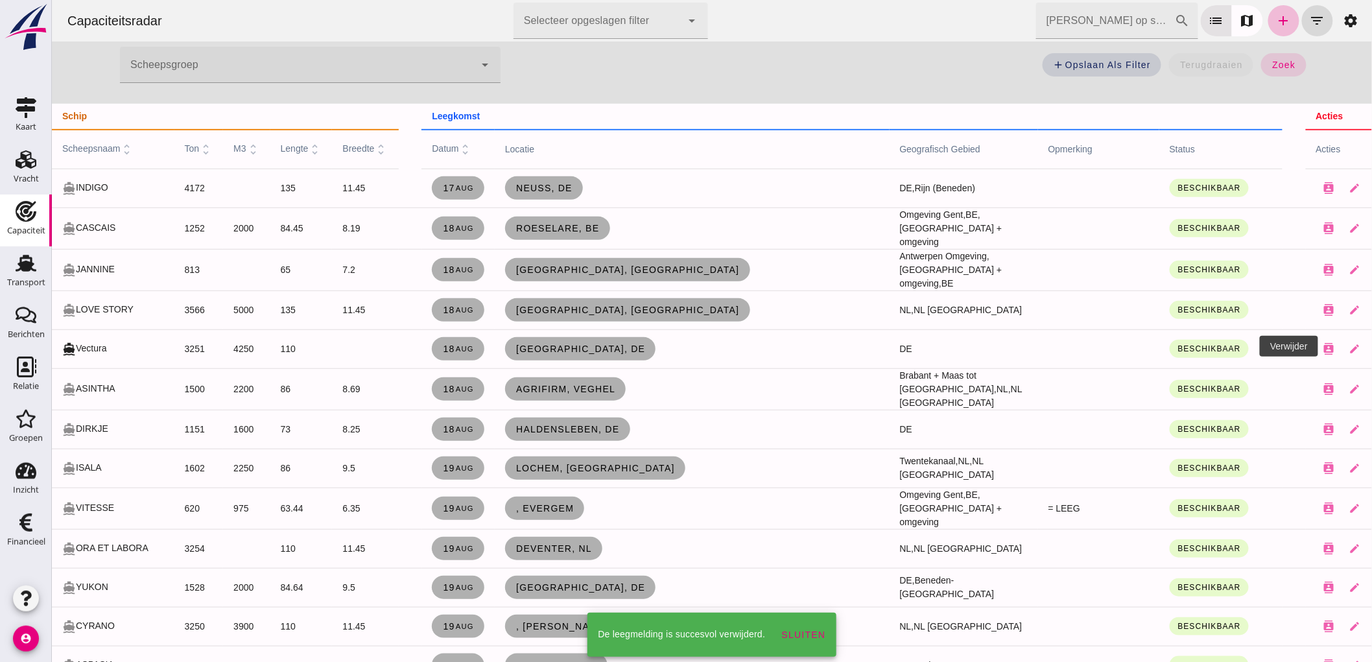
click at [1372, 346] on icon "close" at bounding box center [1381, 349] width 12 height 12
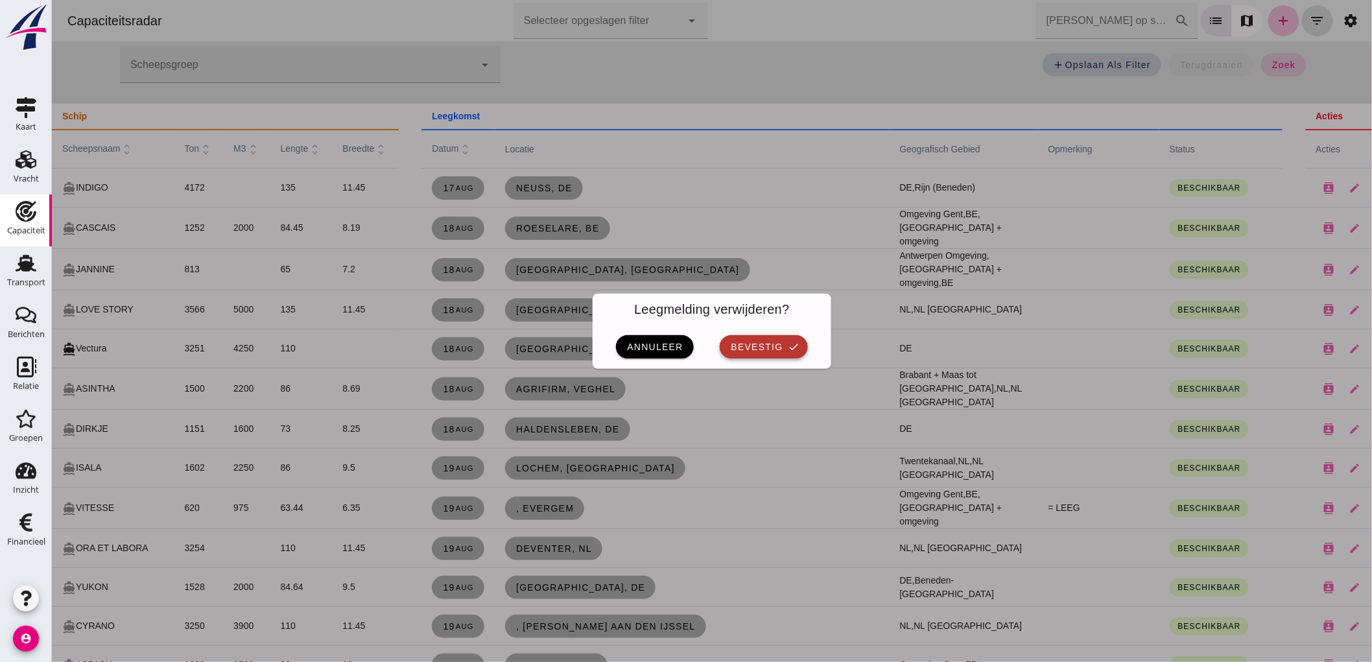
click span "bevestig"
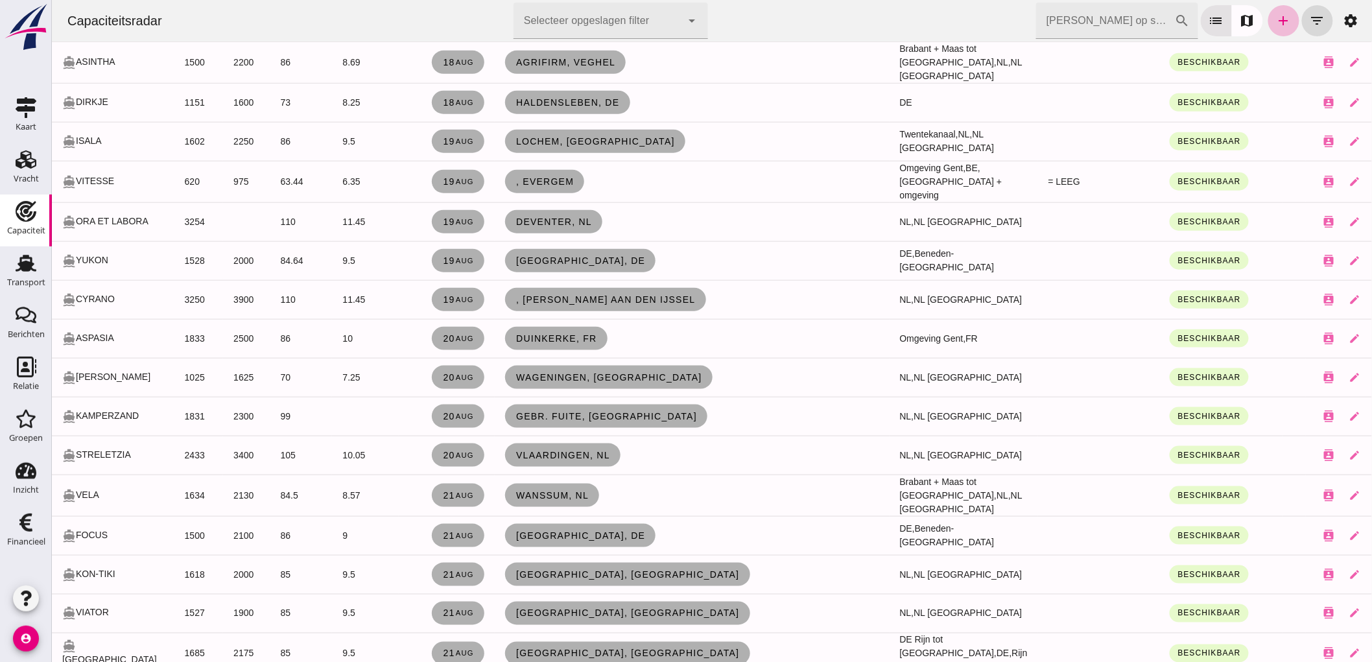
scroll to position [216, 0]
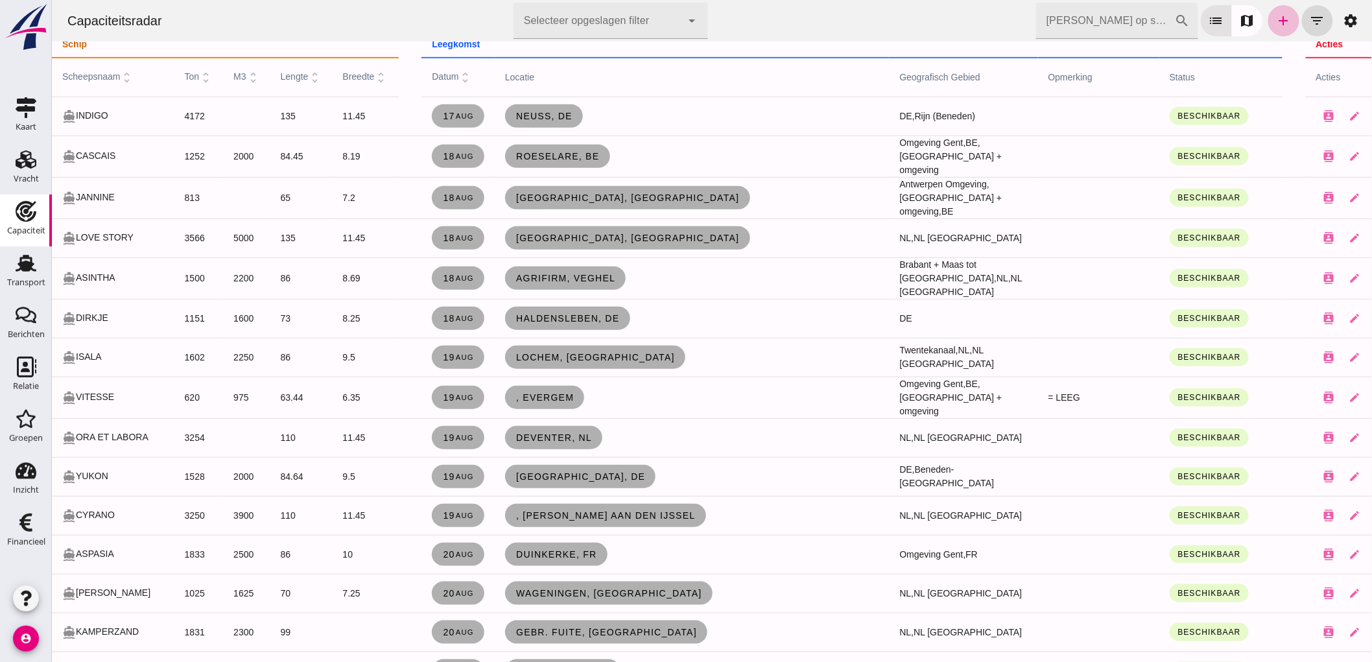
click input "Zoek op scheepsnaam"
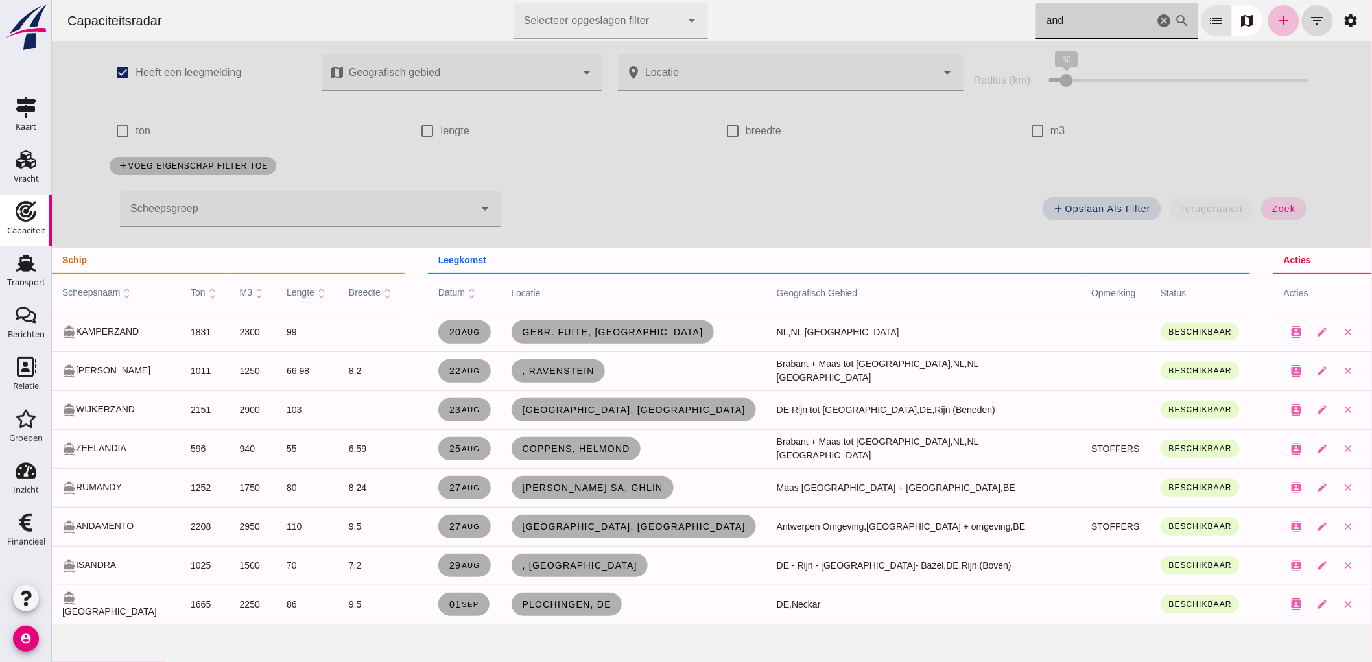
scroll to position [0, 0]
type input "and"
click at [571, 362] on link ", Ravenstein" at bounding box center [557, 370] width 93 height 23
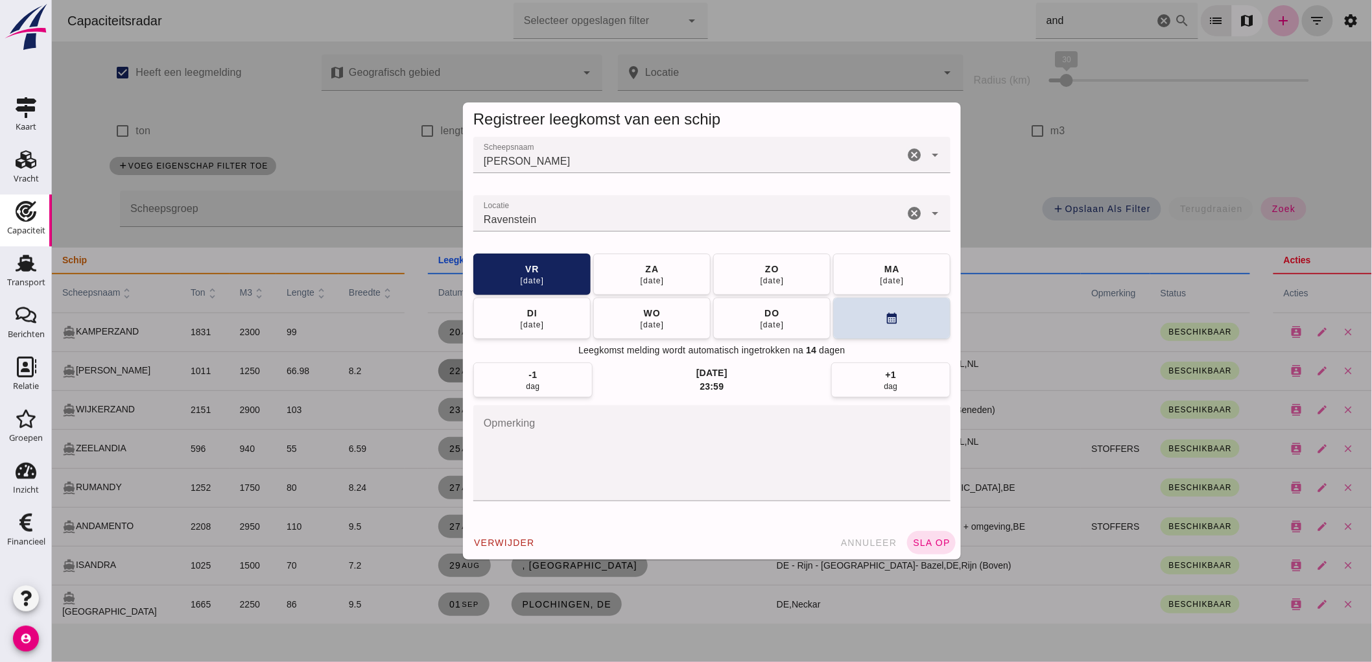
click icon "cancel"
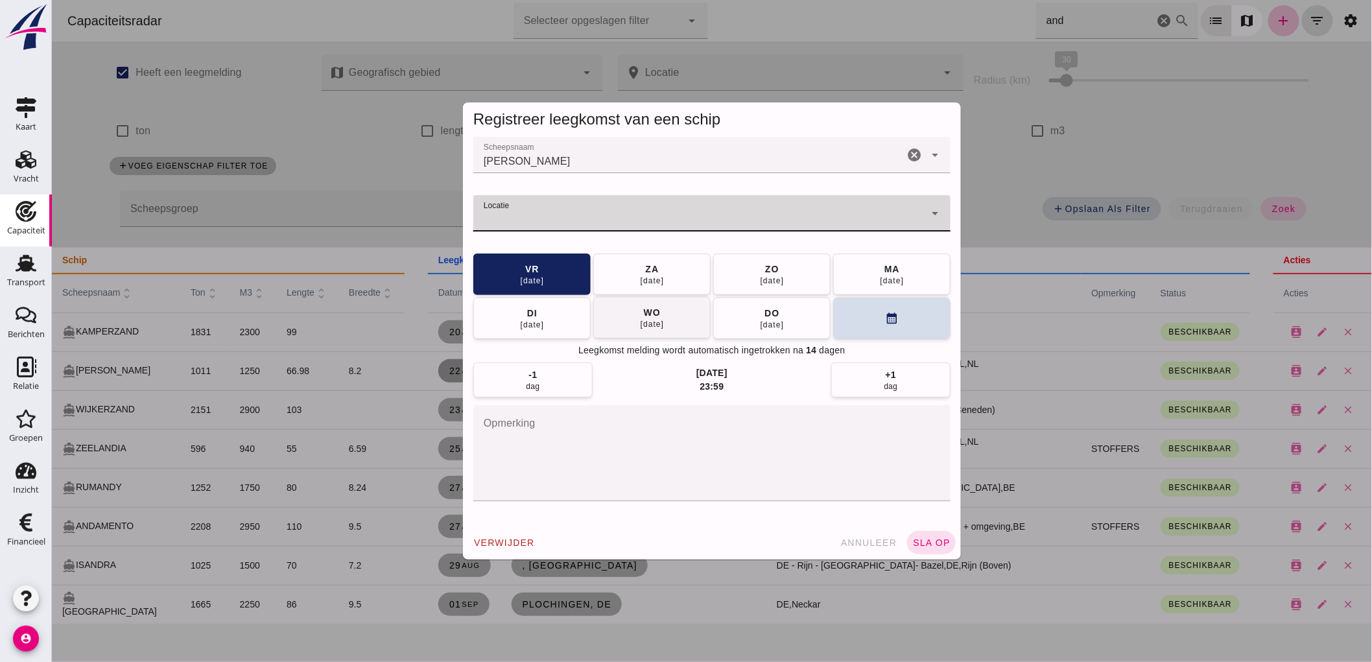
click div "27 aug"
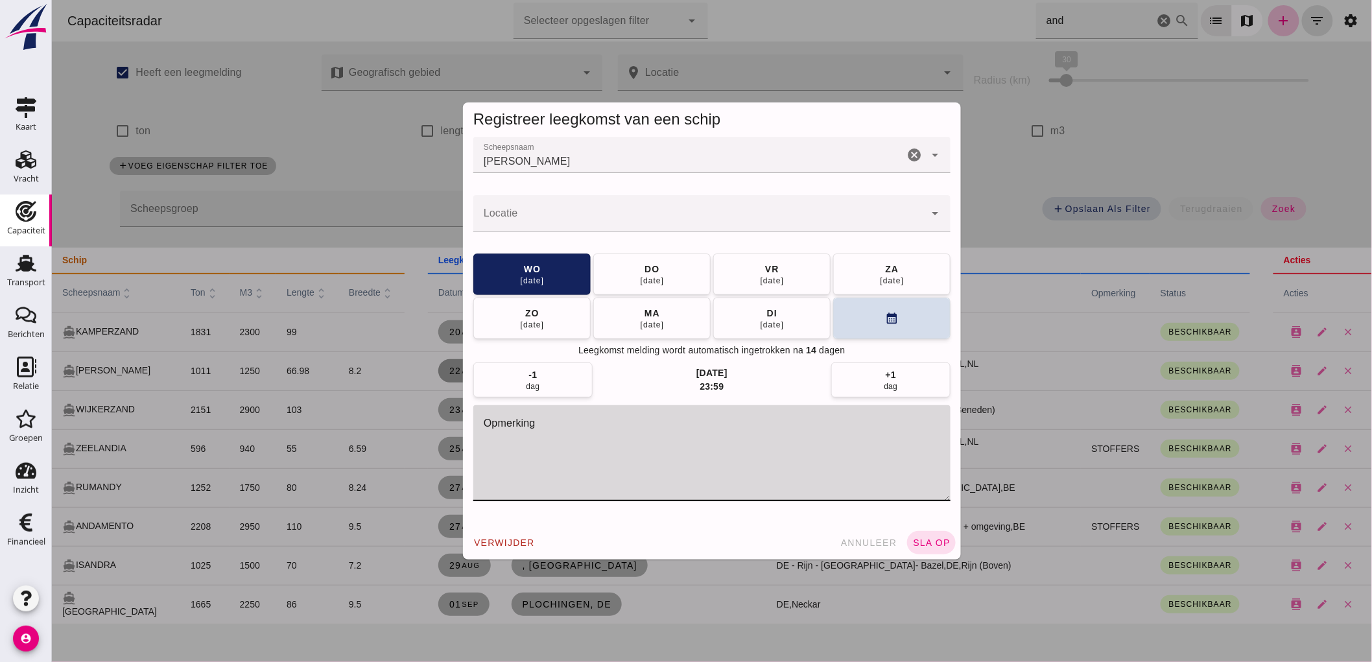
click textarea "opmerking"
type textarea "Datum ongeveer, wil prive dingen doen"
click input "Locatie"
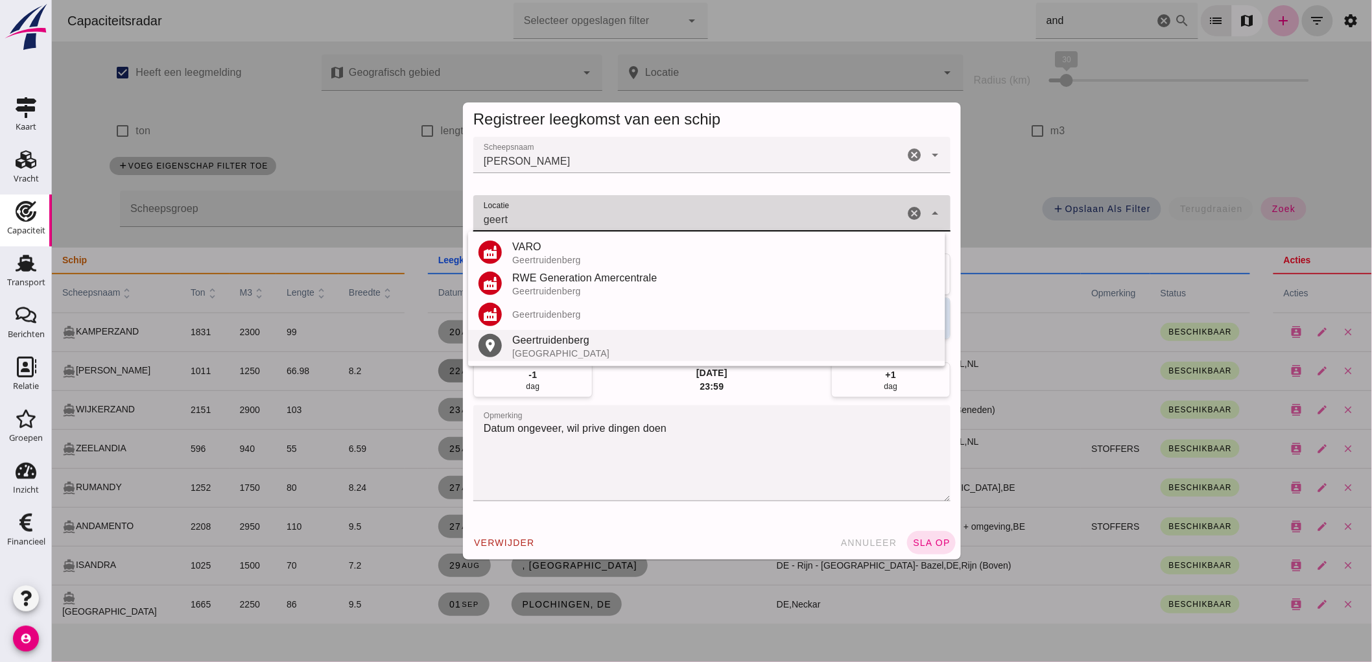
click at [572, 348] on div "Nederland" at bounding box center [723, 353] width 423 height 10
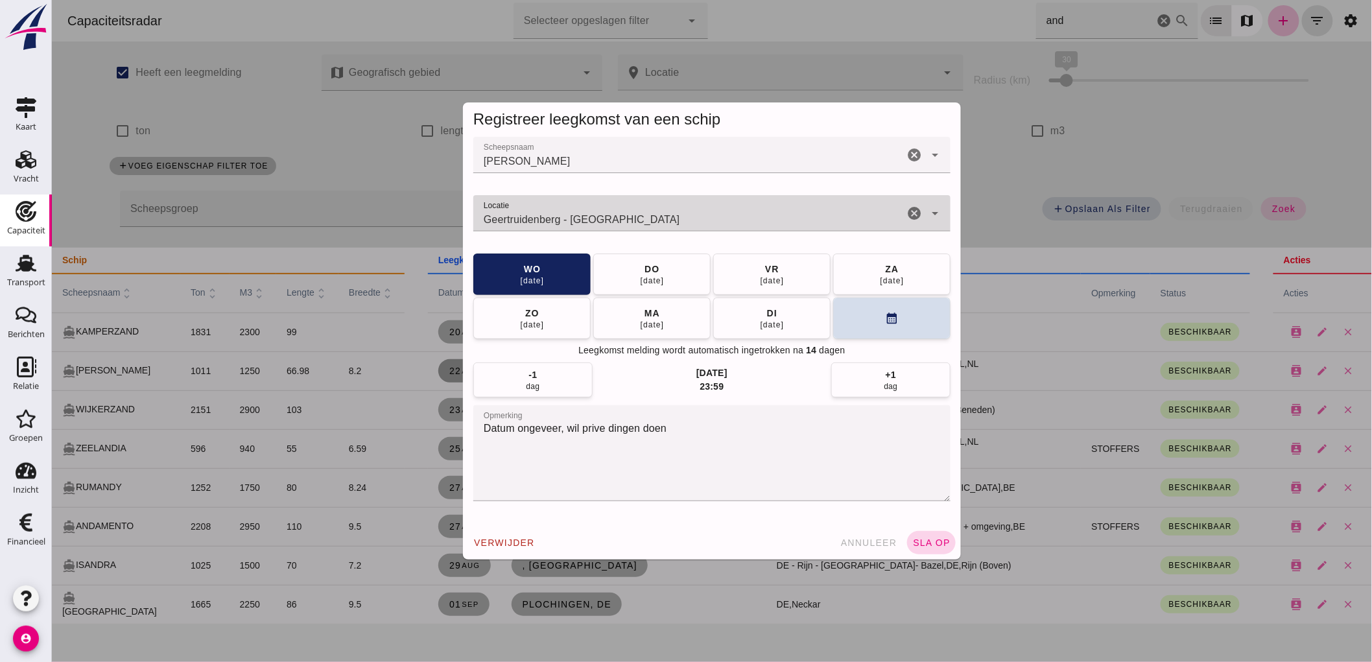
type input "Geertruidenberg - Noord-Brabant"
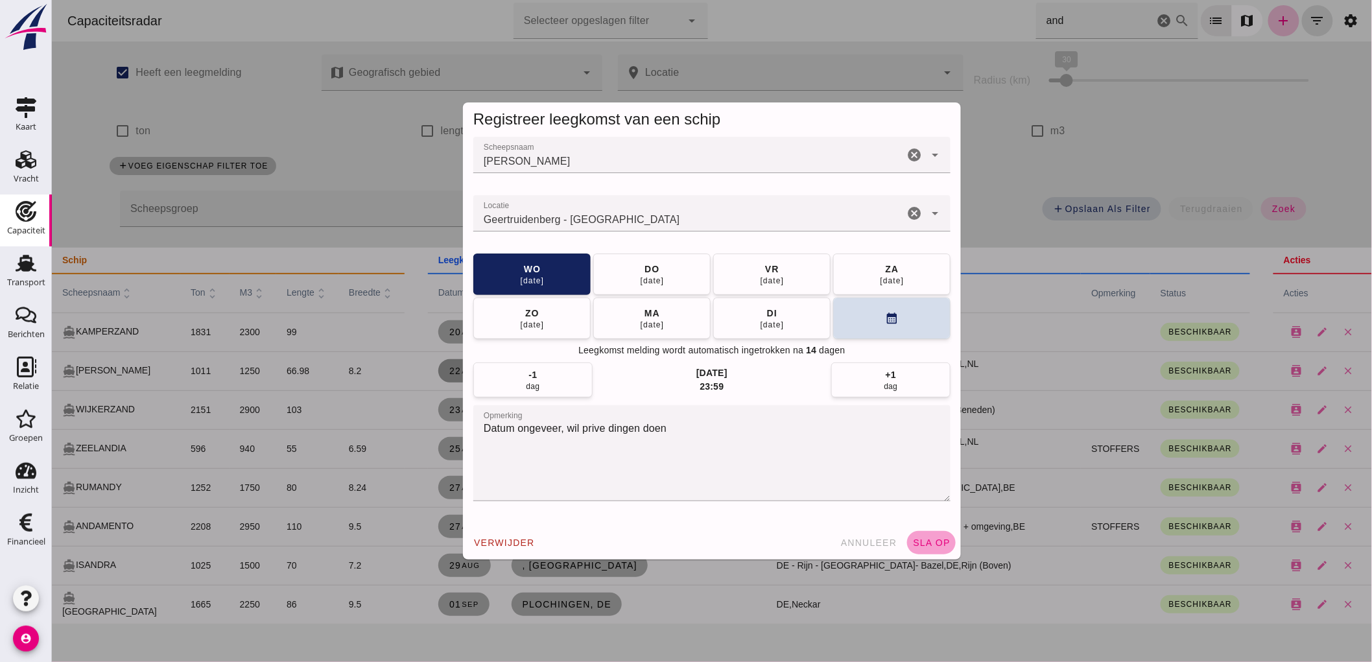
click button "sla op"
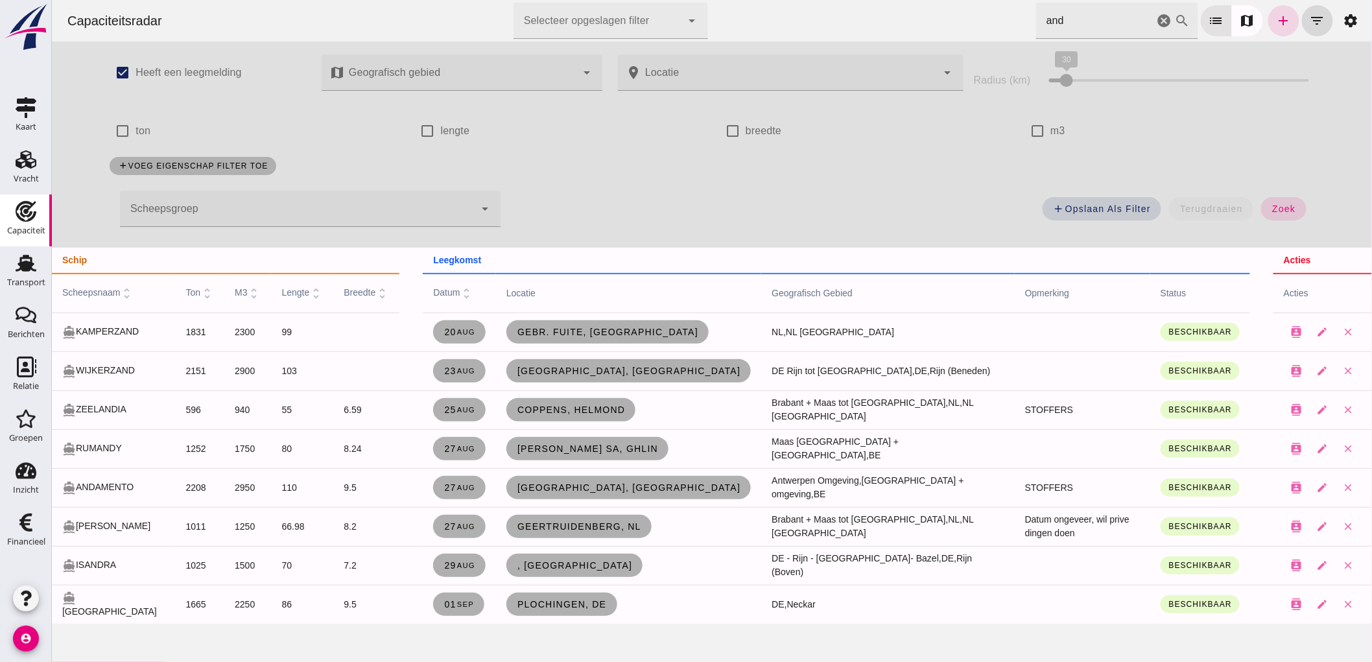
click icon "cancel"
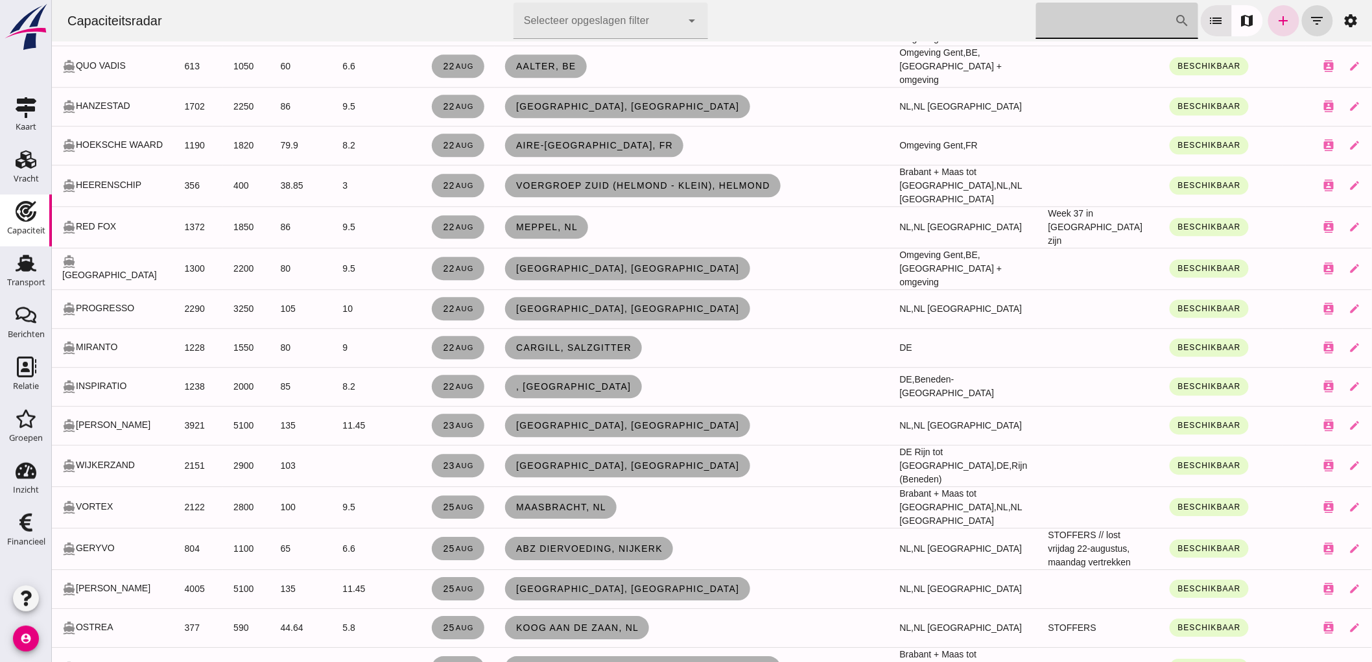
scroll to position [1369, 0]
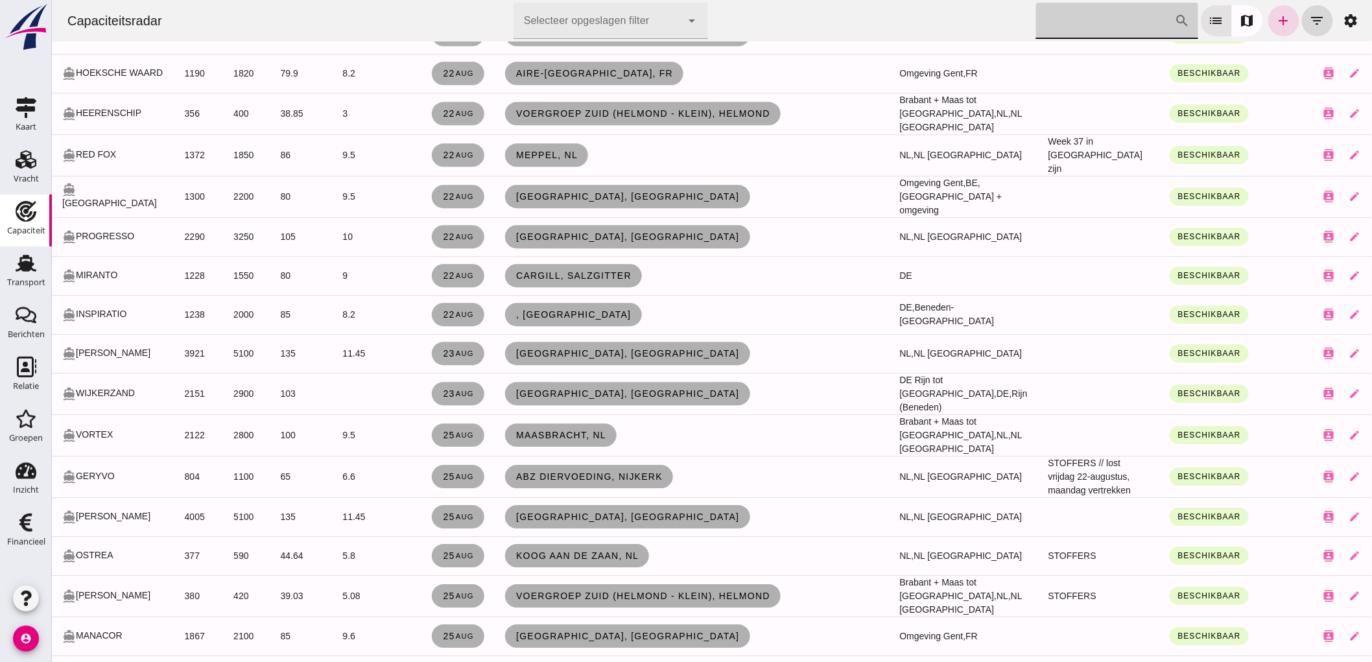
drag, startPoint x: 300, startPoint y: 359, endPoint x: 344, endPoint y: 9, distance: 353.0
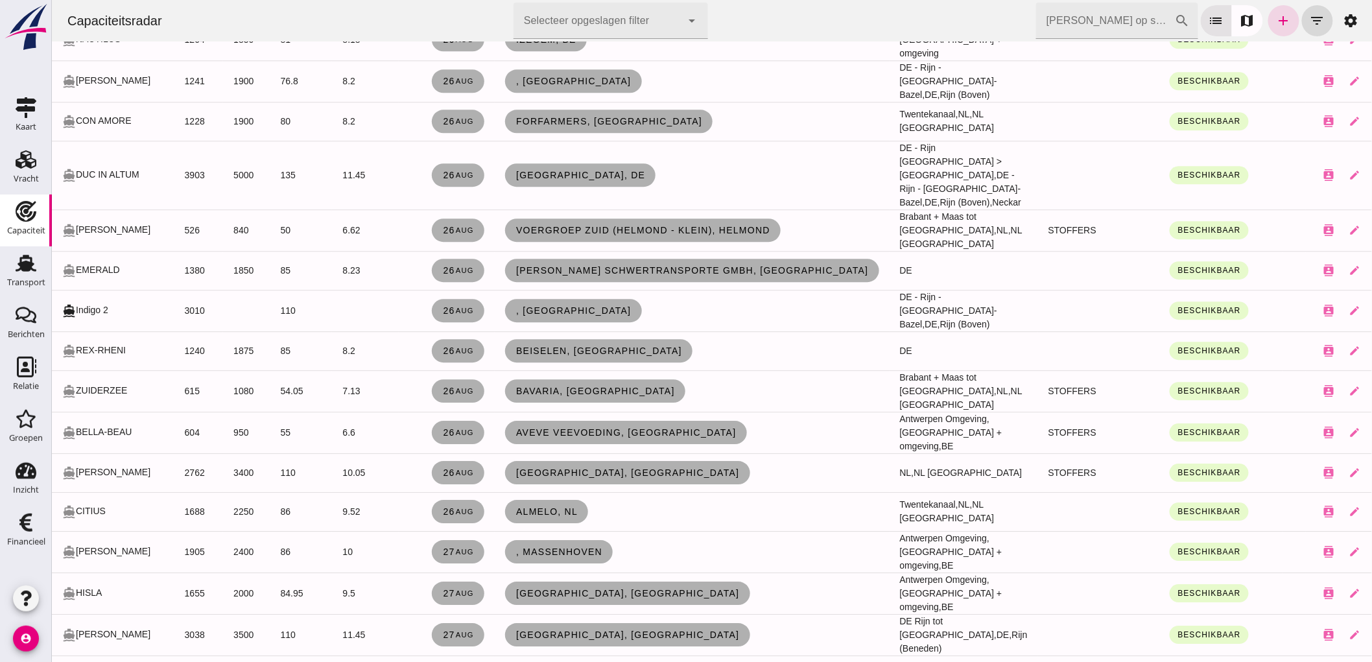
scroll to position [3387, 0]
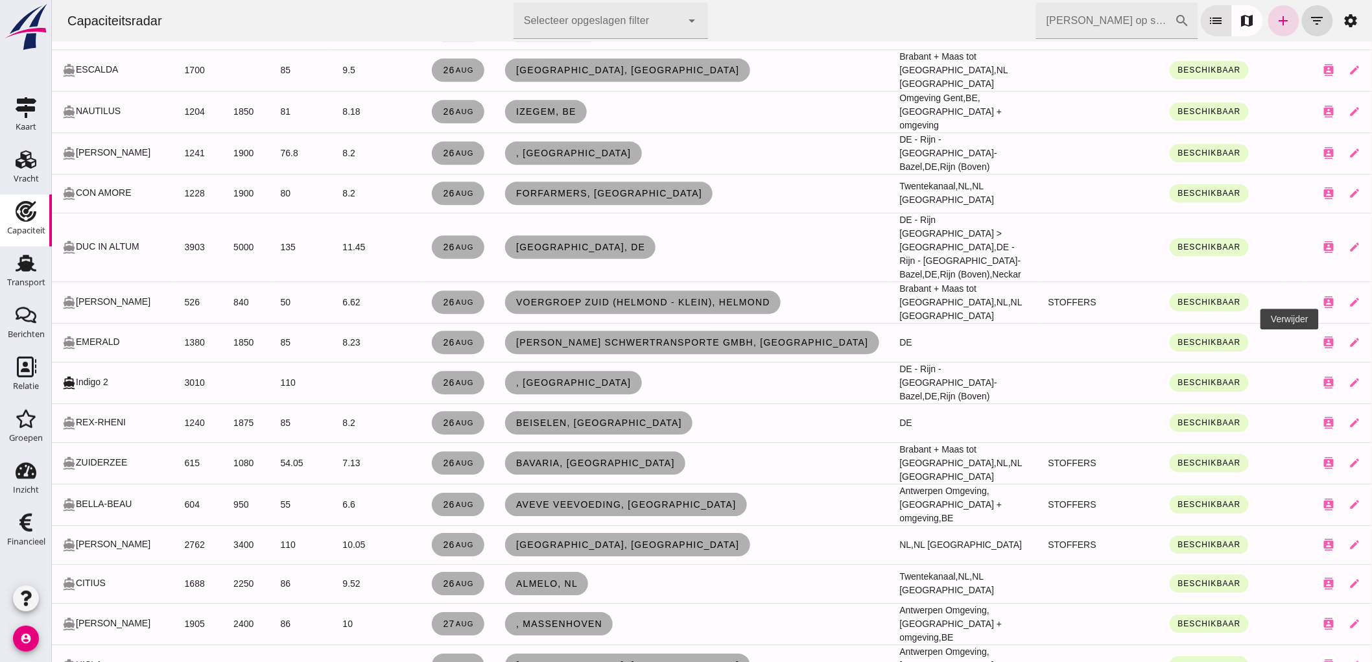
click at [1372, 377] on icon "close" at bounding box center [1381, 383] width 12 height 12
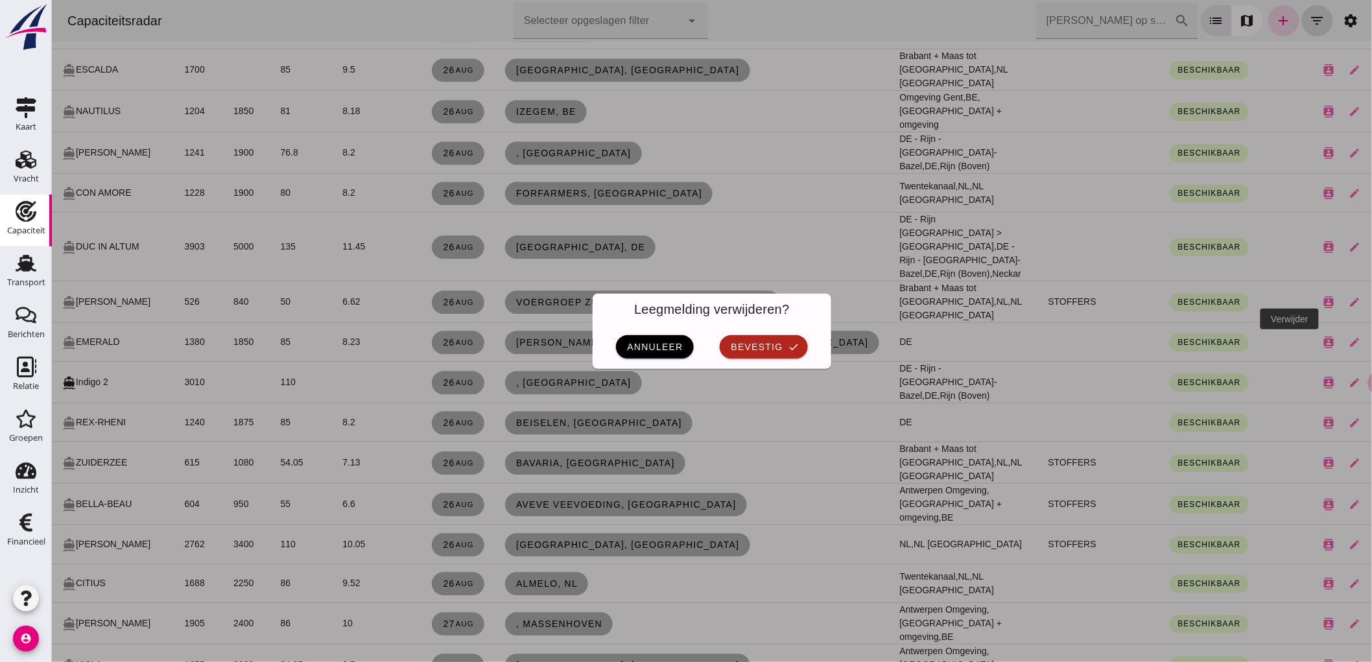
scroll to position [0, 0]
click span "bevestig"
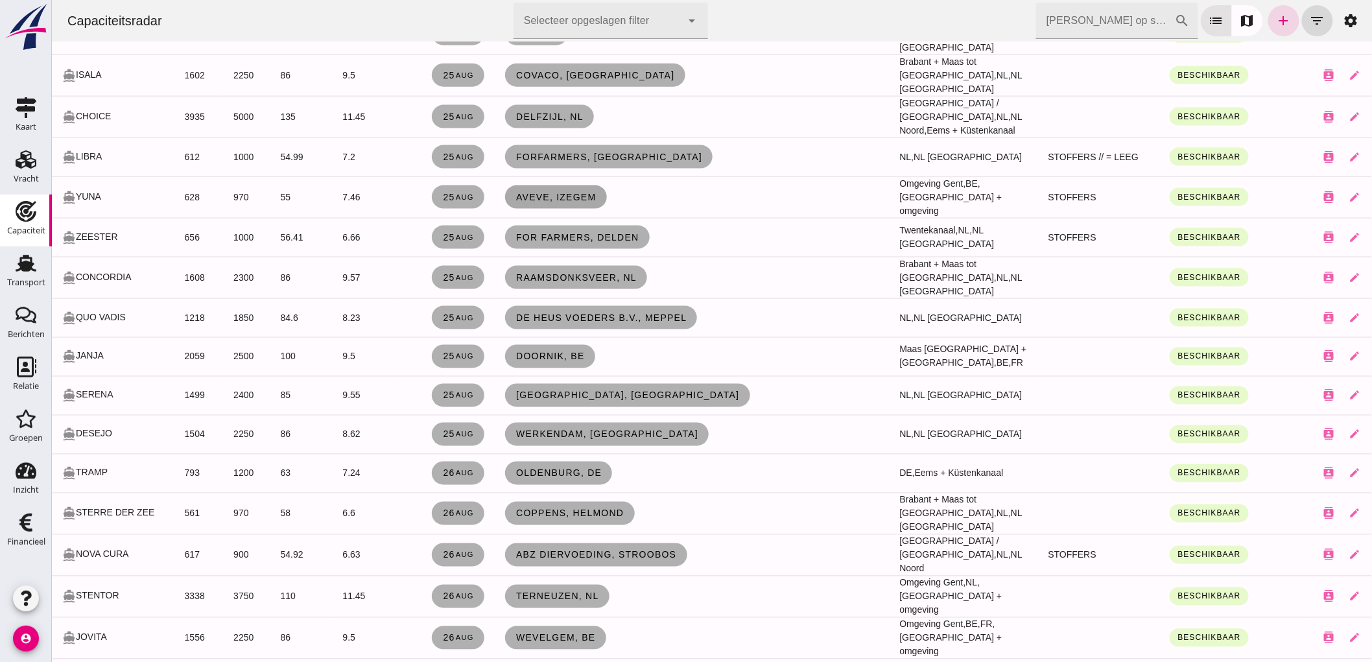
scroll to position [2666, 0]
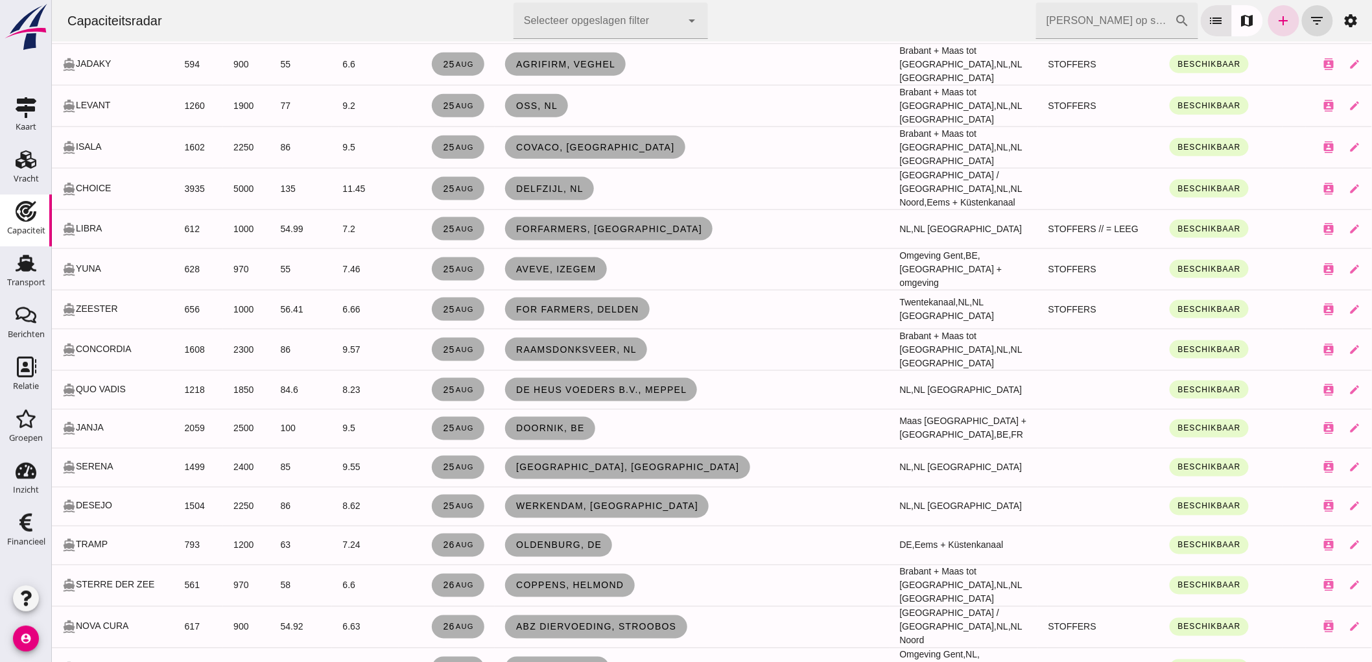
click at [471, 248] on td "25 aug" at bounding box center [457, 269] width 73 height 42
click at [445, 257] on link "25 aug" at bounding box center [457, 268] width 53 height 23
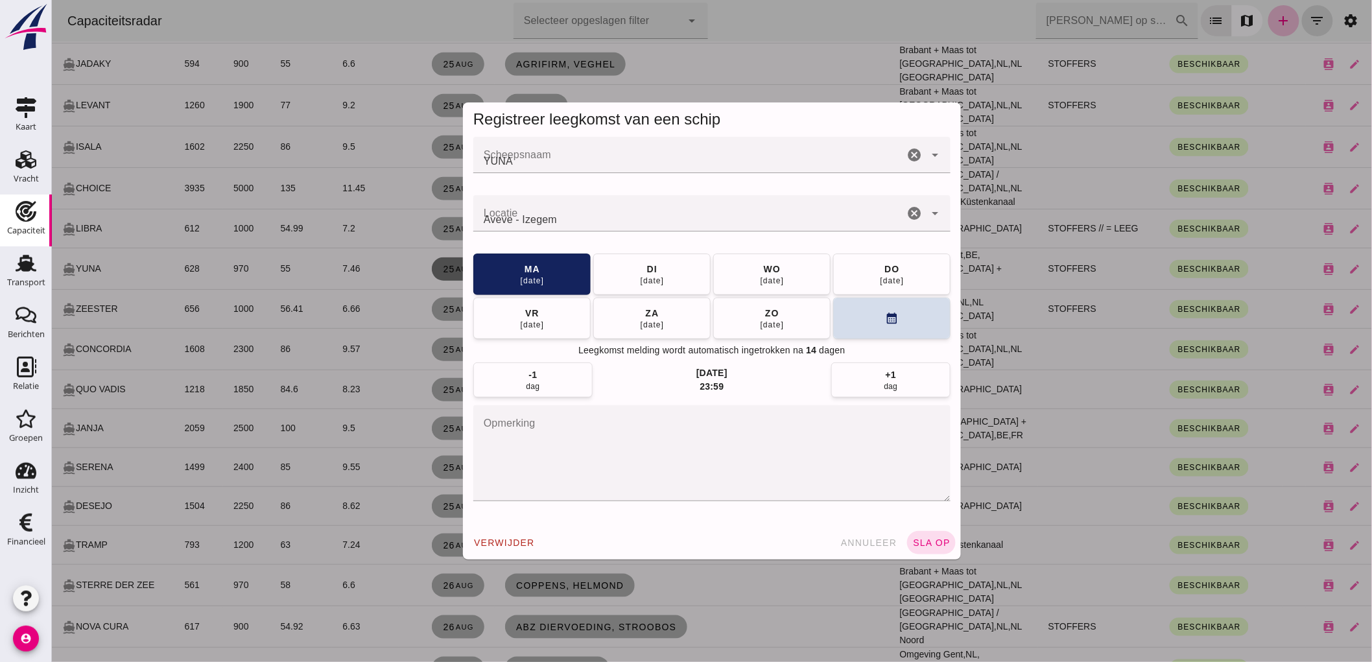
scroll to position [0, 0]
click span "di 26 aug"
click button "sla op"
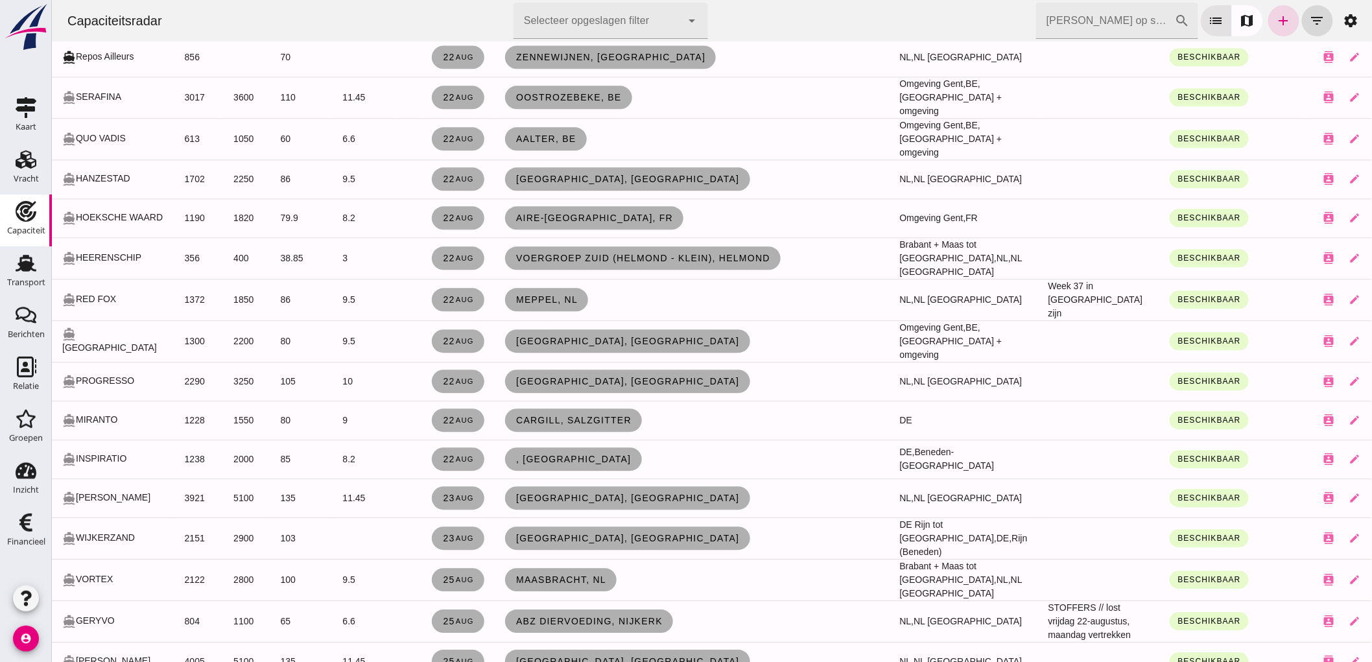
scroll to position [1152, 0]
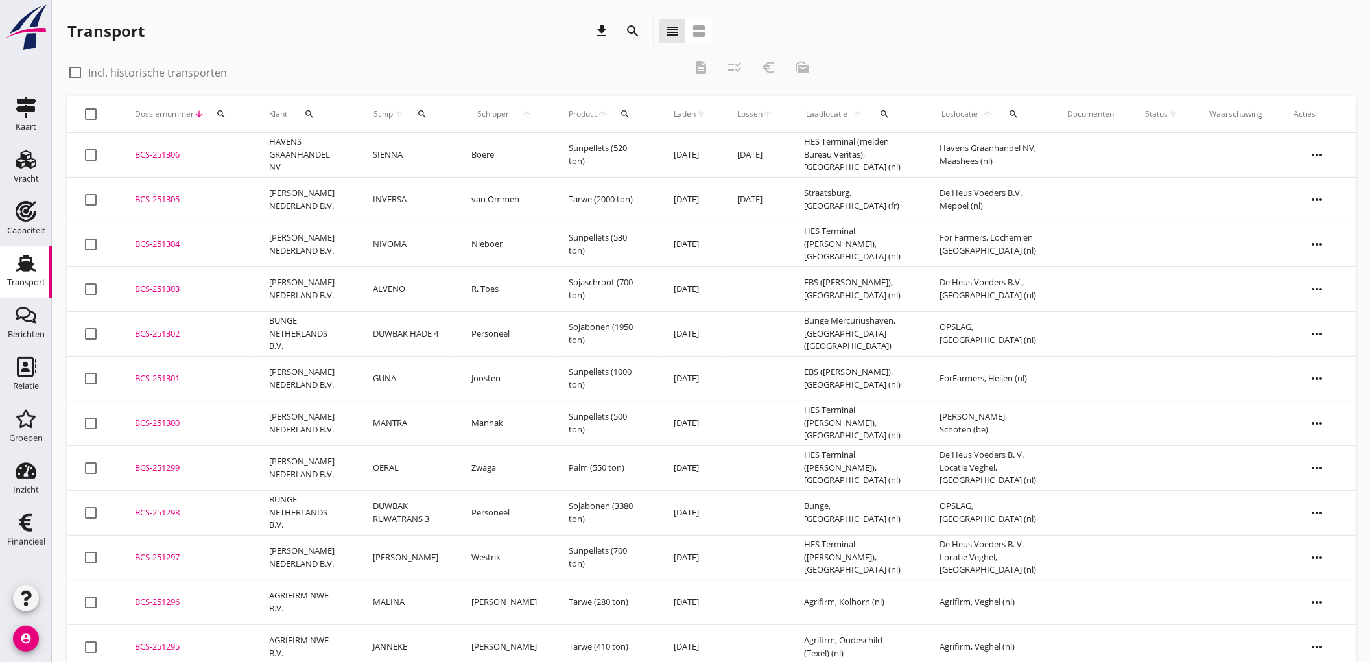
click at [34, 254] on icon "Transport" at bounding box center [26, 263] width 21 height 21
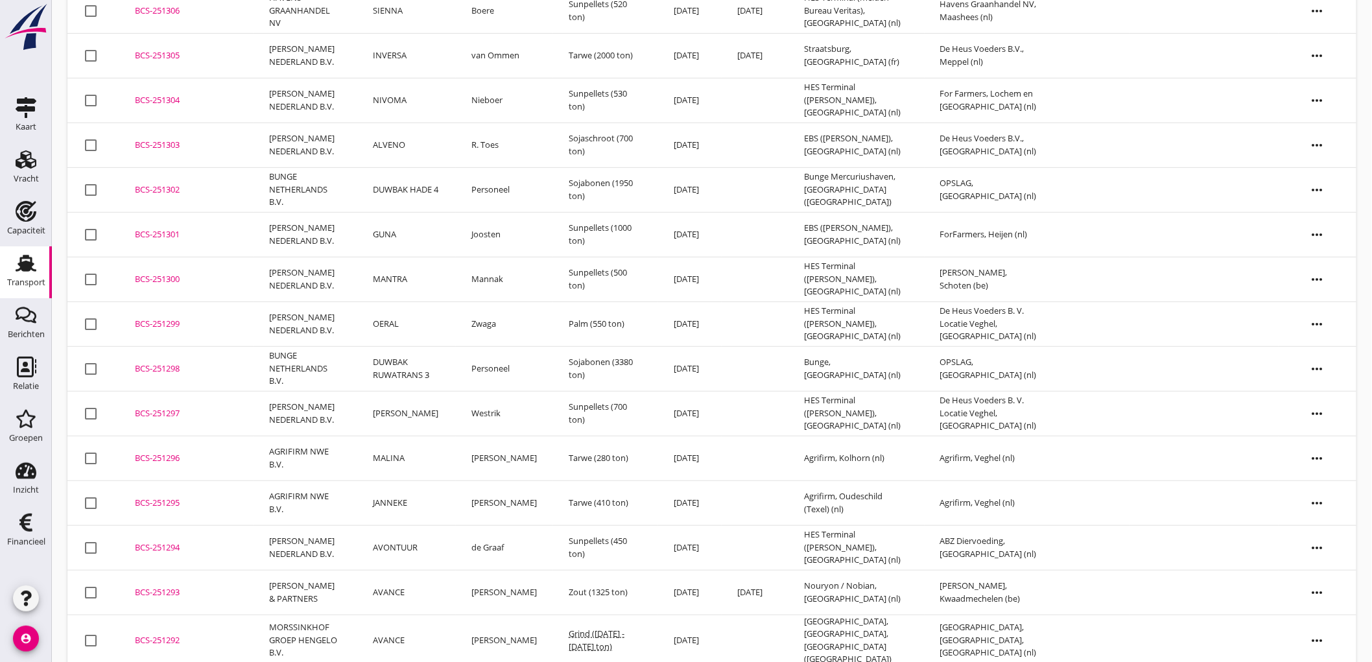
scroll to position [288, 0]
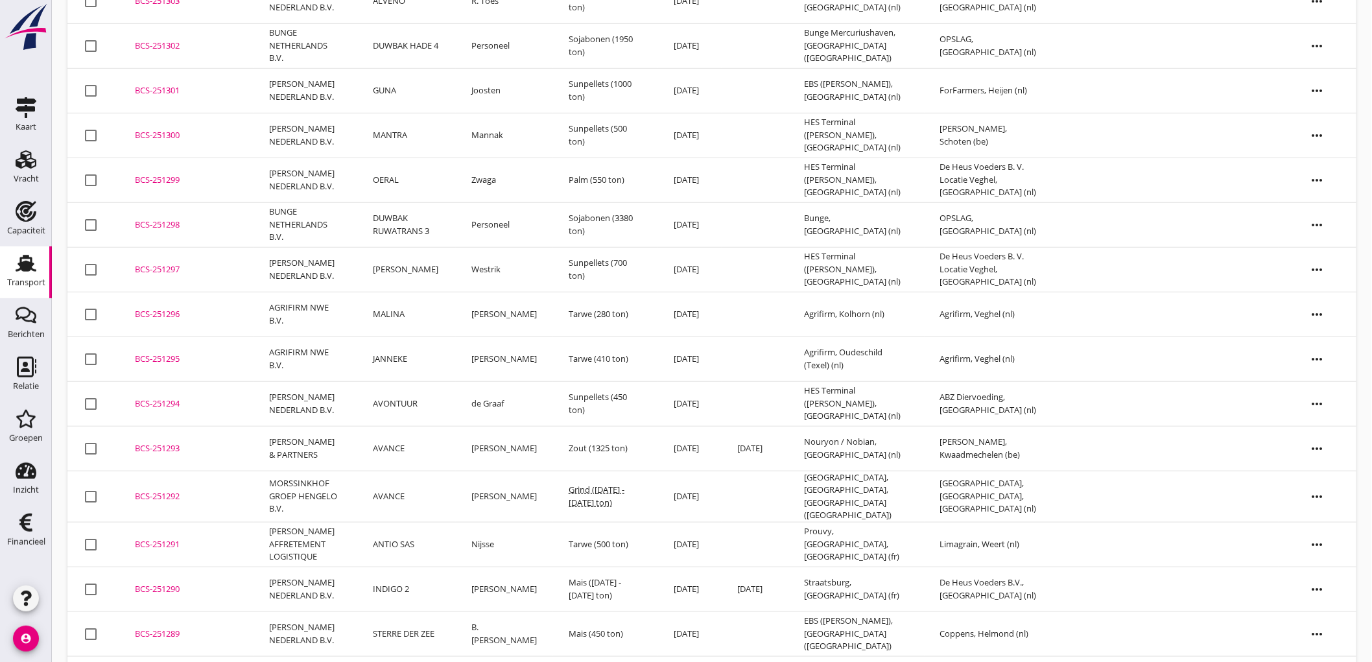
drag, startPoint x: 418, startPoint y: 497, endPoint x: 424, endPoint y: 468, distance: 29.0
click at [424, 468] on tbody "check_box_outline_blank BCS-251306 upload_file Drop hier uw bestand om het aan …" at bounding box center [711, 295] width 1289 height 901
click at [422, 453] on td "AVANCE" at bounding box center [406, 448] width 99 height 45
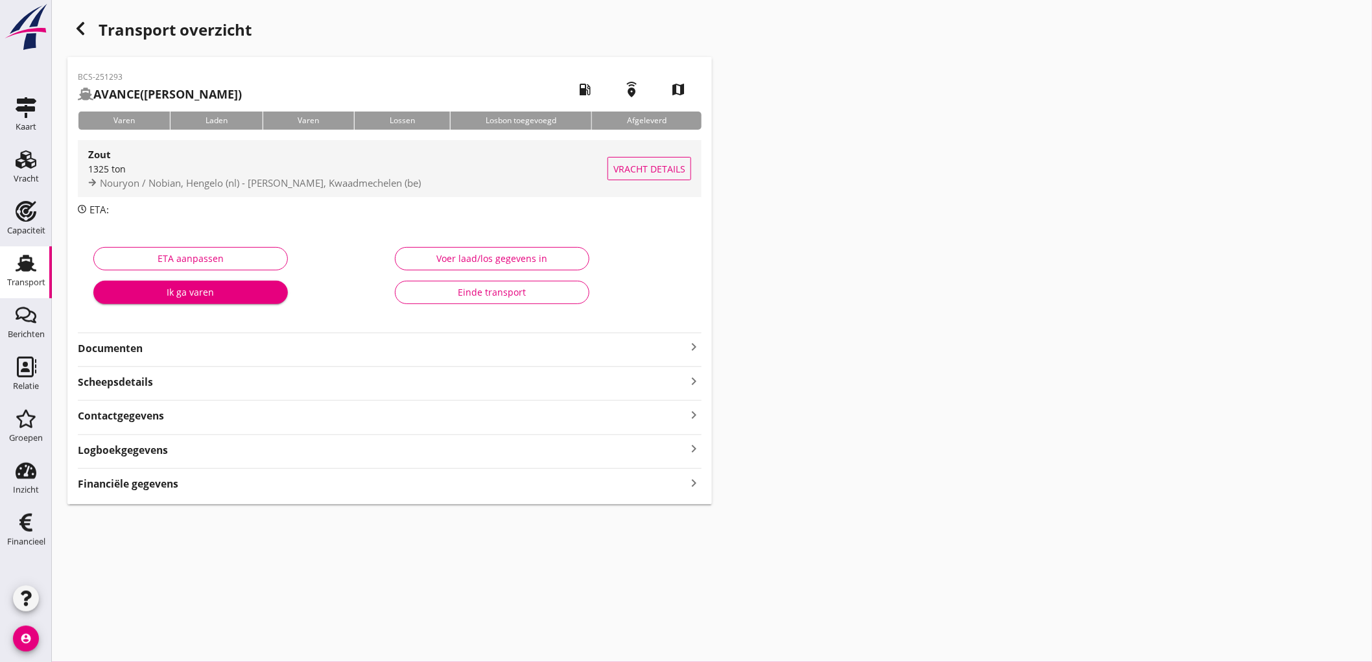
click at [211, 187] on span "Nouryon / Nobian, Hengelo (nl) - Hopper, Kwaadmechelen (be)" at bounding box center [260, 182] width 321 height 13
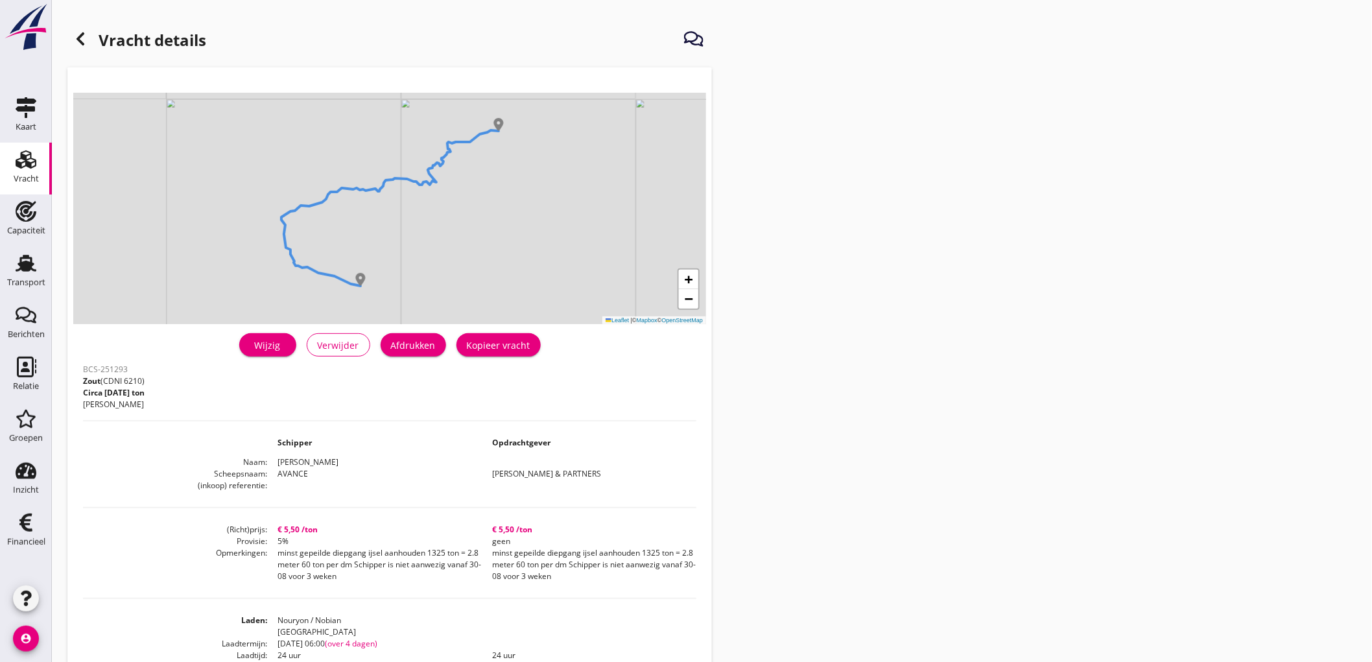
click at [418, 346] on div "Afdrukken" at bounding box center [413, 346] width 45 height 14
click at [81, 42] on use at bounding box center [81, 38] width 8 height 13
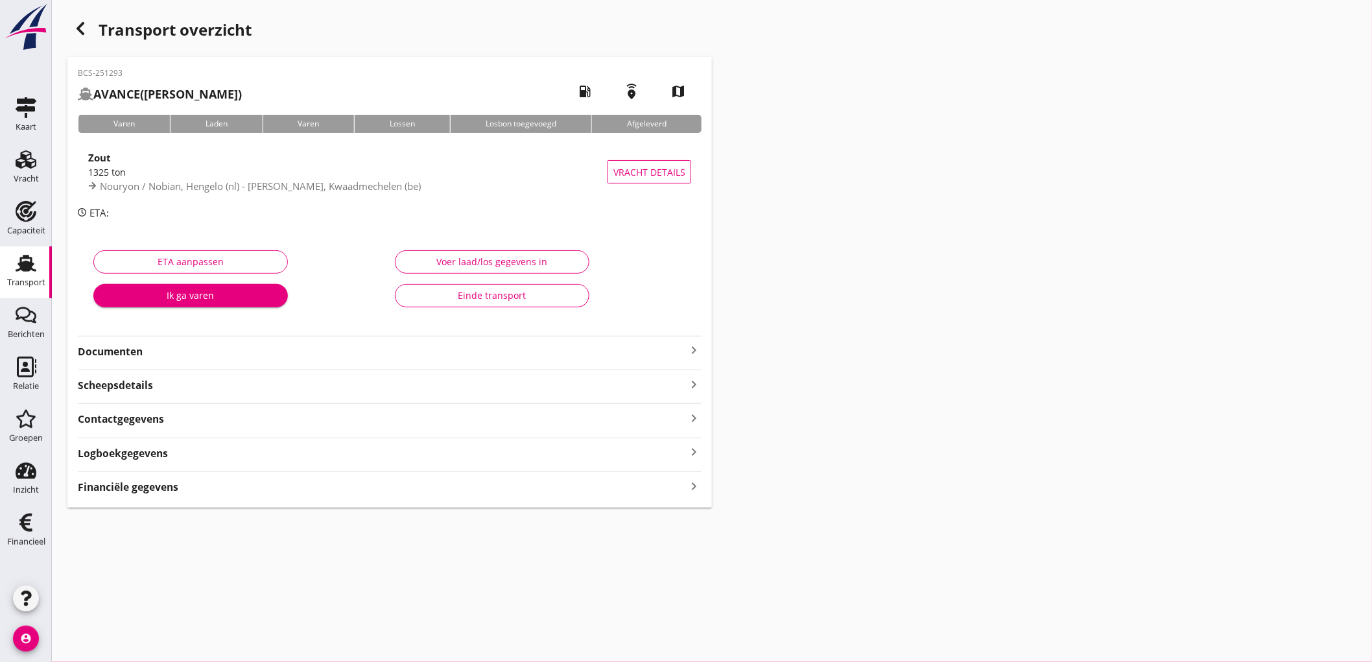
click at [223, 352] on strong "Documenten" at bounding box center [382, 351] width 608 height 15
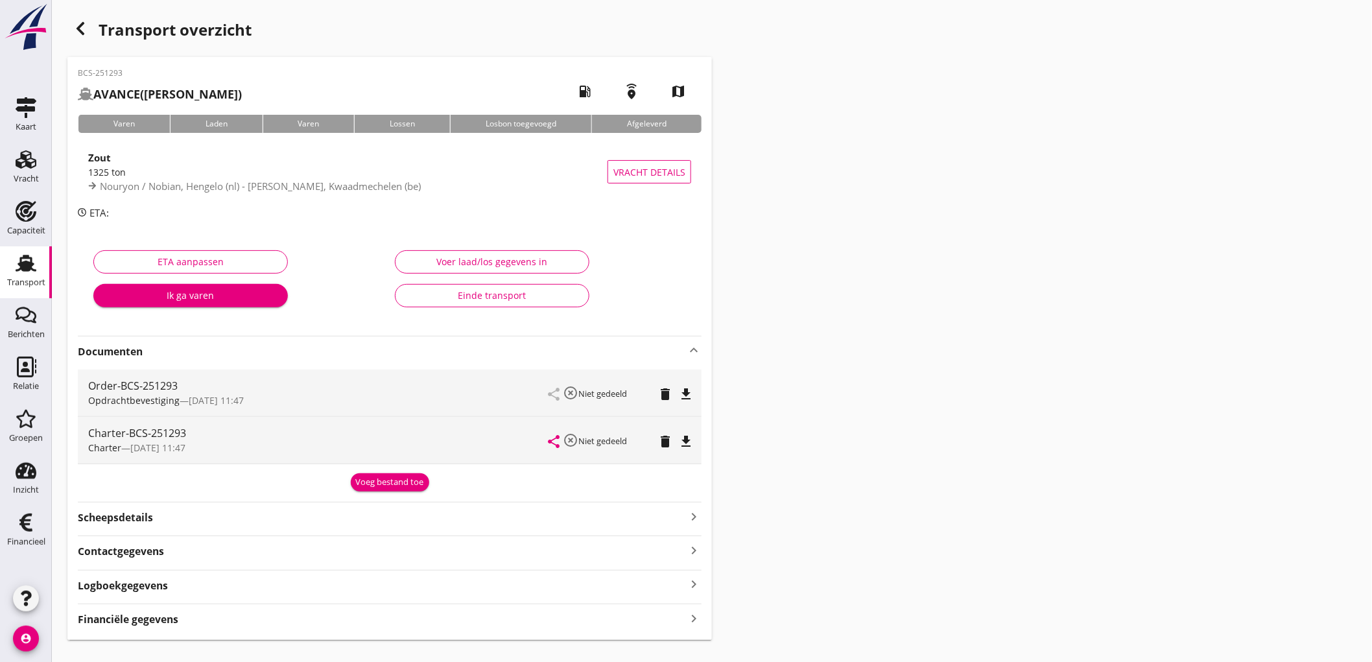
click at [680, 387] on icon "file_download" at bounding box center [686, 395] width 16 height 16
click at [689, 446] on icon "file_download" at bounding box center [686, 442] width 16 height 16
click at [19, 263] on use at bounding box center [26, 263] width 21 height 17
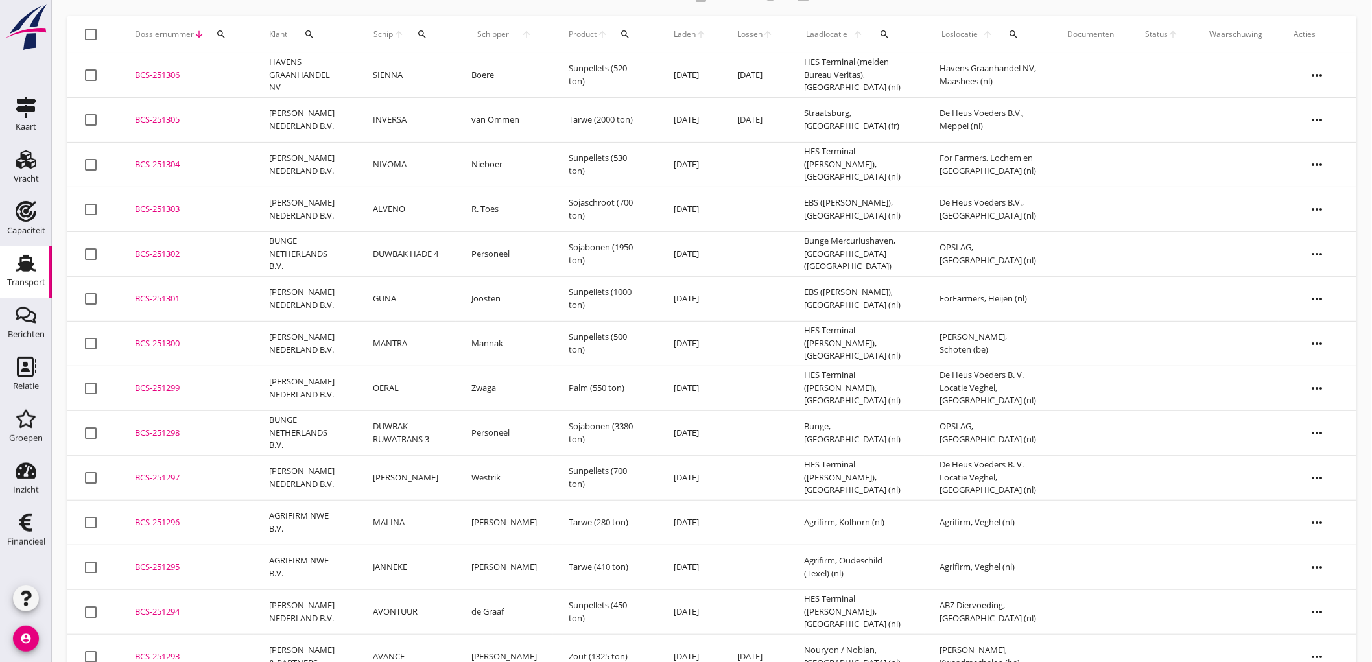
scroll to position [216, 0]
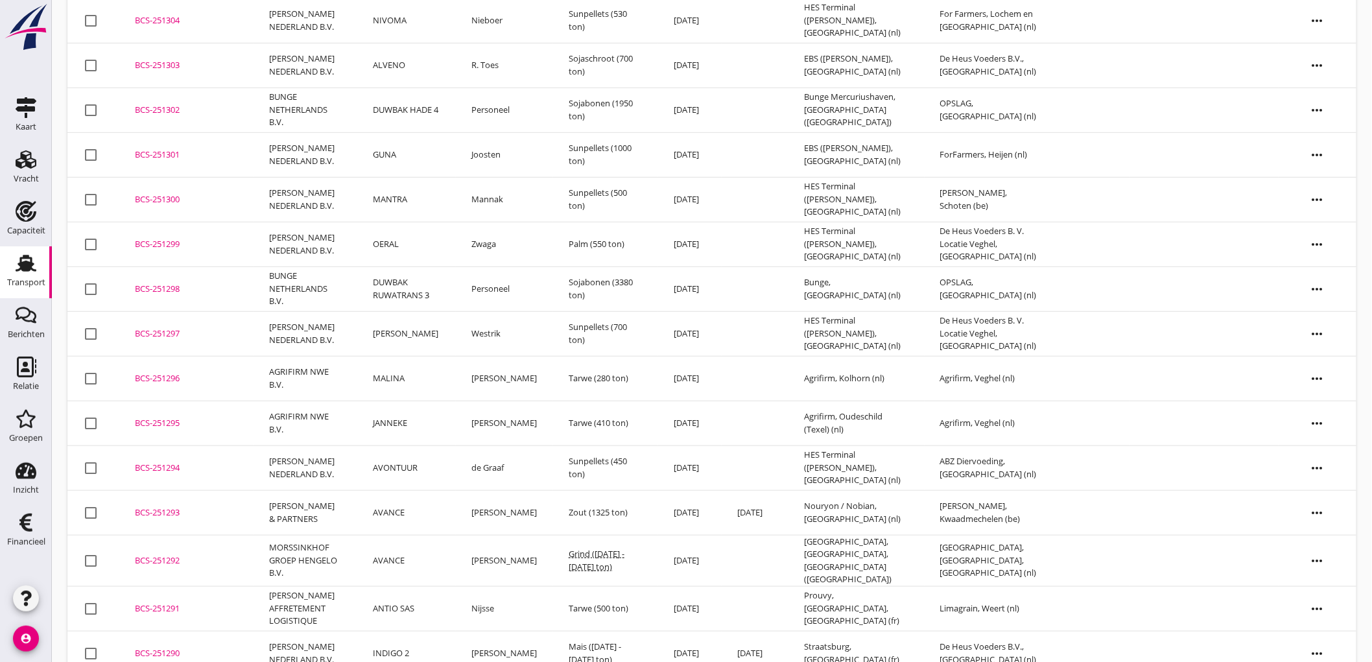
click at [393, 560] on td "AVANCE" at bounding box center [406, 560] width 99 height 51
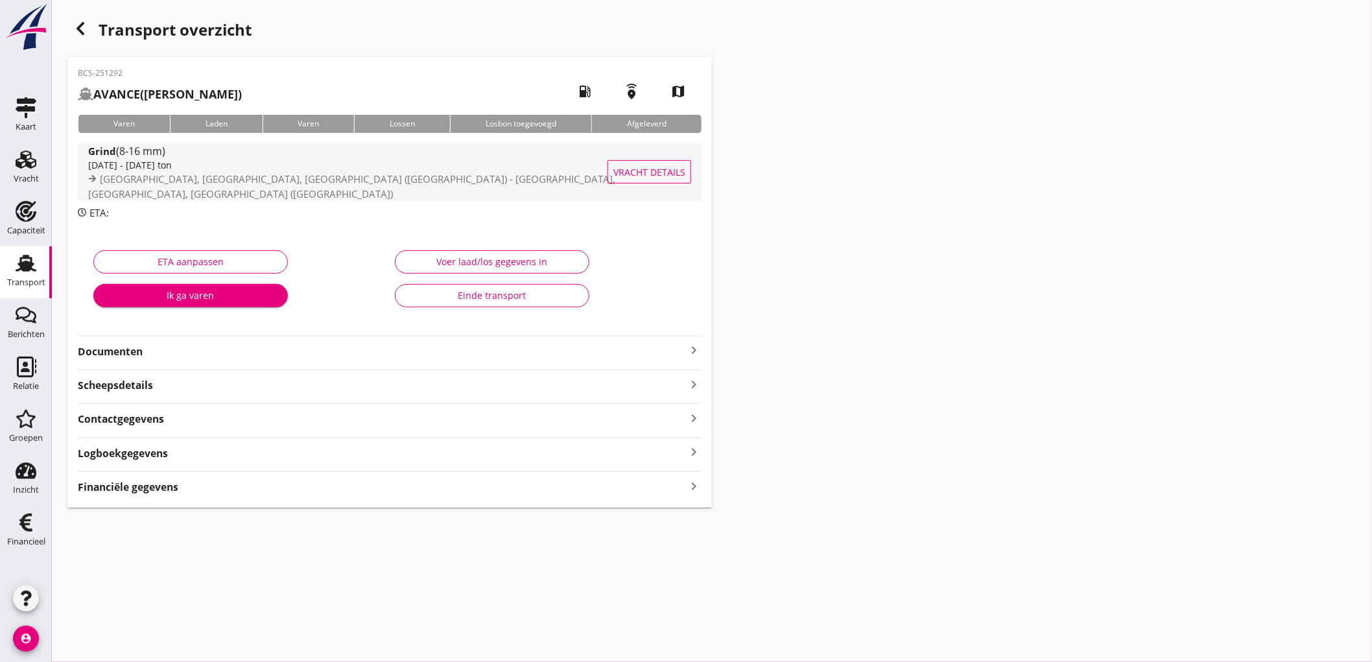
click at [368, 186] on span "Eemshaven, Groningen, Netherlands (nl) - Hengelo, Overijssel, Netherlands (nl)" at bounding box center [351, 187] width 527 height 28
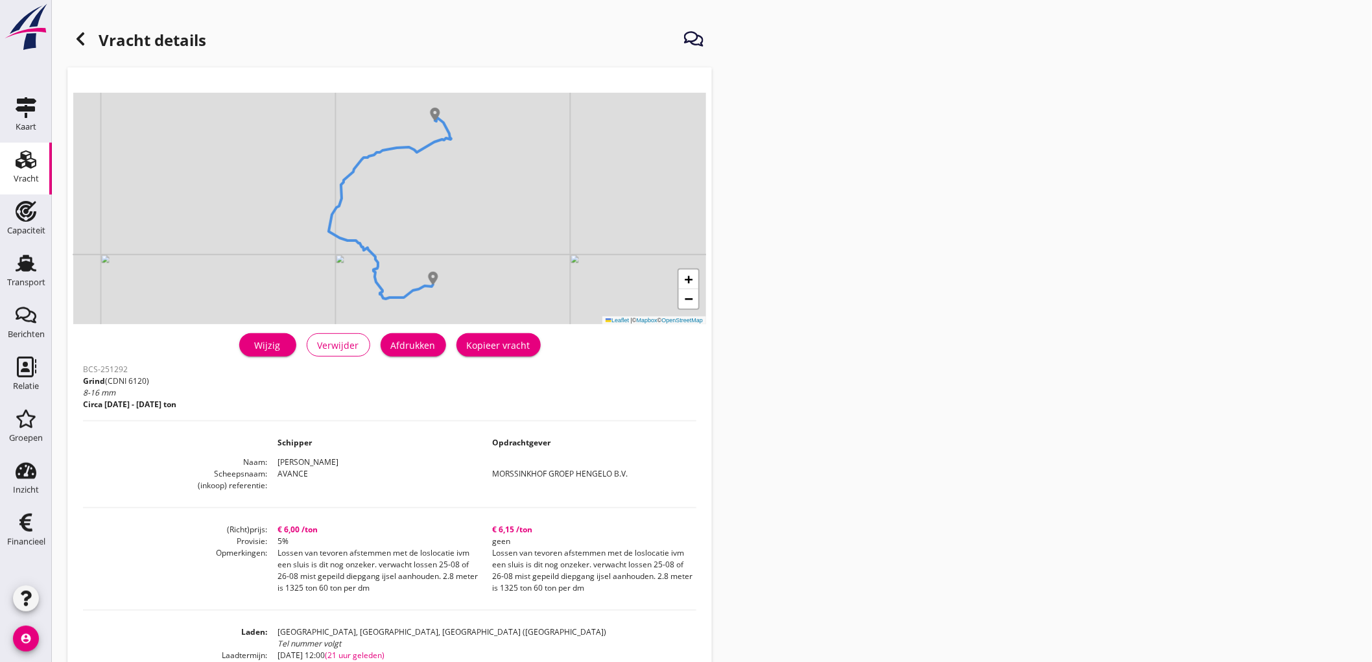
click at [423, 342] on div "Afdrukken" at bounding box center [413, 346] width 45 height 14
click at [68, 47] on h1 "Vracht details" at bounding box center [136, 41] width 139 height 31
click at [76, 42] on icon at bounding box center [81, 39] width 16 height 16
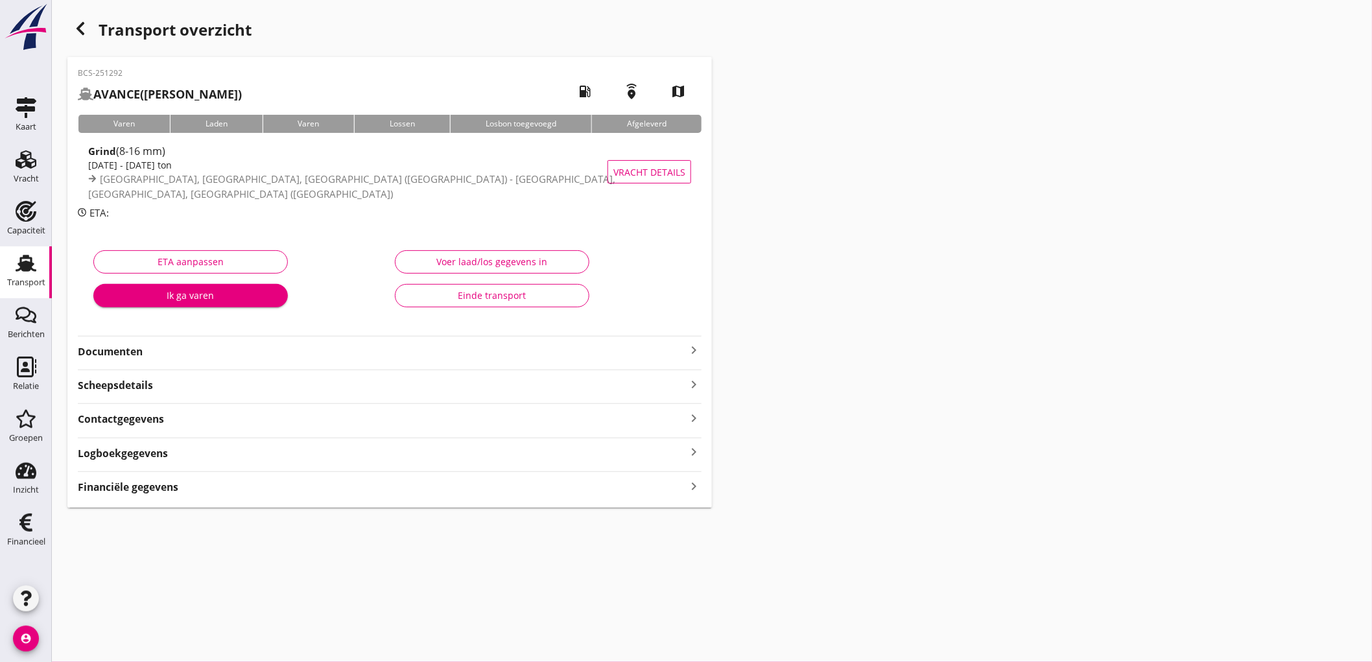
click at [275, 353] on strong "Documenten" at bounding box center [382, 351] width 608 height 15
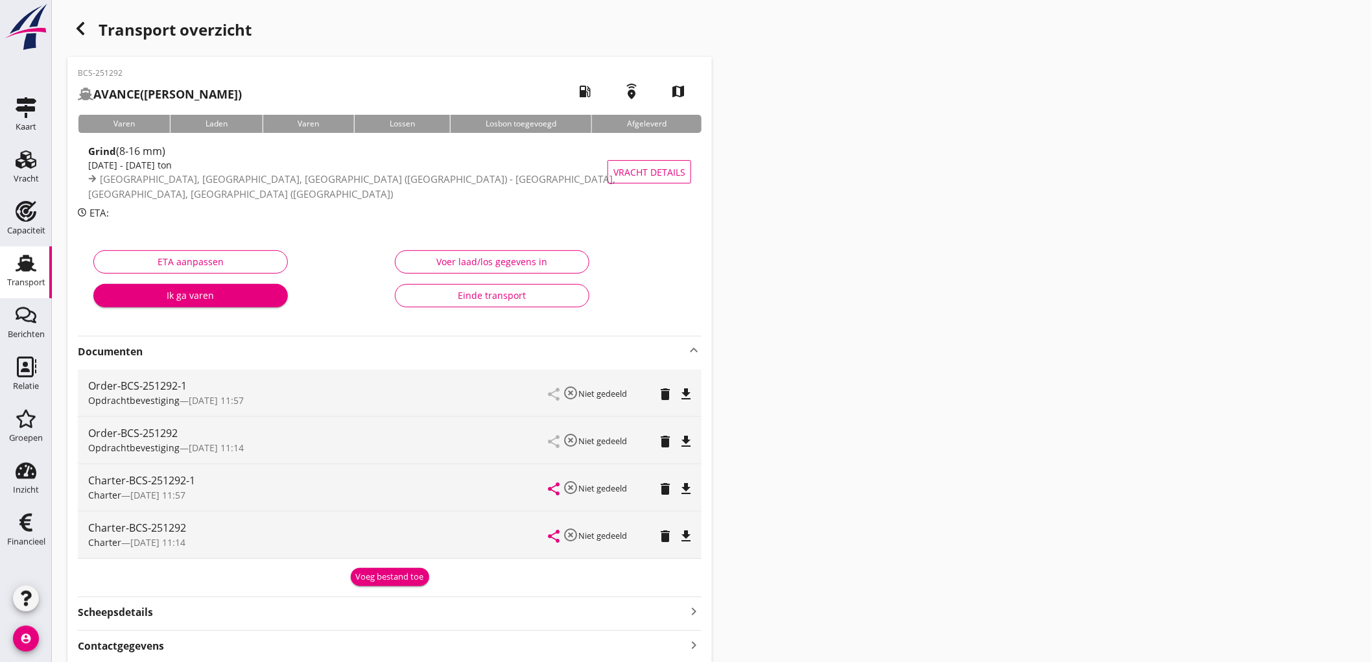
click at [662, 453] on div "share highlight_off Niet gedeeld delete file_download" at bounding box center [620, 440] width 143 height 47
click at [663, 447] on icon "delete" at bounding box center [666, 442] width 16 height 16
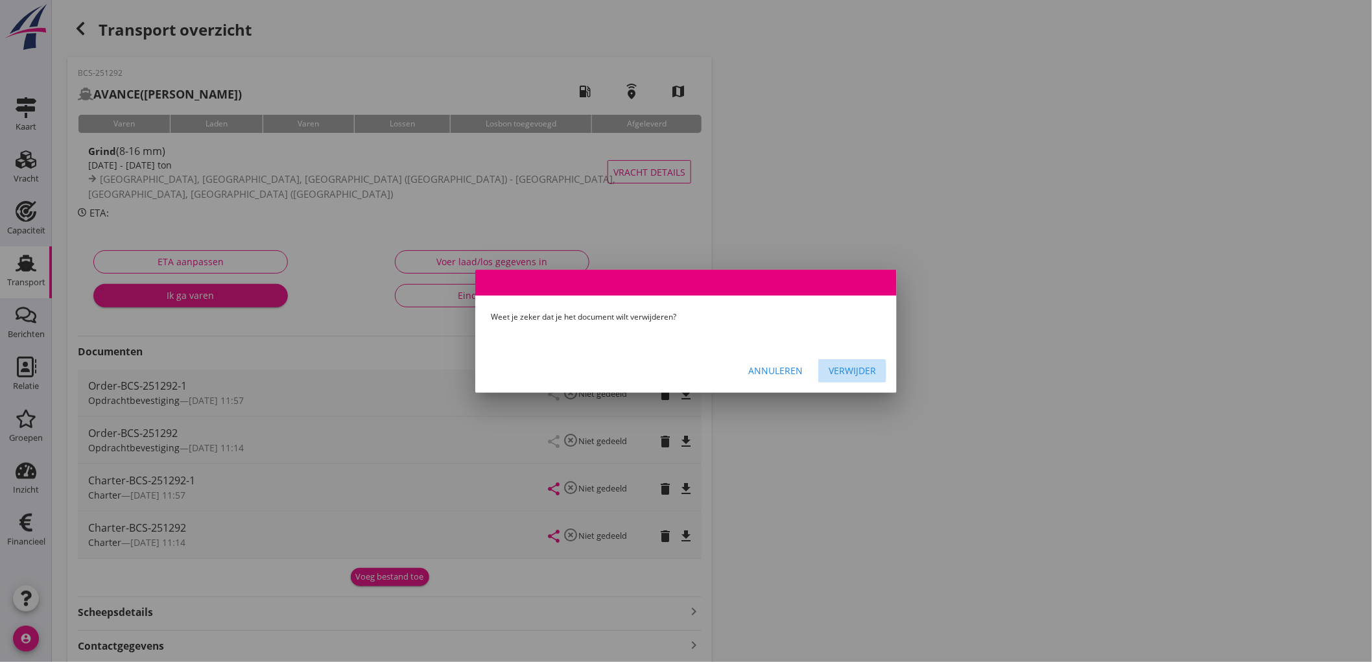
click at [830, 374] on div "Verwijder" at bounding box center [852, 371] width 47 height 14
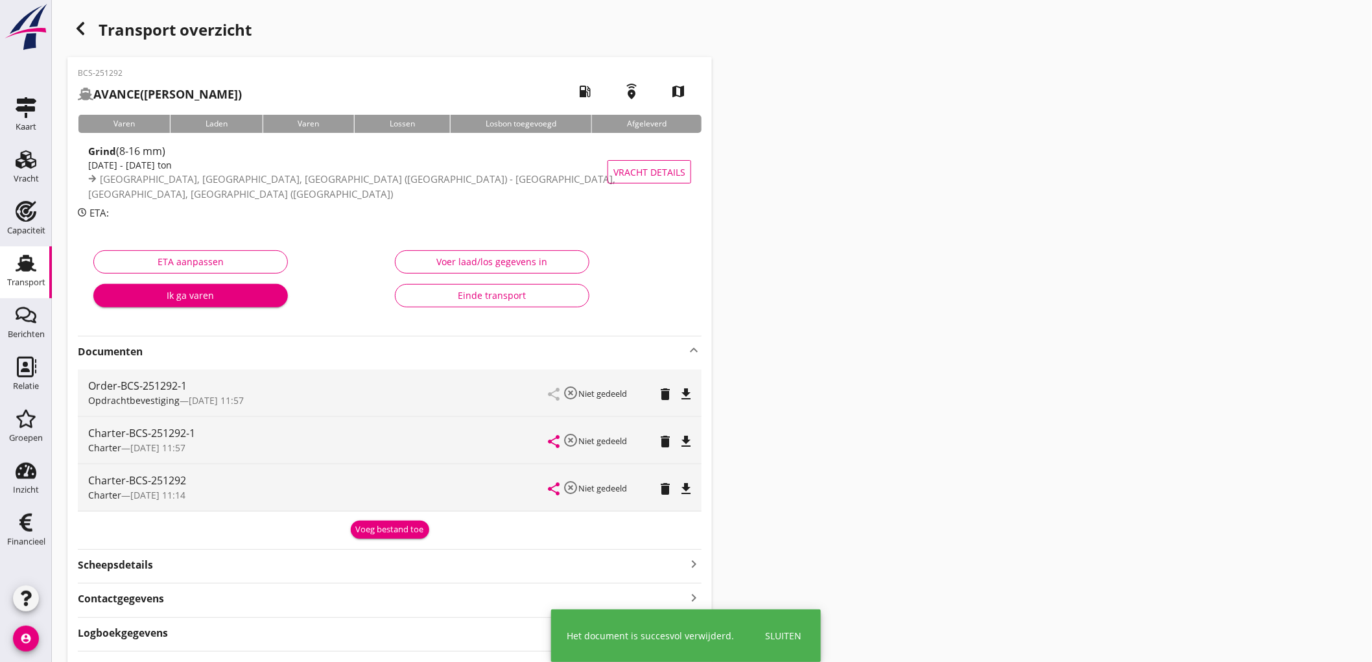
click at [668, 481] on icon "delete" at bounding box center [666, 489] width 16 height 16
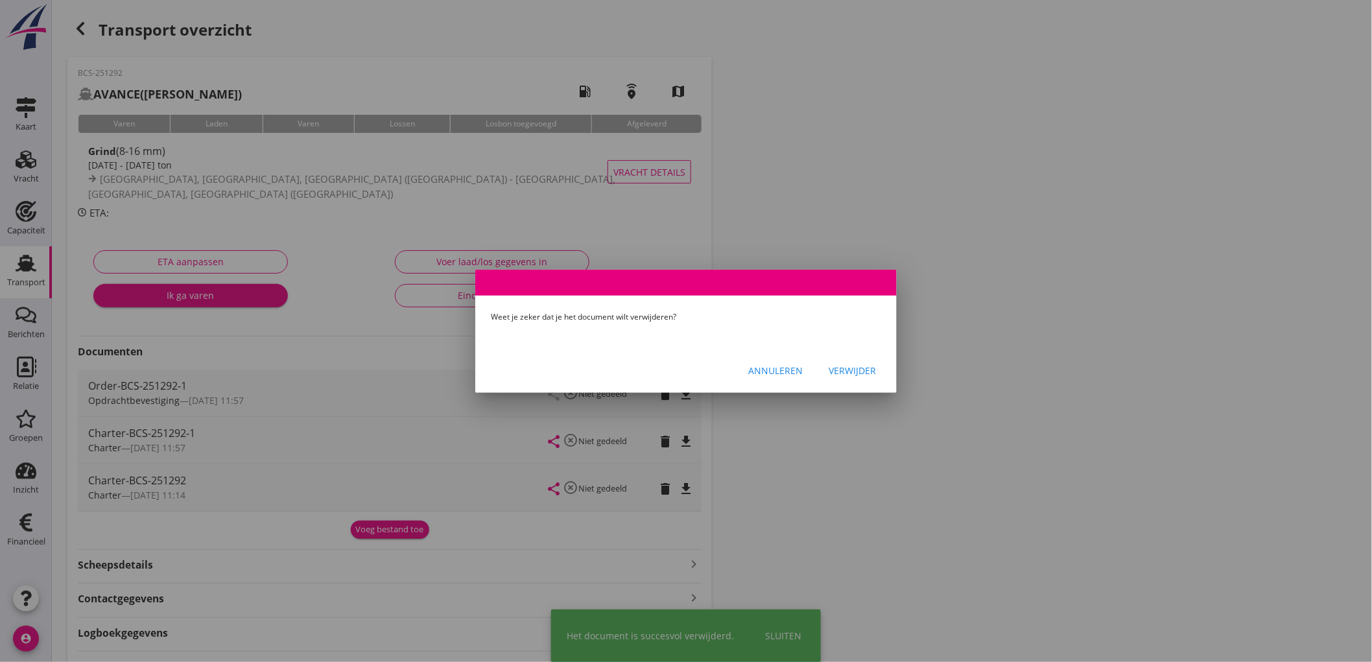
click at [870, 368] on div "Verwijder" at bounding box center [852, 371] width 47 height 14
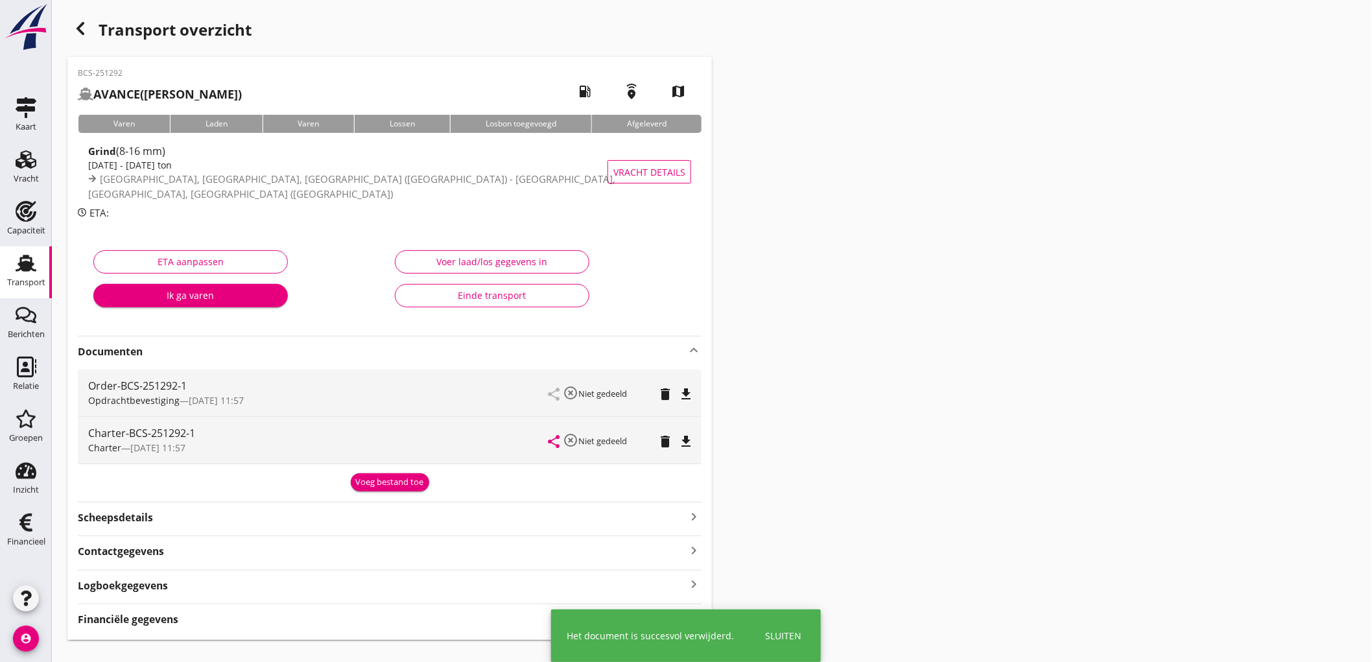
click at [688, 388] on icon "file_download" at bounding box center [686, 395] width 16 height 16
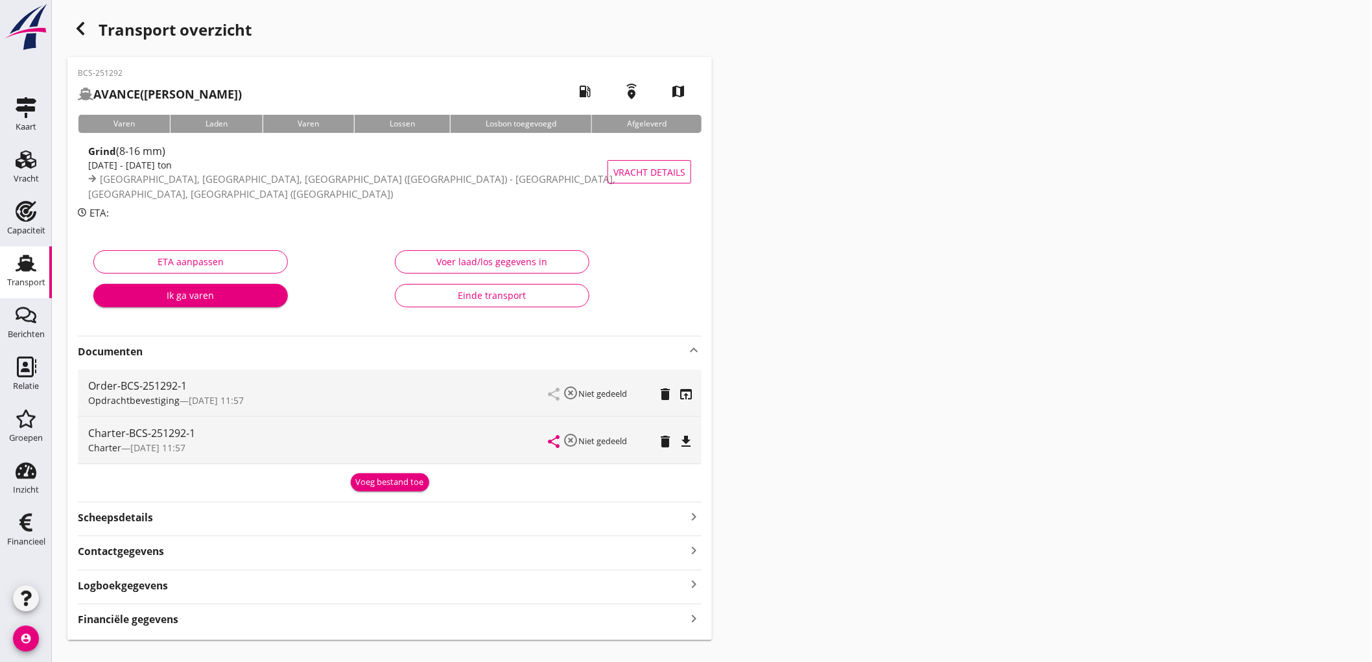
click at [691, 436] on icon "file_download" at bounding box center [686, 442] width 16 height 16
click at [16, 276] on div "Transport" at bounding box center [26, 283] width 38 height 18
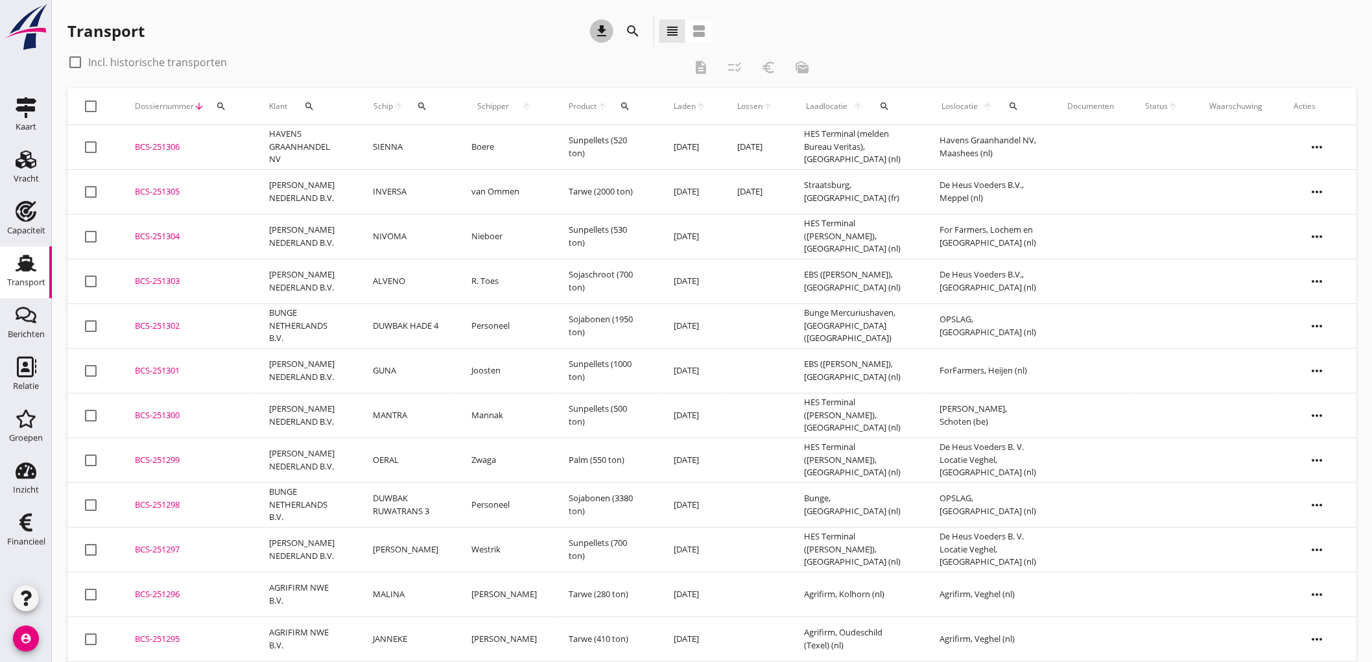
click at [597, 26] on icon "download" at bounding box center [602, 31] width 16 height 16
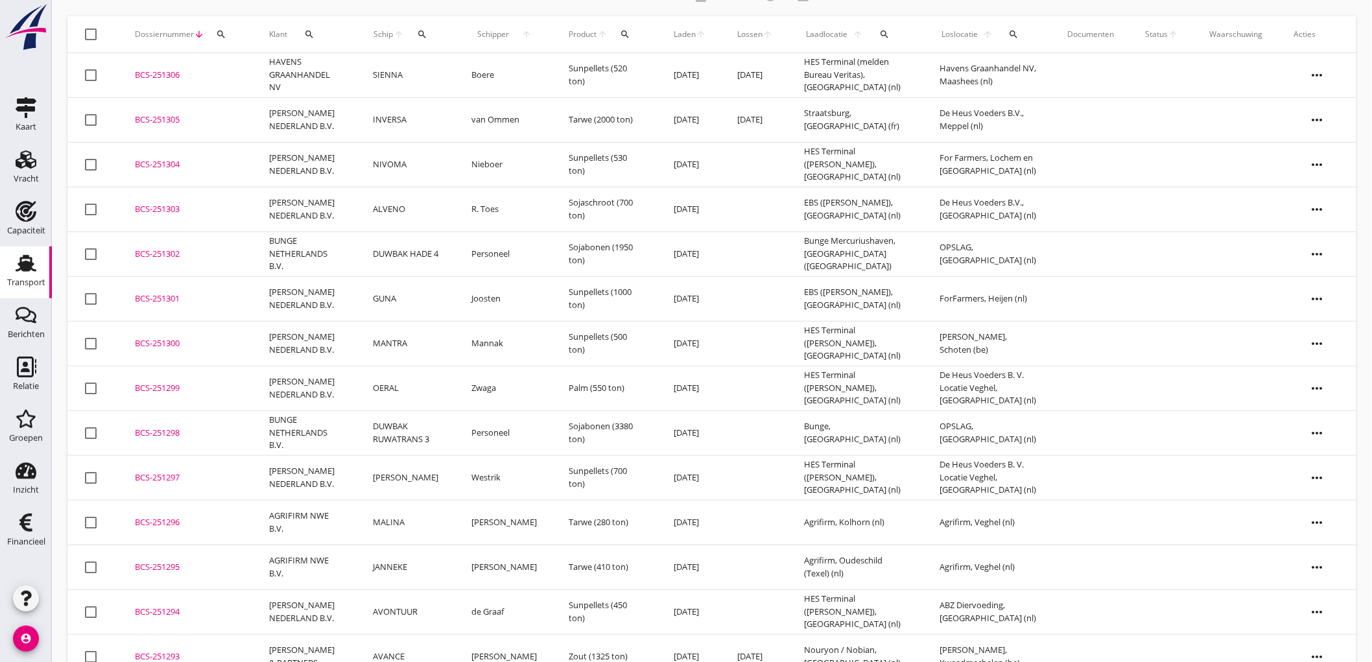
click at [405, 384] on td "OERAL" at bounding box center [406, 388] width 99 height 45
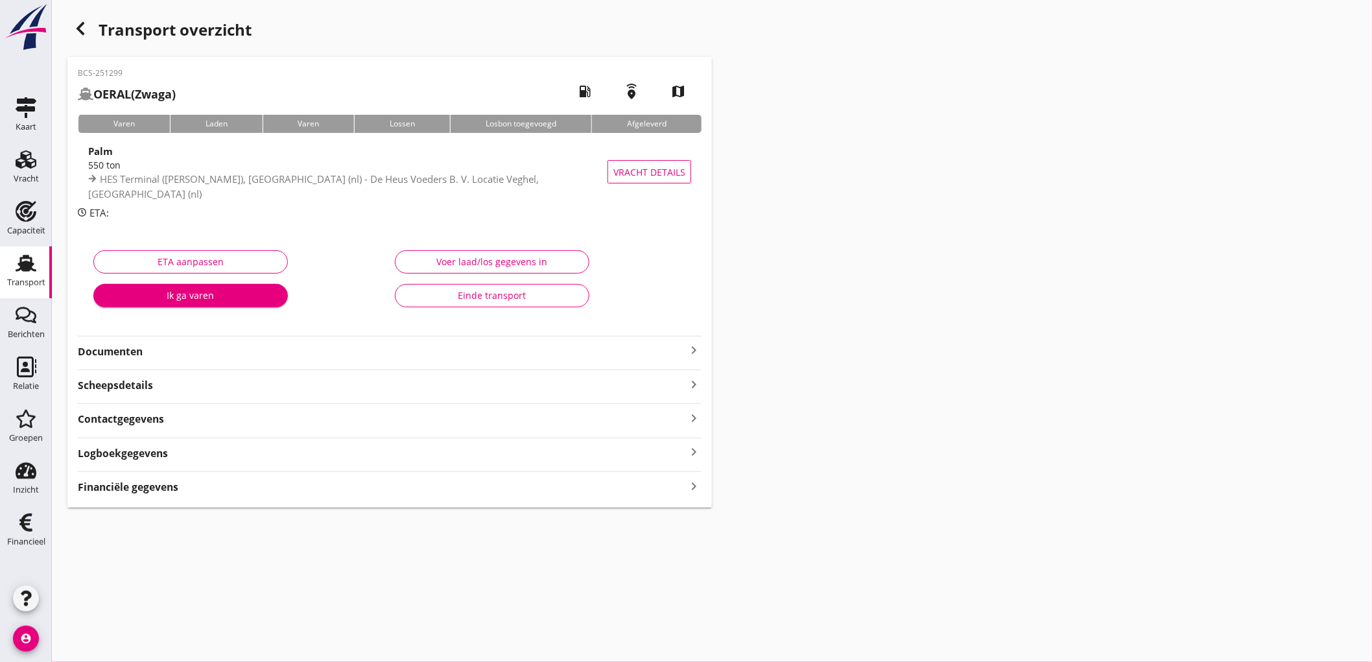
click at [143, 485] on strong "Financiële gegevens" at bounding box center [128, 487] width 101 height 15
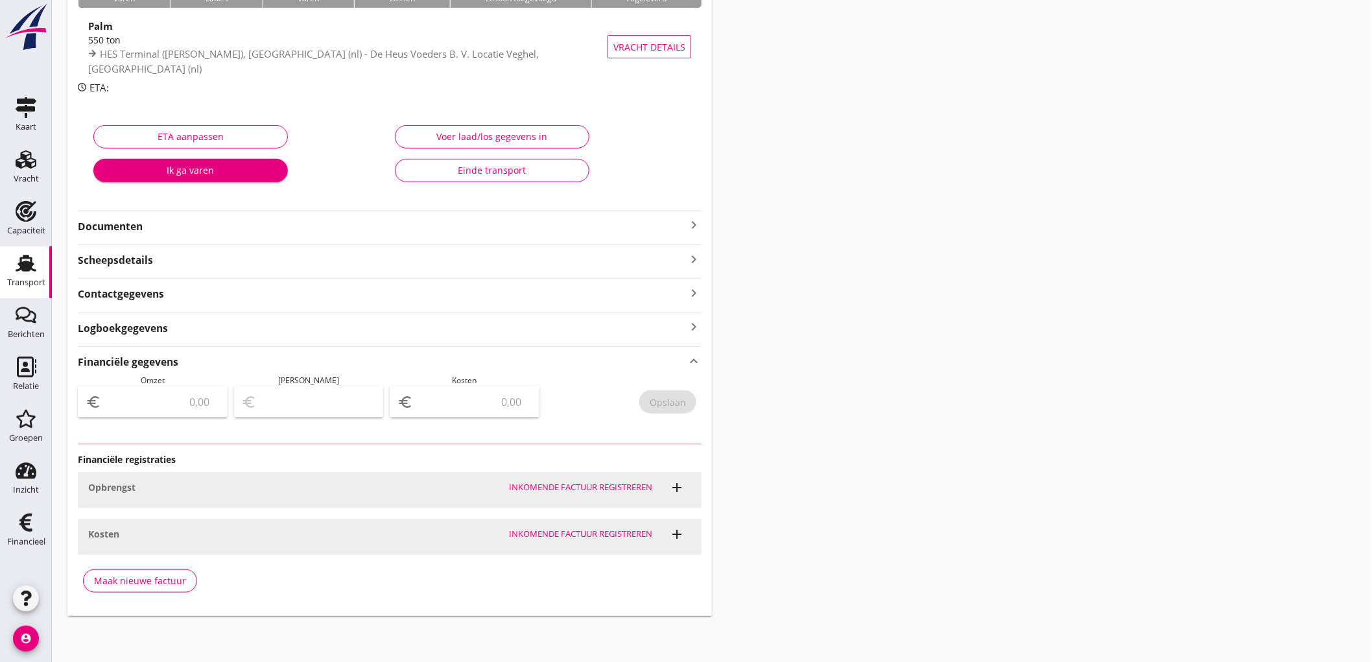
type input "3753.75"
type input "238.75"
type input "3515"
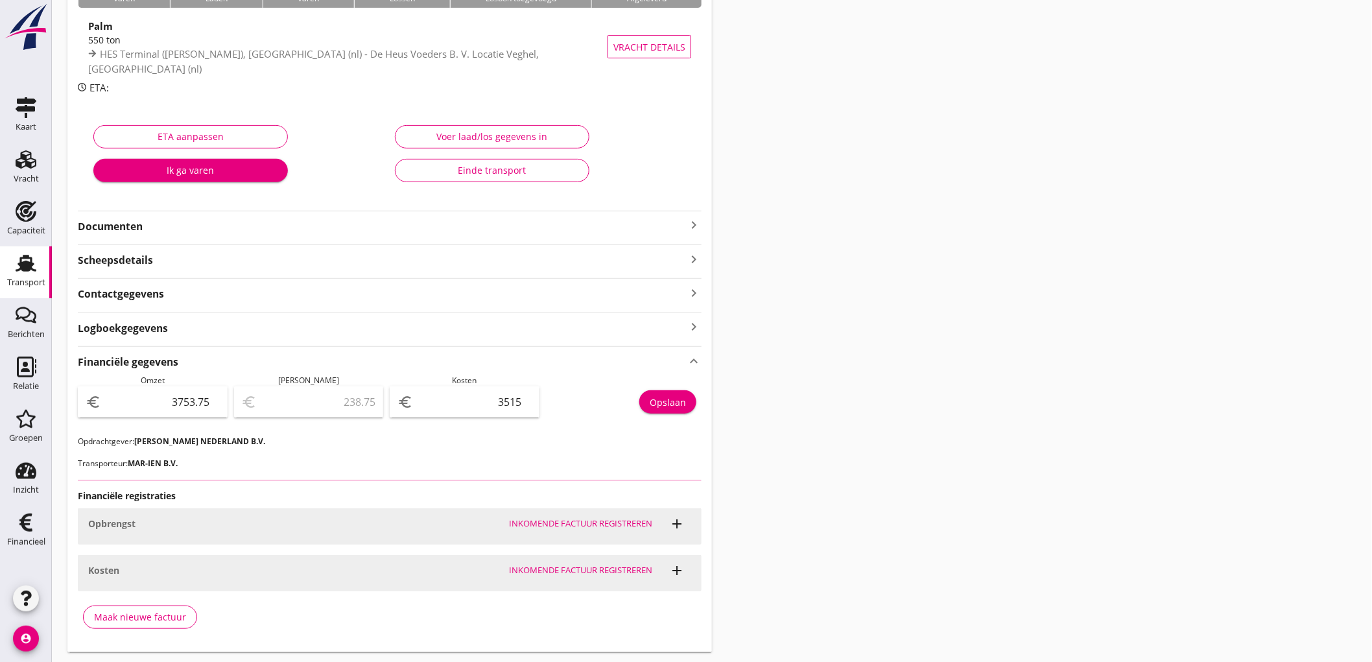
scroll to position [161, 0]
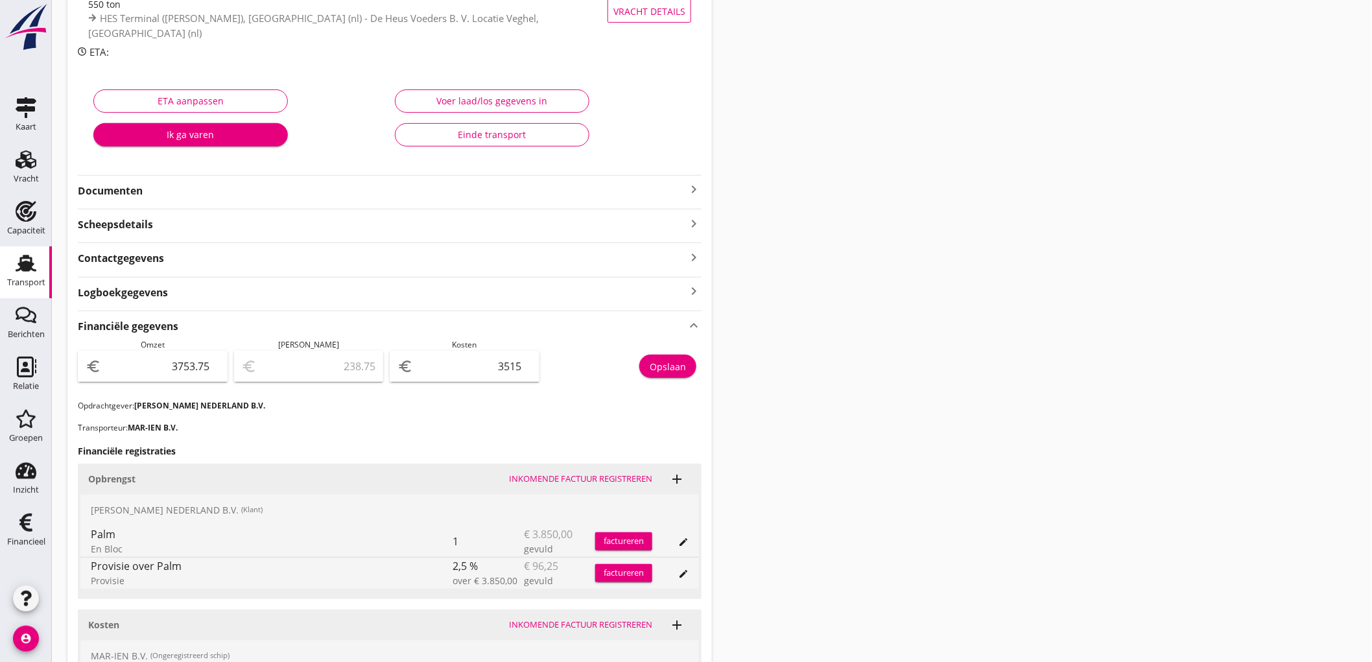
click at [36, 256] on div "Transport" at bounding box center [25, 263] width 31 height 21
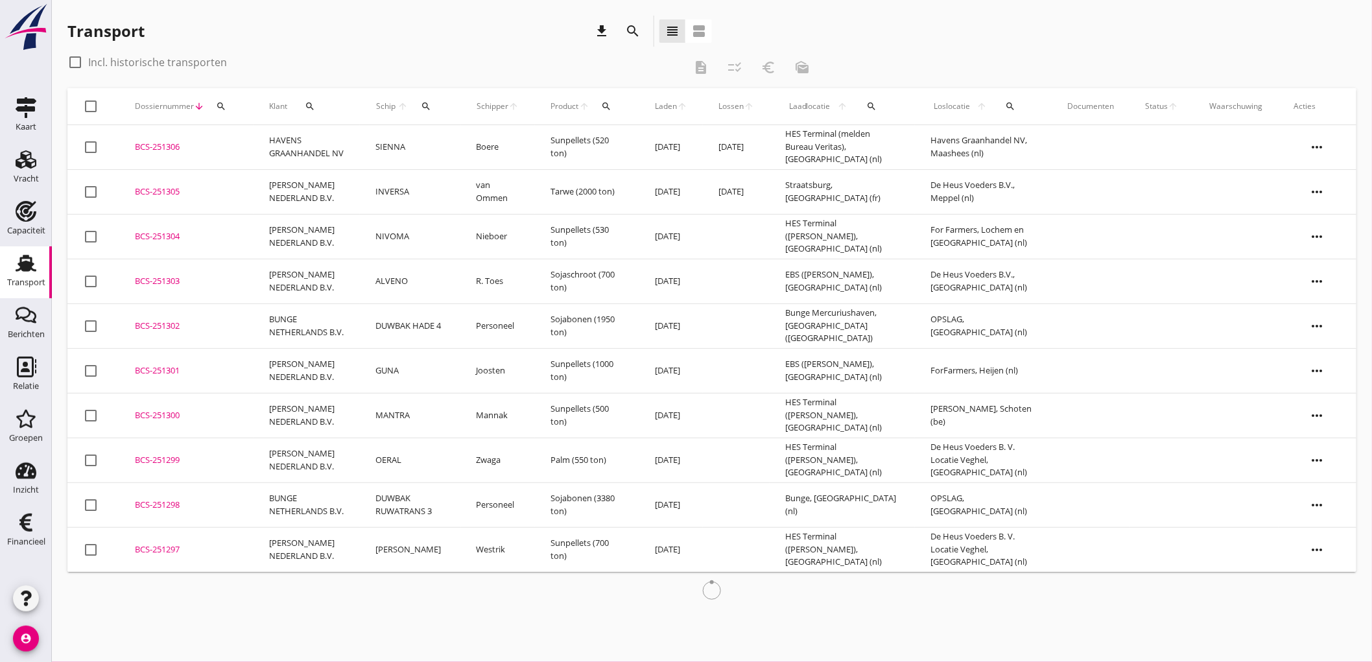
click at [436, 422] on td "MANTRA" at bounding box center [410, 415] width 101 height 45
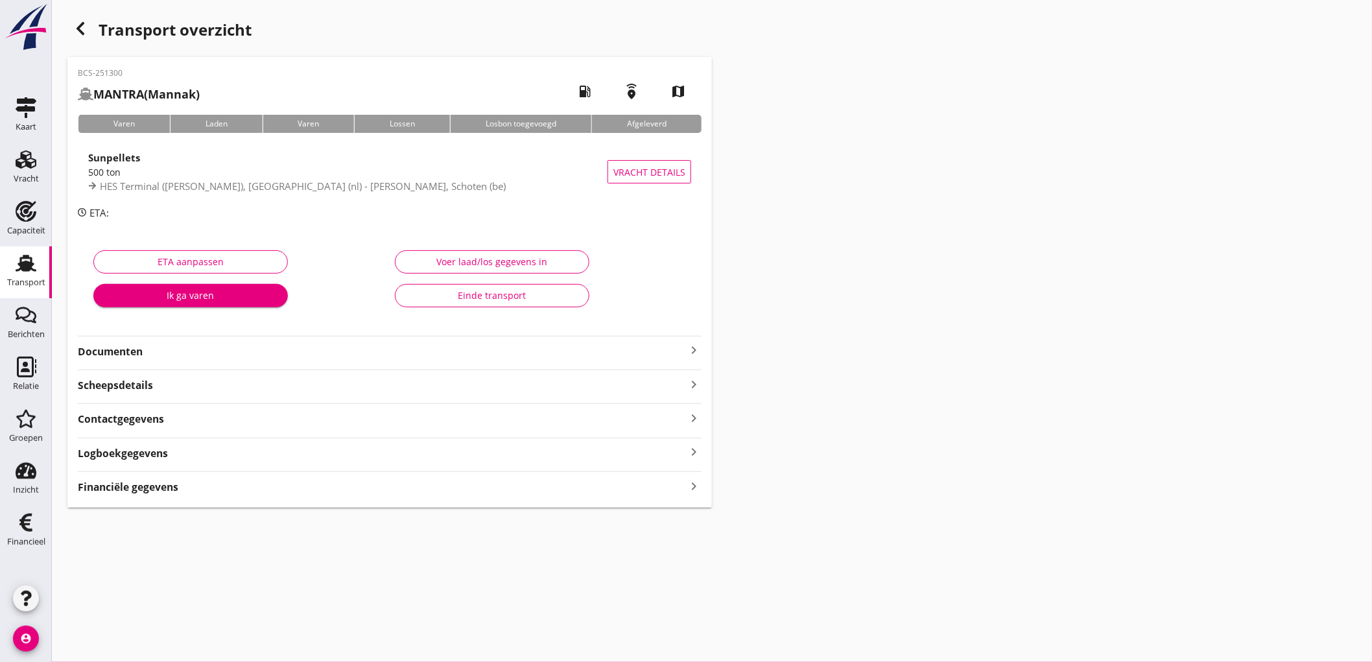
click at [109, 476] on div "Financiële gegevens keyboard_arrow_right" at bounding box center [390, 482] width 624 height 23
click at [111, 489] on strong "Financiële gegevens" at bounding box center [128, 487] width 101 height 15
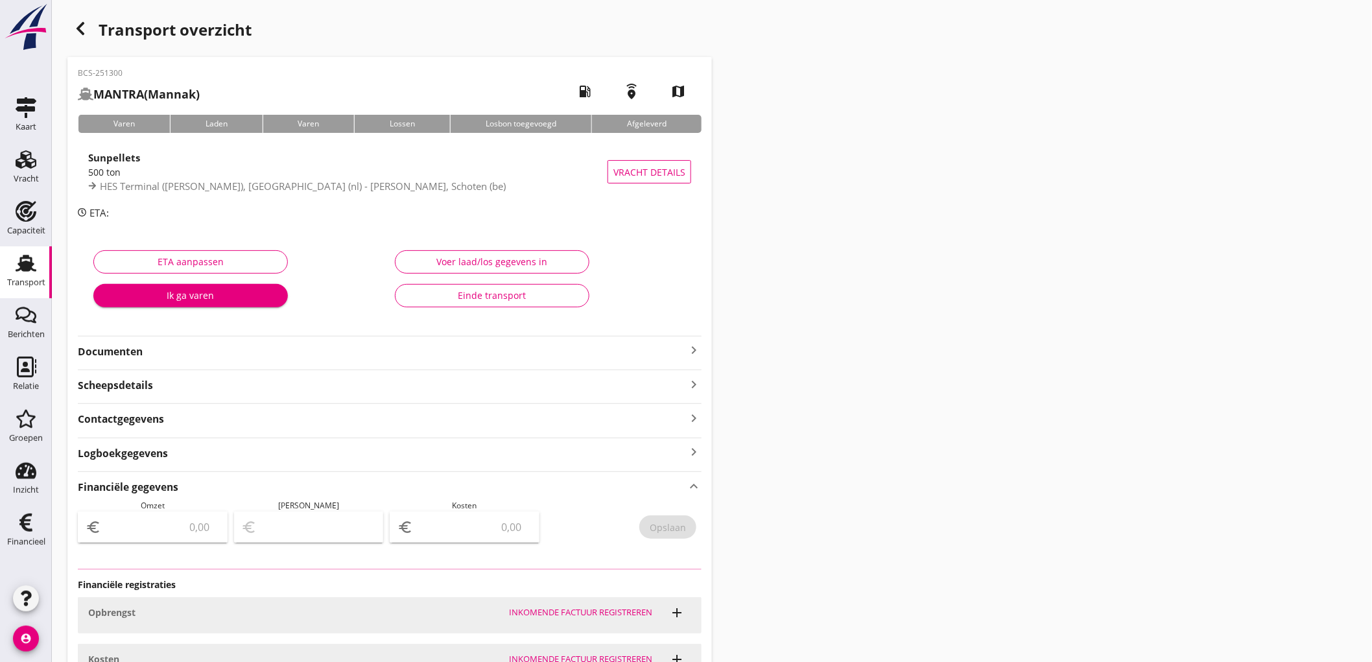
type input "4387.5"
type input "350.00"
type input "4037.5"
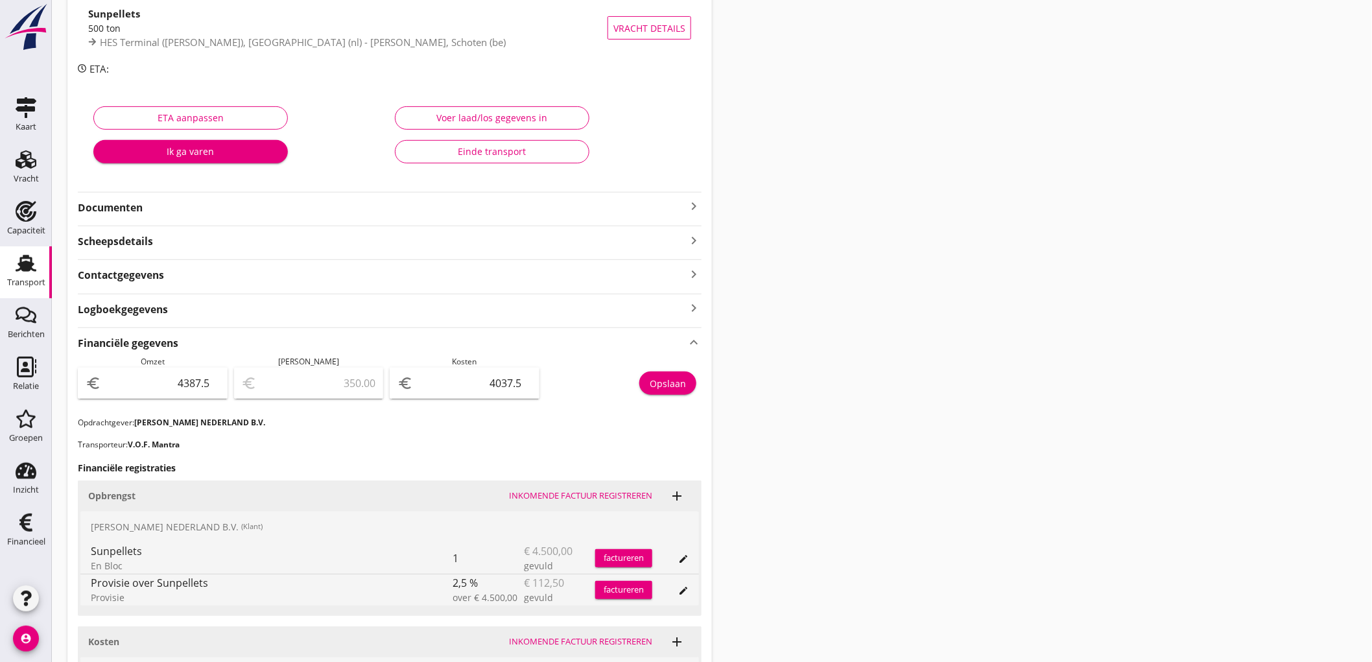
scroll to position [351, 0]
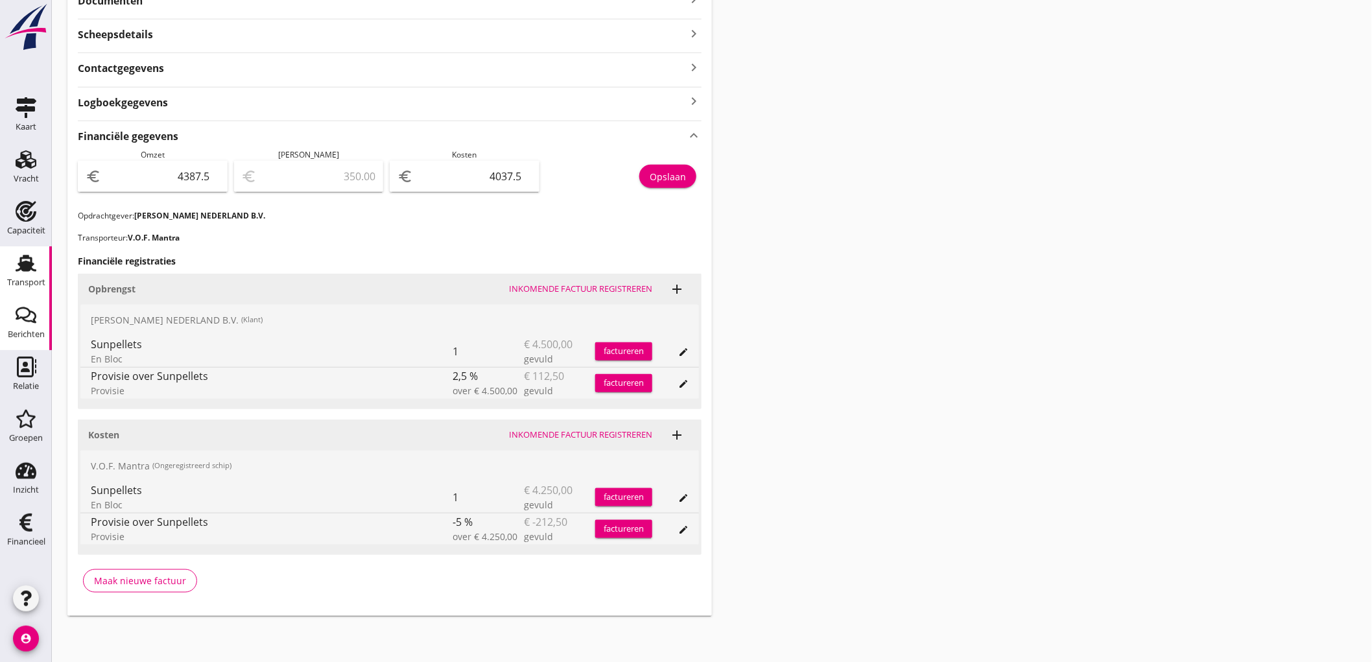
click at [10, 305] on div "Berichten" at bounding box center [25, 315] width 31 height 21
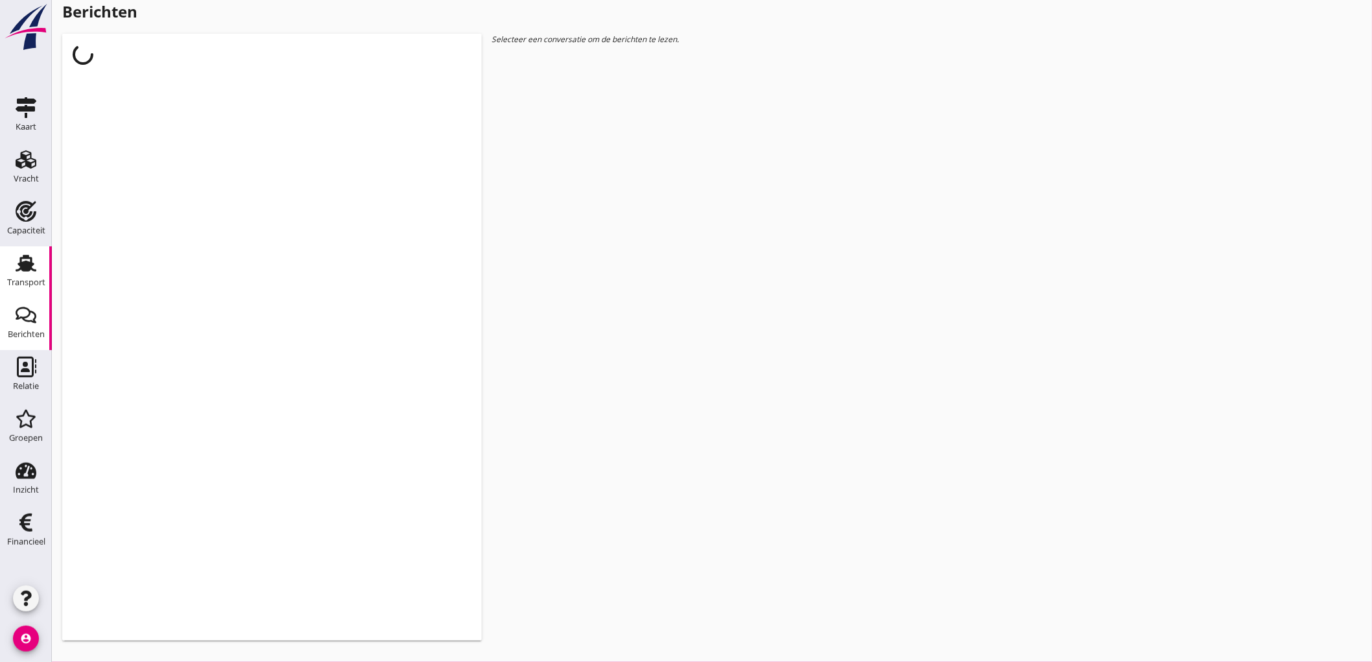
click at [8, 269] on link "Transport Transport" at bounding box center [26, 272] width 52 height 52
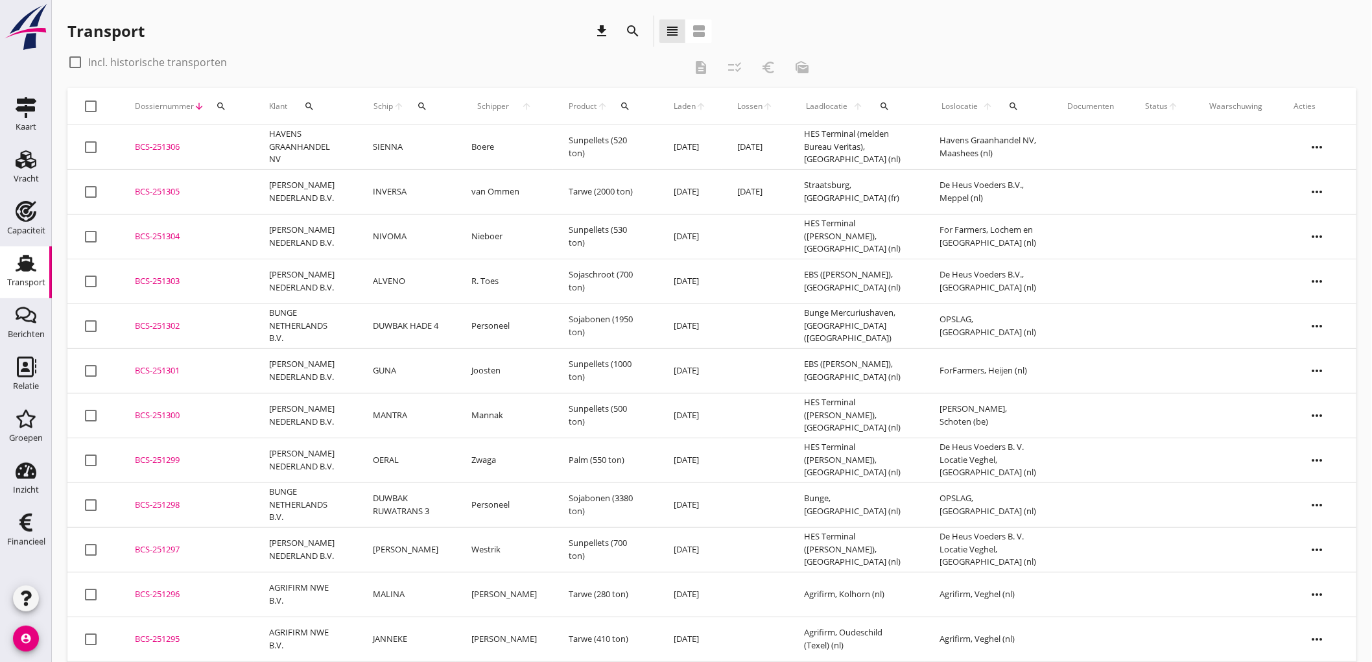
click at [396, 378] on td "GUNA" at bounding box center [406, 370] width 99 height 45
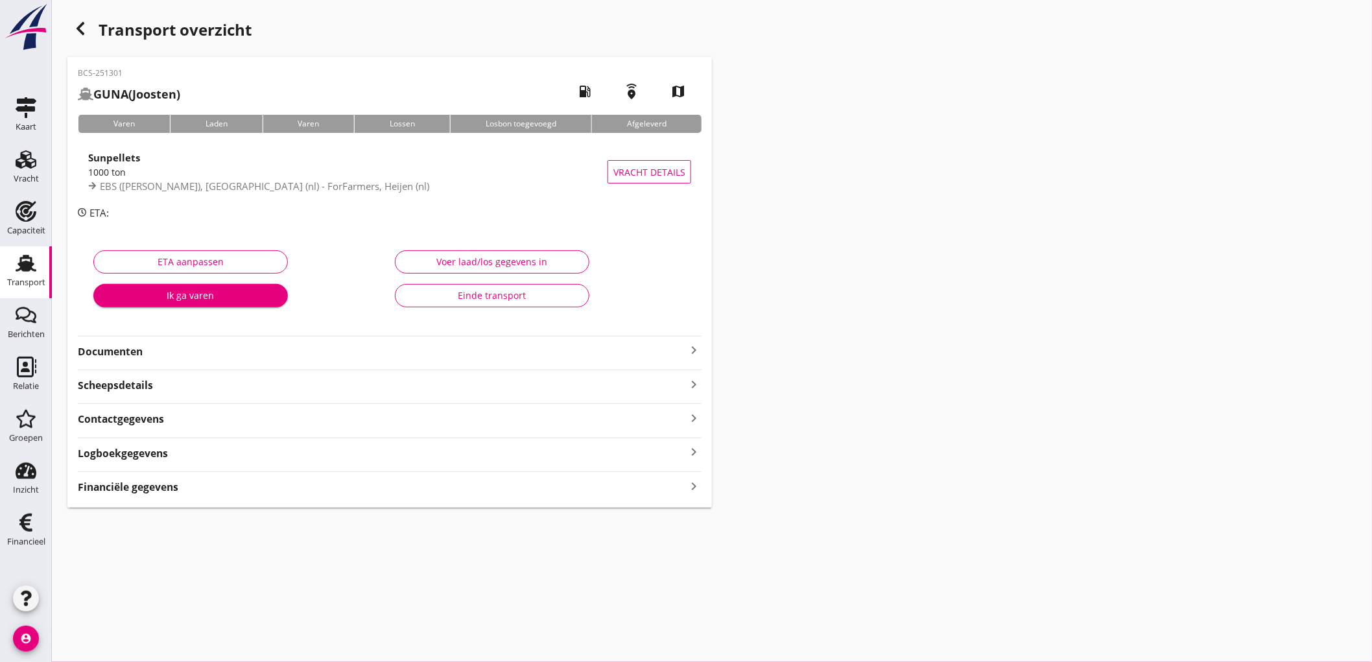
click at [185, 494] on div "Financiële gegevens keyboard_arrow_right" at bounding box center [390, 486] width 624 height 18
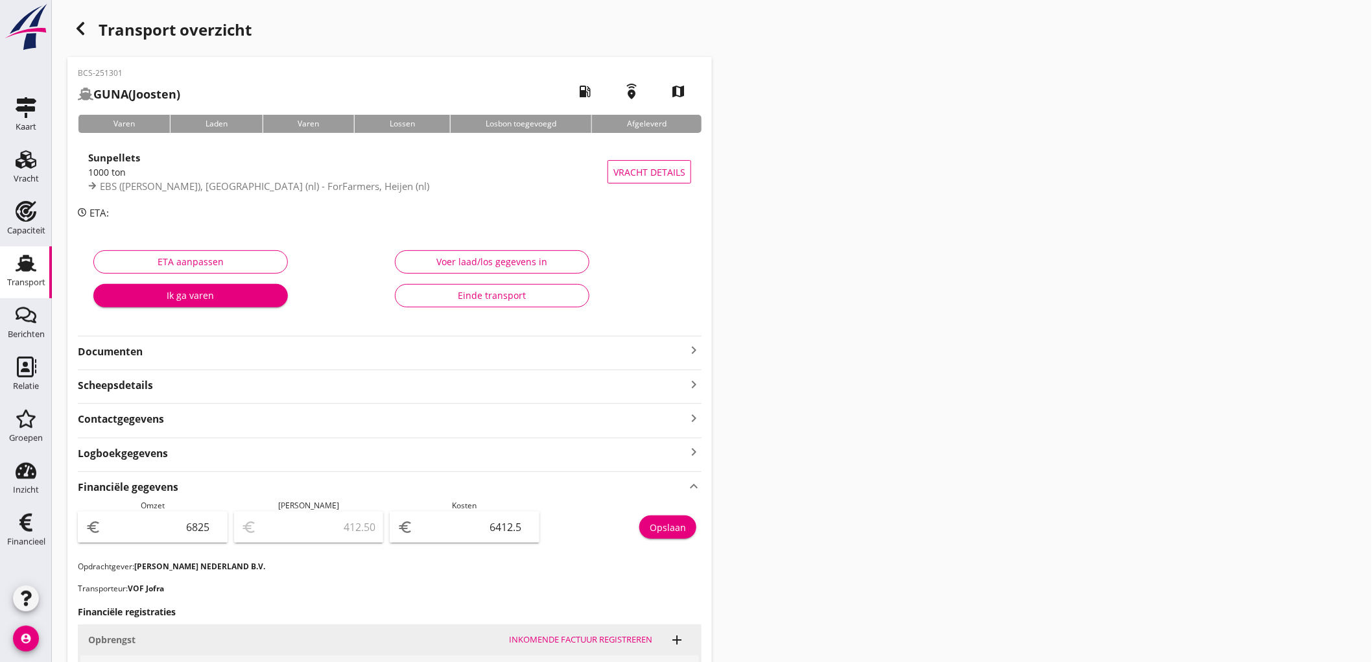
click at [25, 263] on use at bounding box center [26, 263] width 21 height 17
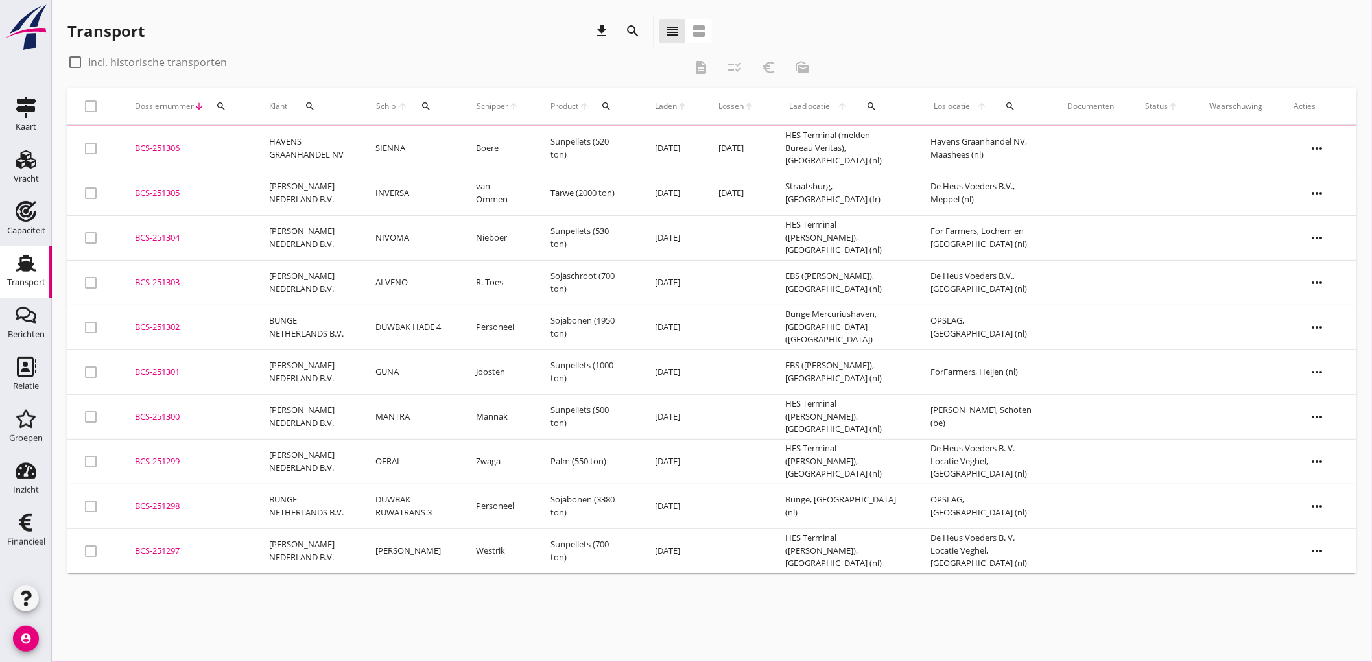
click at [387, 295] on td "ALVENO" at bounding box center [410, 282] width 101 height 45
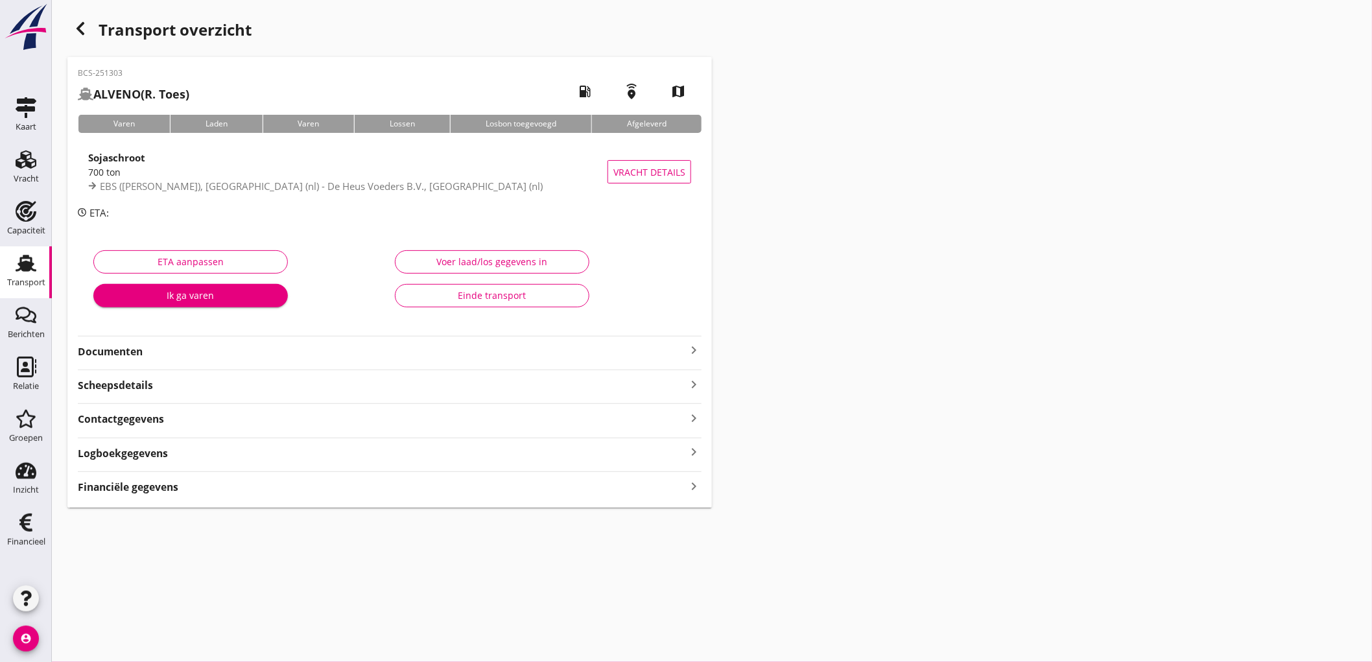
click at [148, 489] on strong "Financiële gegevens" at bounding box center [128, 487] width 101 height 15
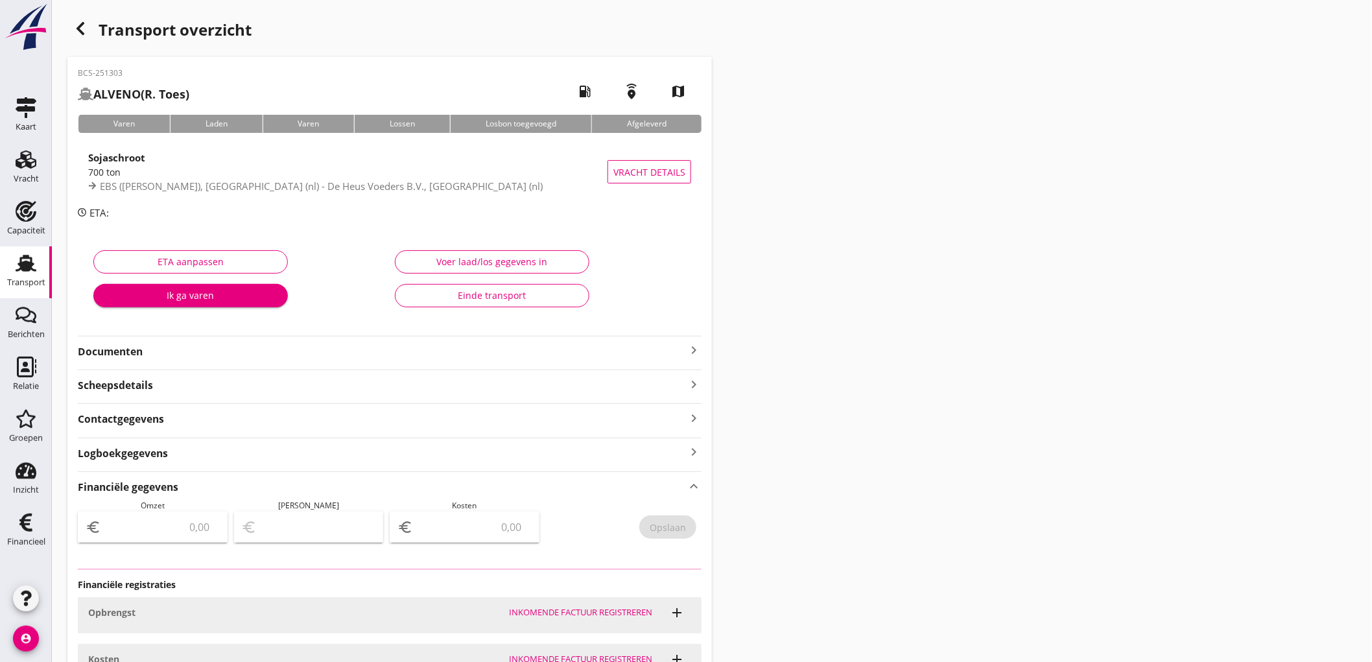
type input "4241.25"
type input "203.75"
type input "4037.5"
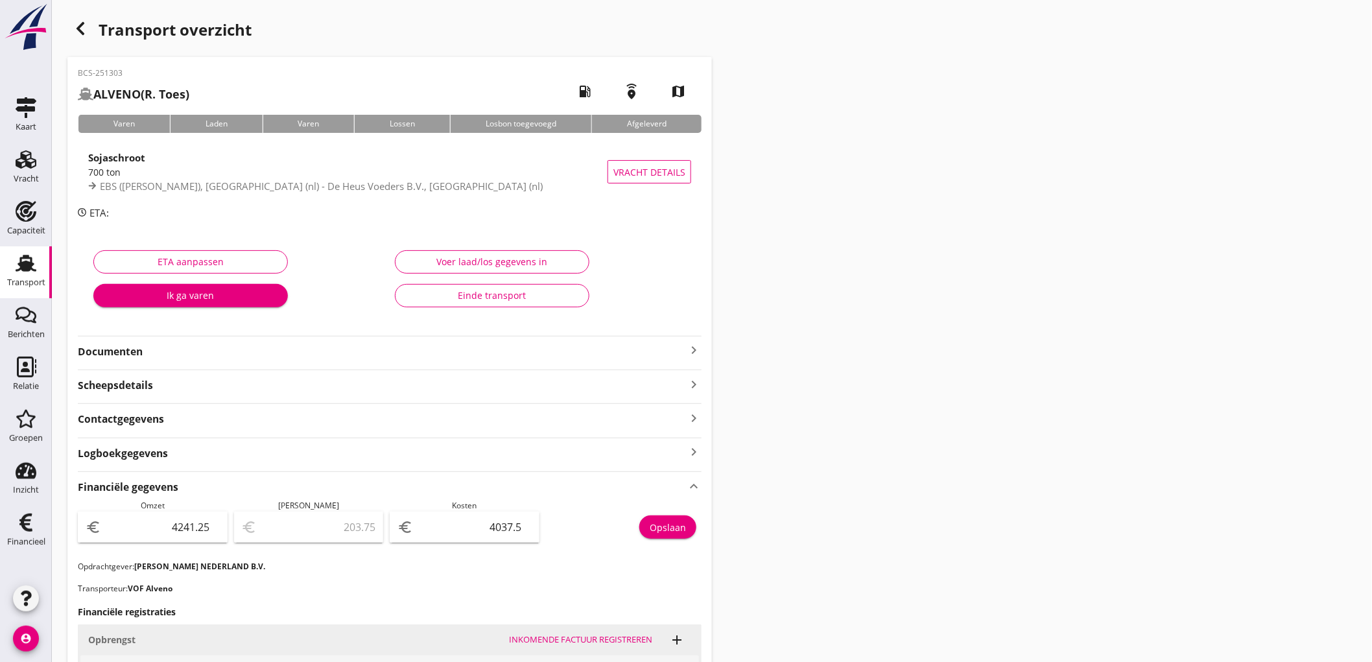
click at [33, 283] on div "Transport" at bounding box center [26, 282] width 38 height 8
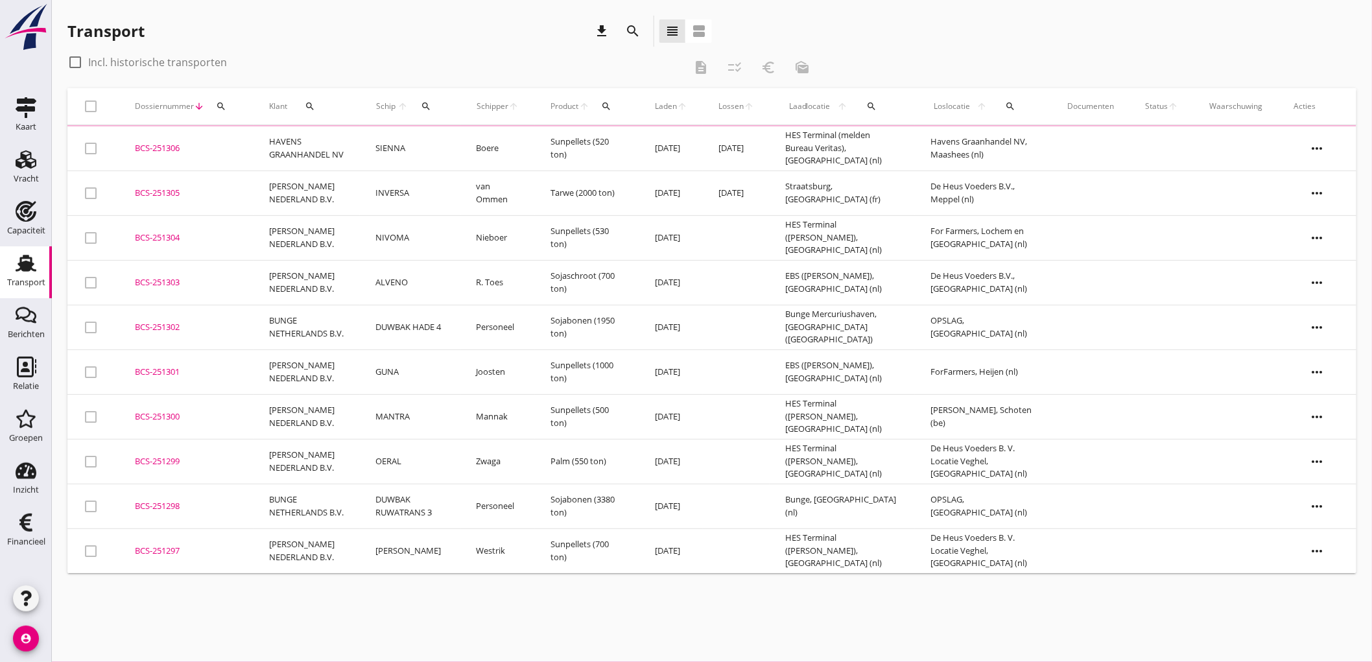
click at [340, 245] on td "[PERSON_NAME] NEDERLAND B.V." at bounding box center [307, 237] width 106 height 45
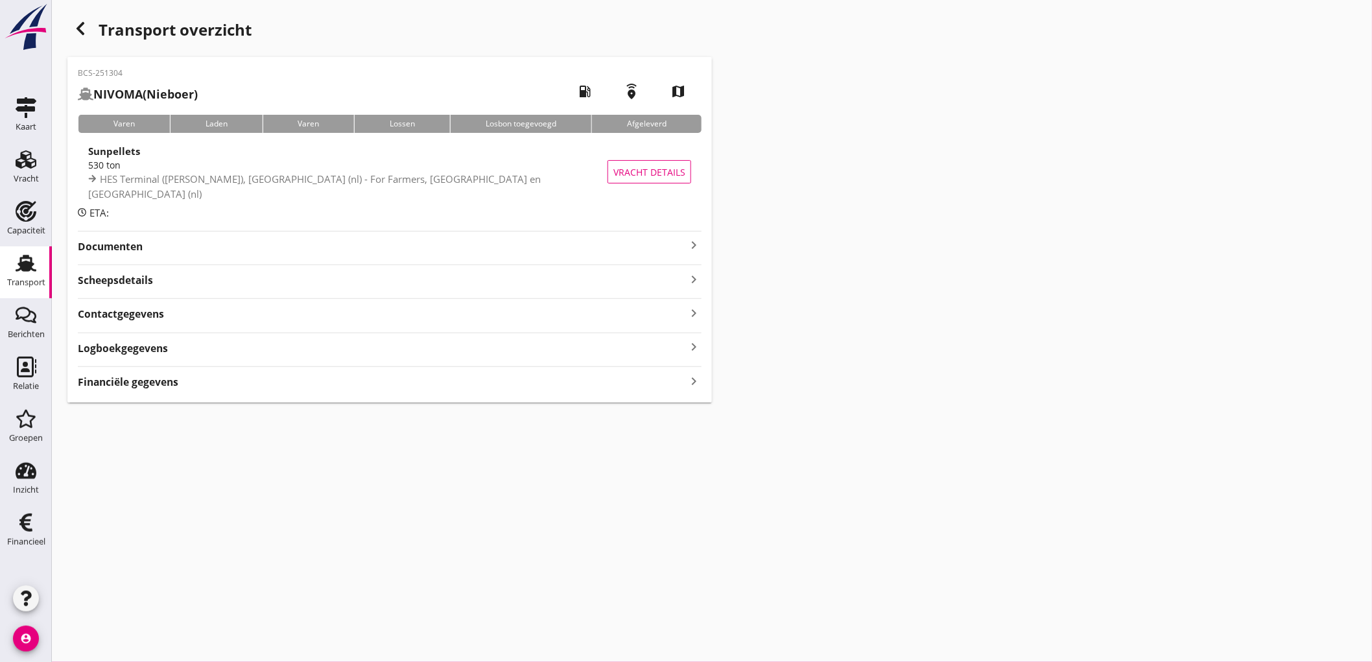
click at [208, 385] on div "Financiële gegevens keyboard_arrow_right" at bounding box center [390, 381] width 624 height 18
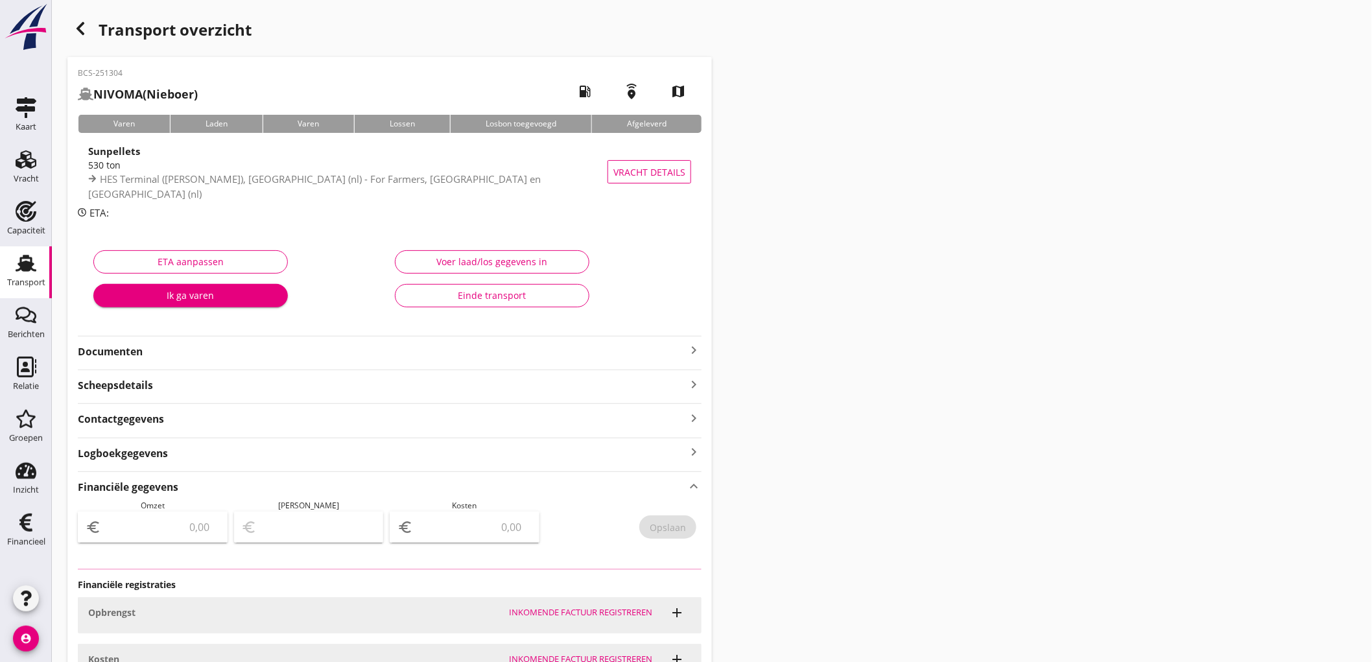
type input "5118.75"
type input "368.75"
type input "4750"
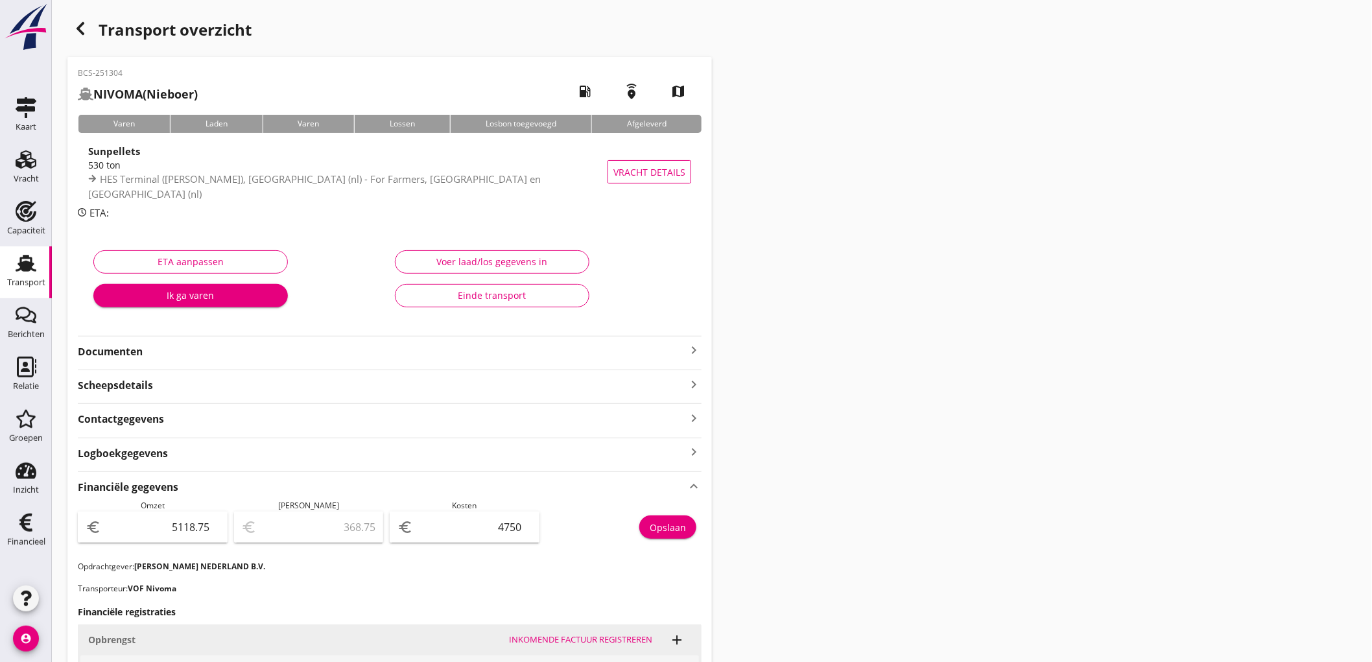
click at [22, 262] on use at bounding box center [26, 263] width 21 height 17
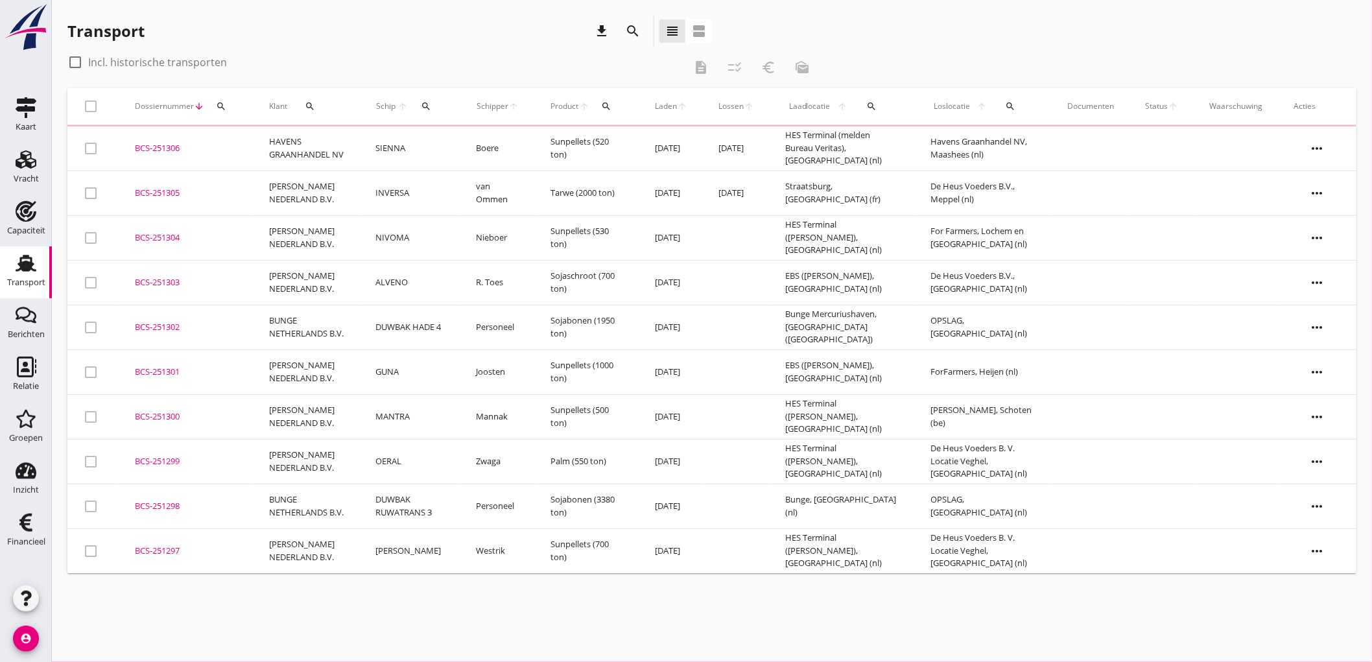
click at [371, 189] on td "INVERSA" at bounding box center [410, 193] width 101 height 45
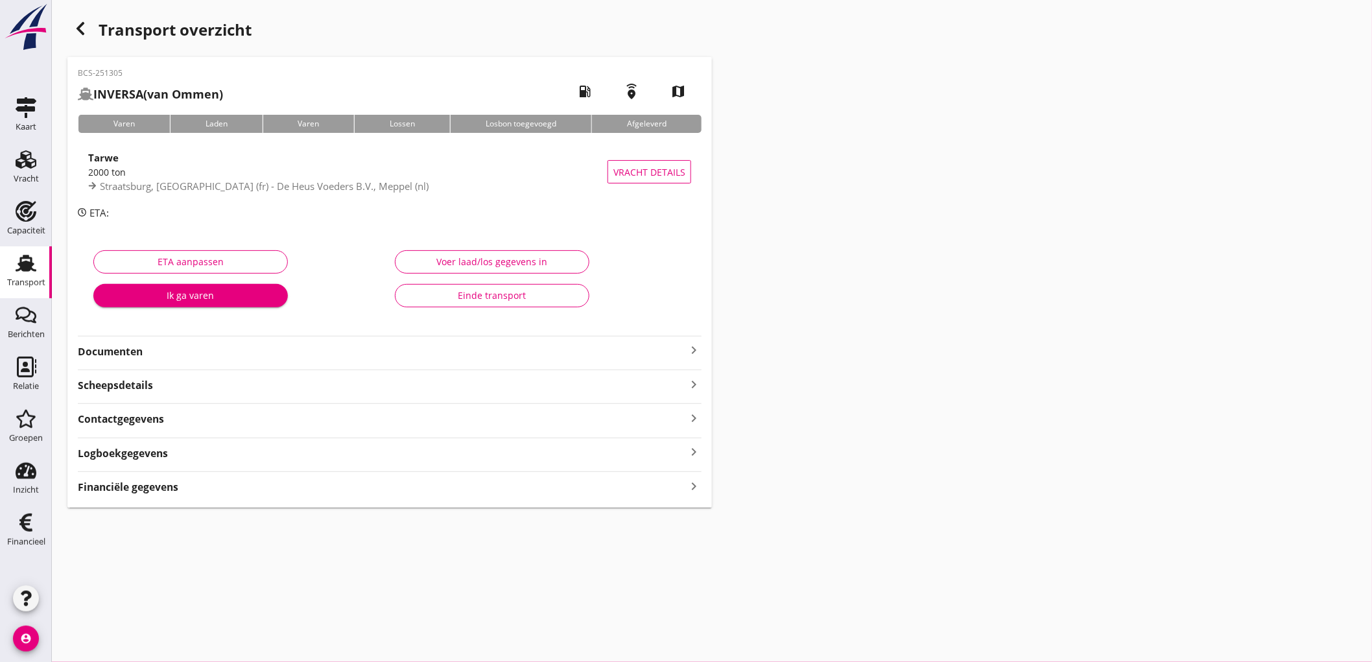
click at [125, 495] on div "BCS-251305 INVERSA (van Ommen) local_gas_station emergency_share map Varen Lade…" at bounding box center [389, 282] width 645 height 451
drag, startPoint x: 132, startPoint y: 488, endPoint x: 300, endPoint y: 492, distance: 168.7
click at [134, 488] on strong "Financiële gegevens" at bounding box center [128, 487] width 101 height 15
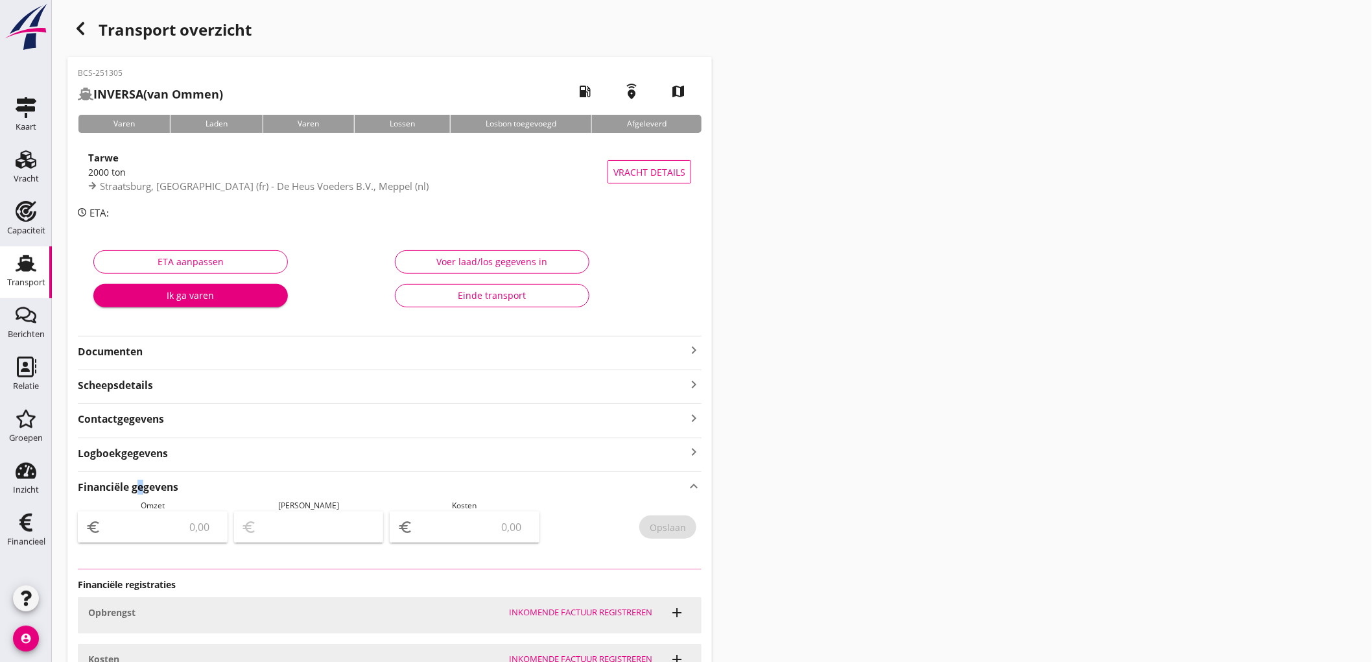
type input "29000"
type input "1450.00"
type input "27550"
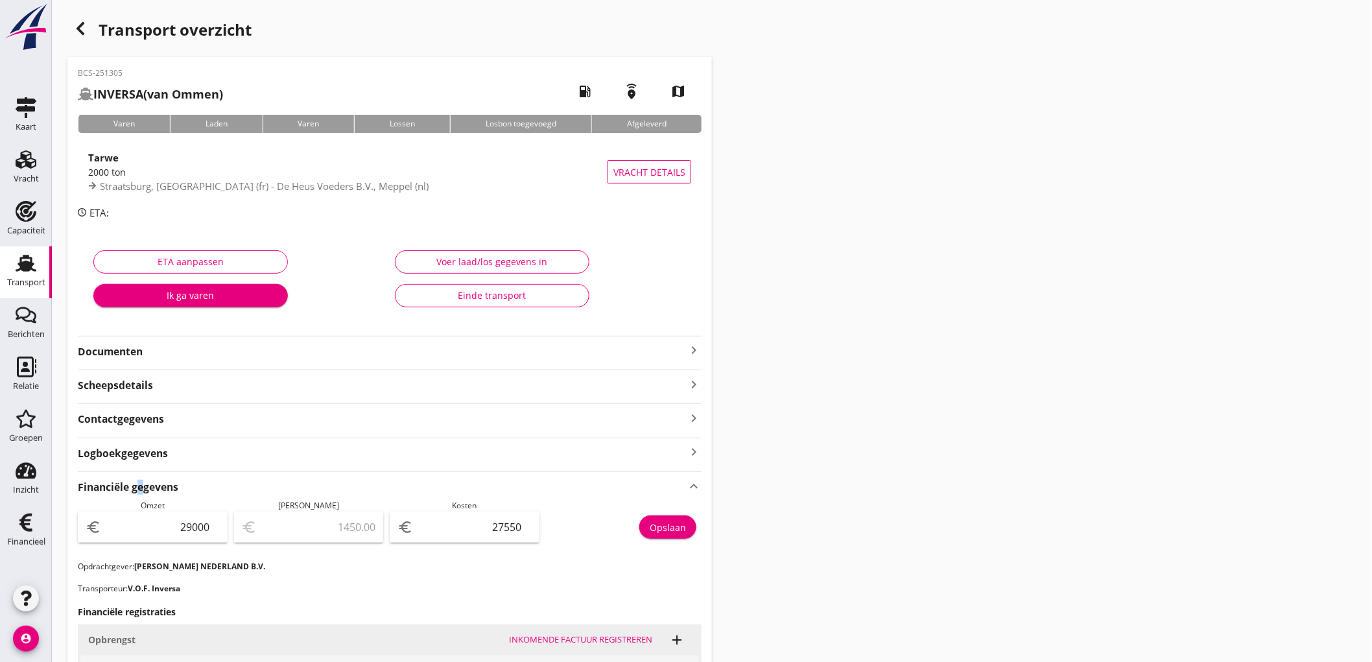
click at [13, 255] on div "Transport" at bounding box center [25, 263] width 31 height 21
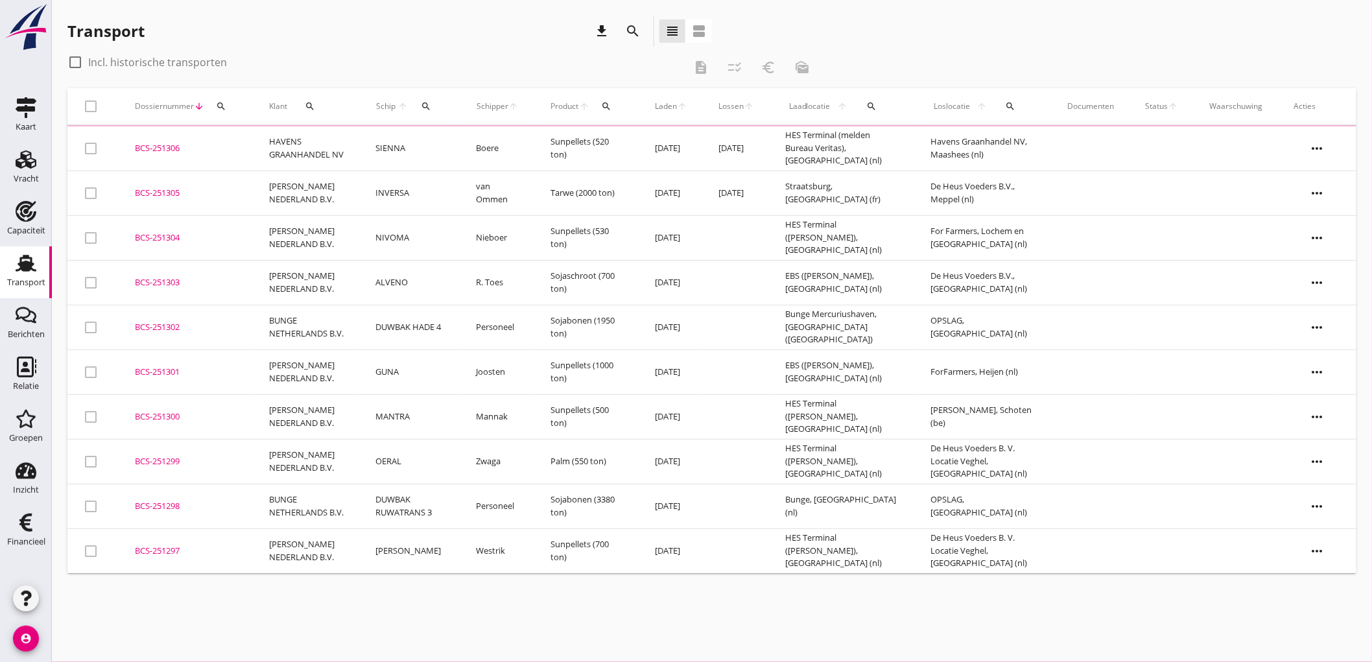
click at [248, 112] on th "Dossiernummer arrow_downward search" at bounding box center [186, 106] width 134 height 36
click at [236, 145] on div "BCS-251306" at bounding box center [186, 148] width 103 height 13
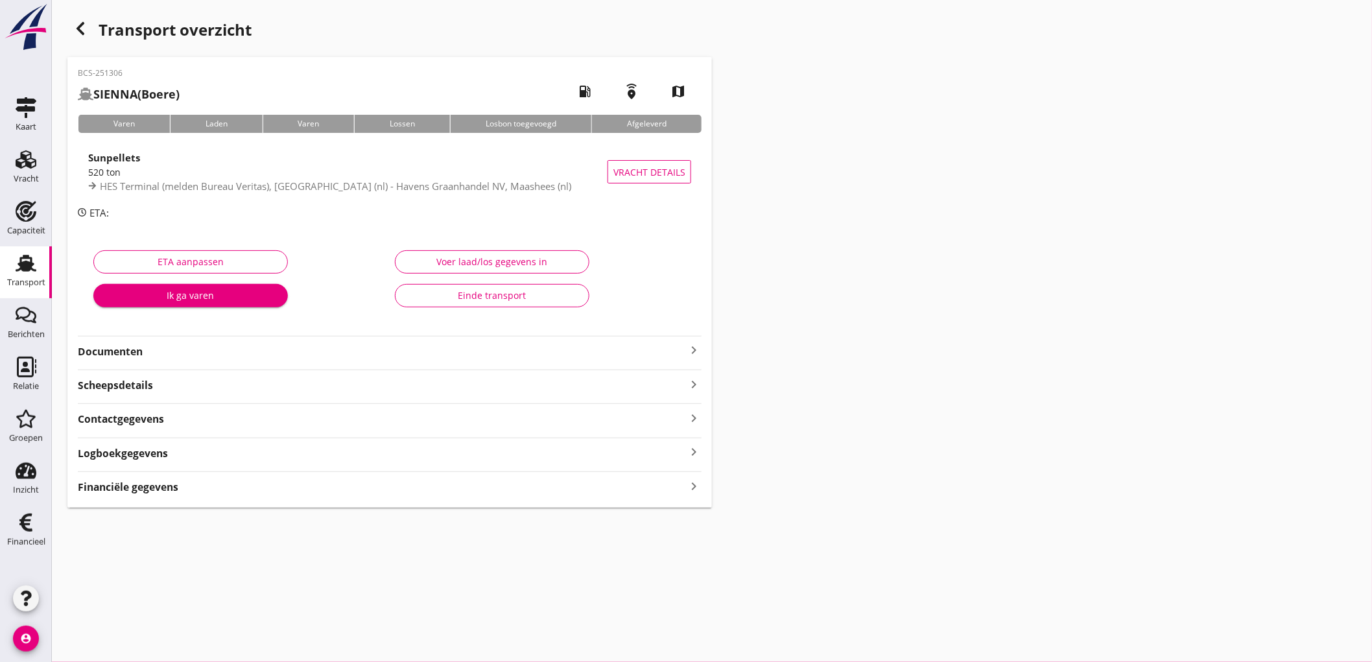
click at [151, 484] on strong "Financiële gegevens" at bounding box center [128, 487] width 101 height 15
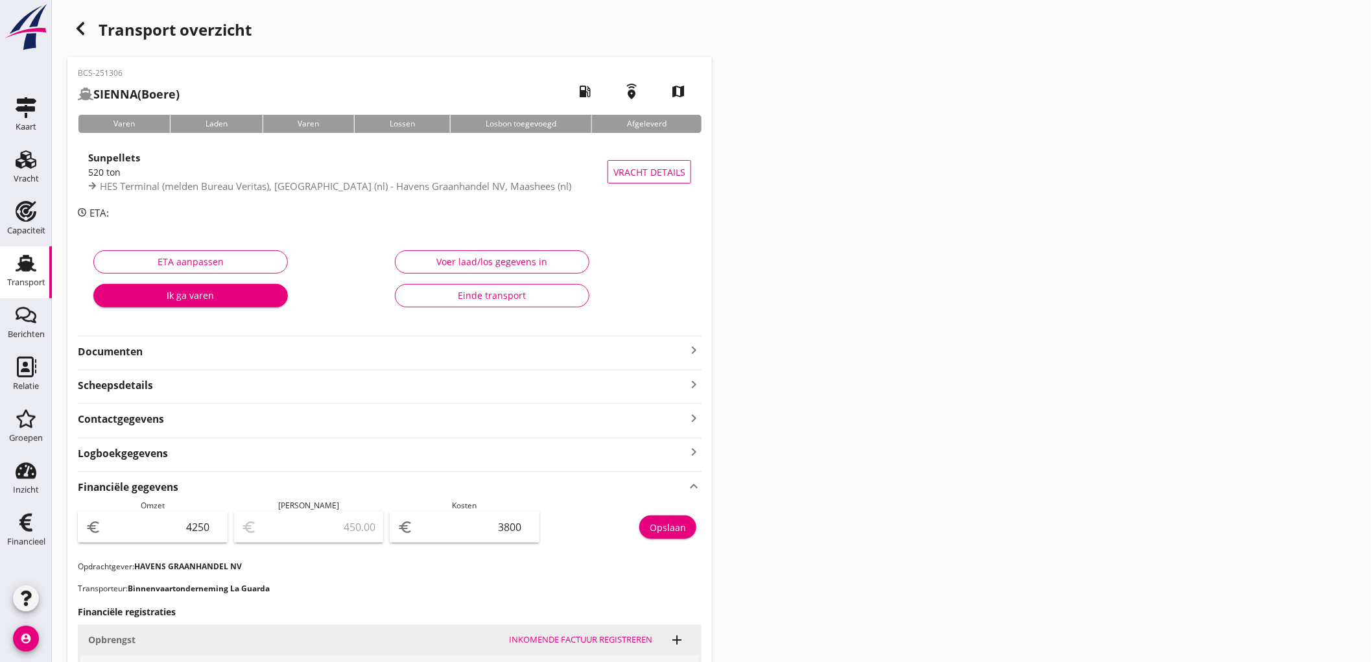
click at [8, 256] on link "Transport Transport" at bounding box center [26, 272] width 52 height 52
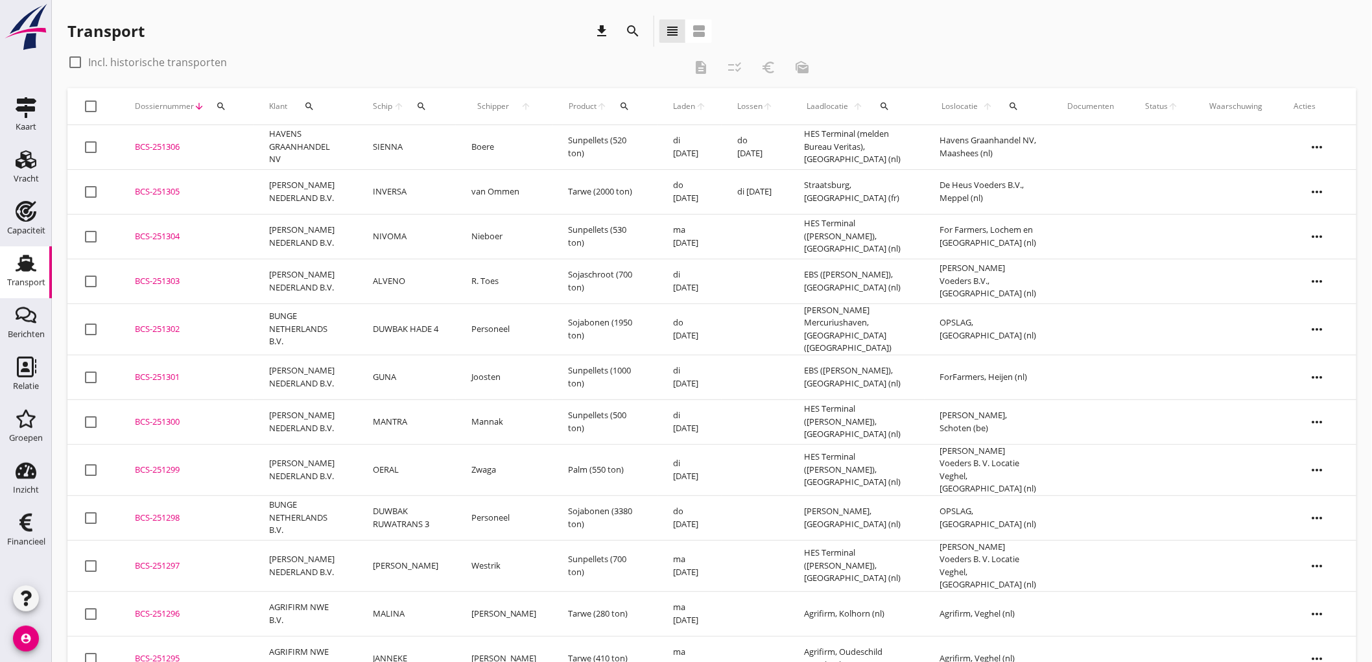
click at [12, 287] on div "Transport" at bounding box center [26, 283] width 38 height 18
click at [34, 349] on link "Berichten Berichten" at bounding box center [26, 324] width 52 height 52
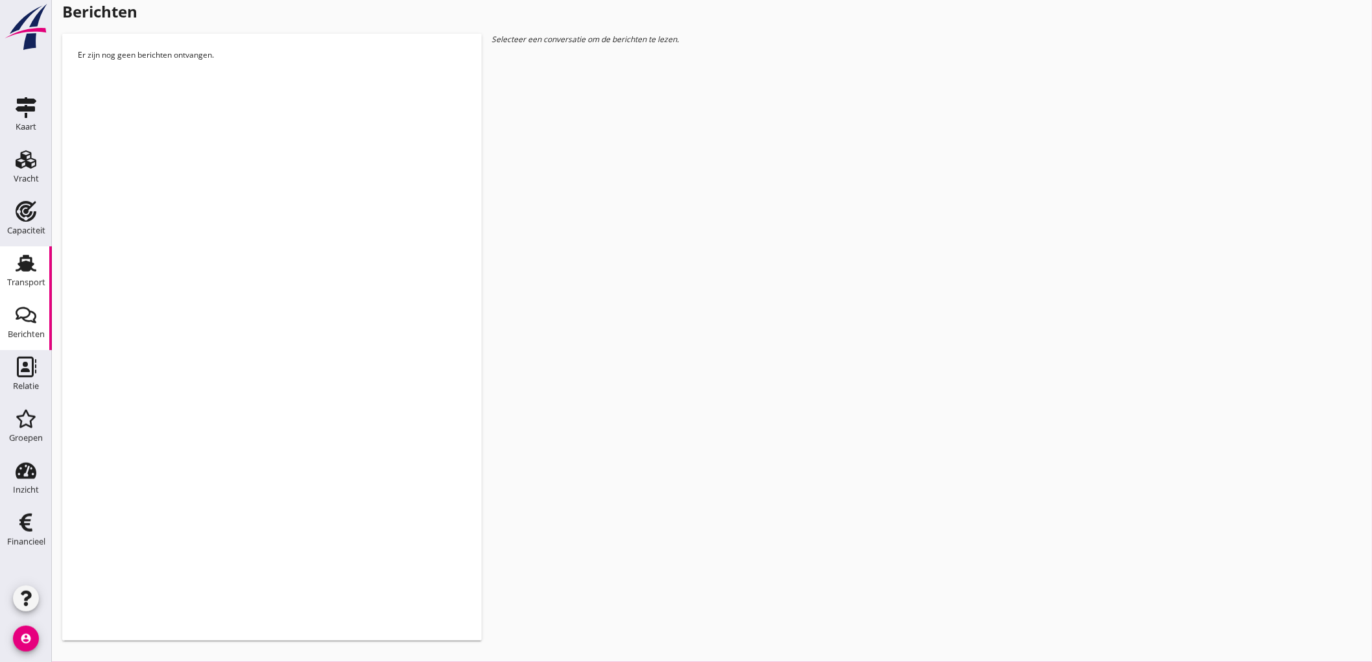
click at [28, 287] on div "Transport" at bounding box center [26, 283] width 38 height 18
